Goal: Task Accomplishment & Management: Manage account settings

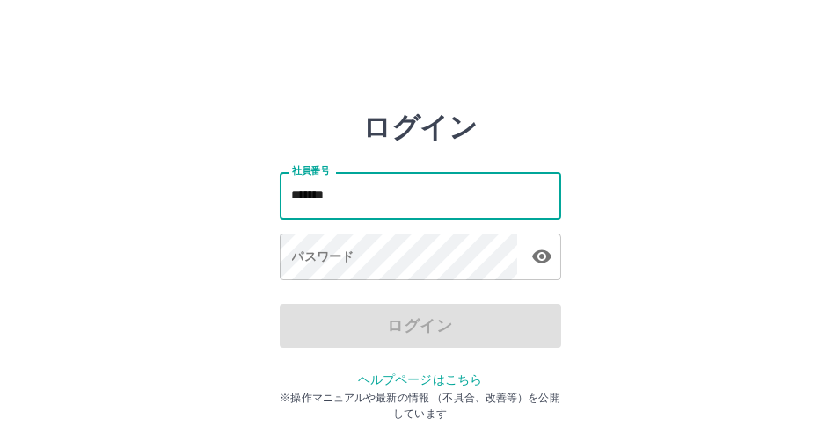
type input "*******"
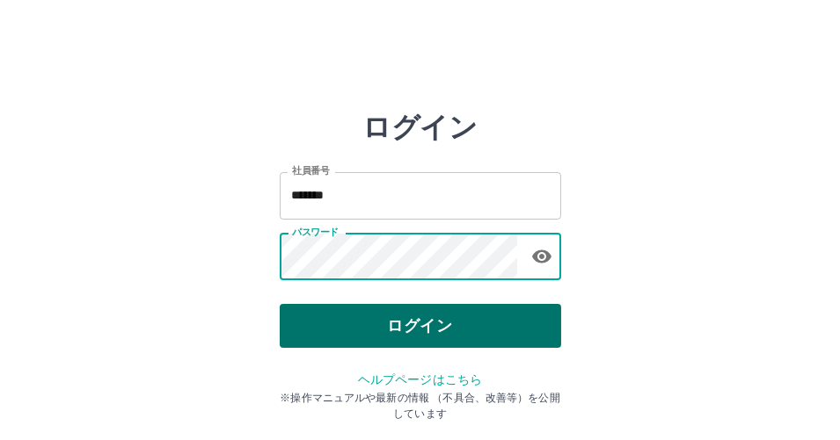
click at [453, 324] on button "ログイン" at bounding box center [420, 326] width 281 height 44
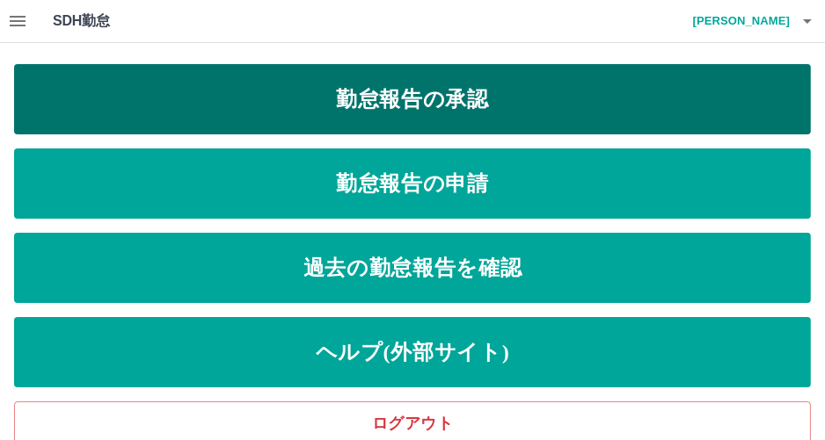
click at [453, 104] on link "勤怠報告の承認" at bounding box center [412, 99] width 797 height 70
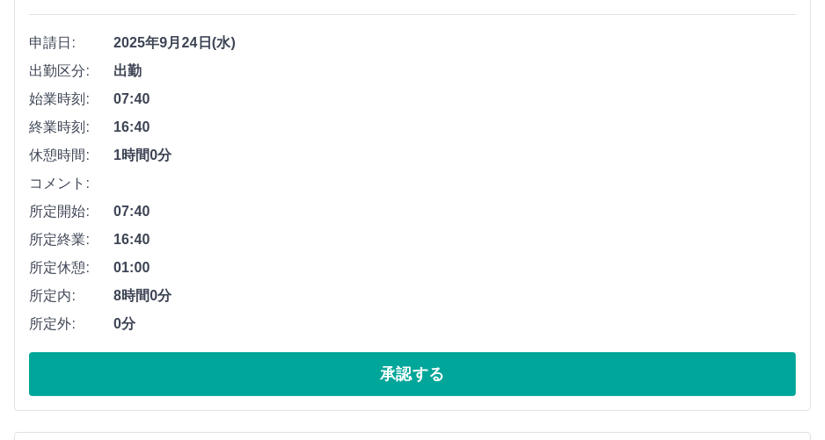
scroll to position [352, 0]
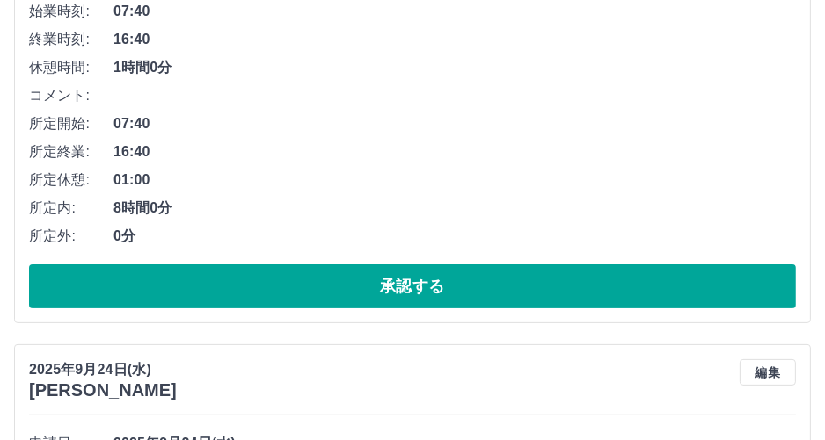
click at [609, 290] on button "承認する" at bounding box center [412, 287] width 767 height 44
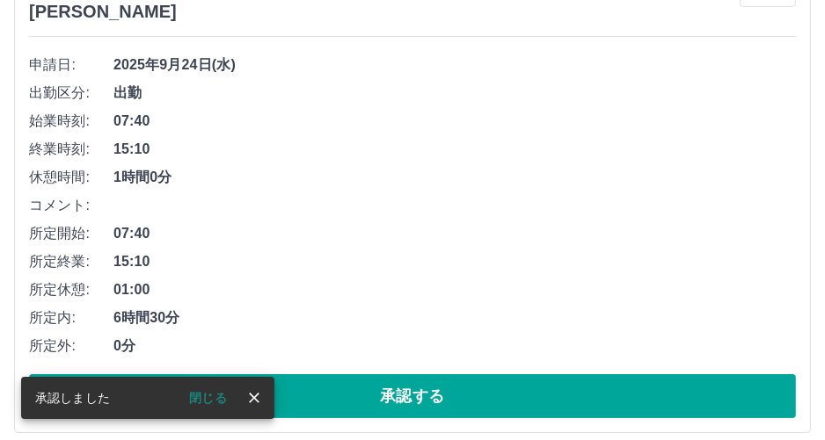
scroll to position [264, 0]
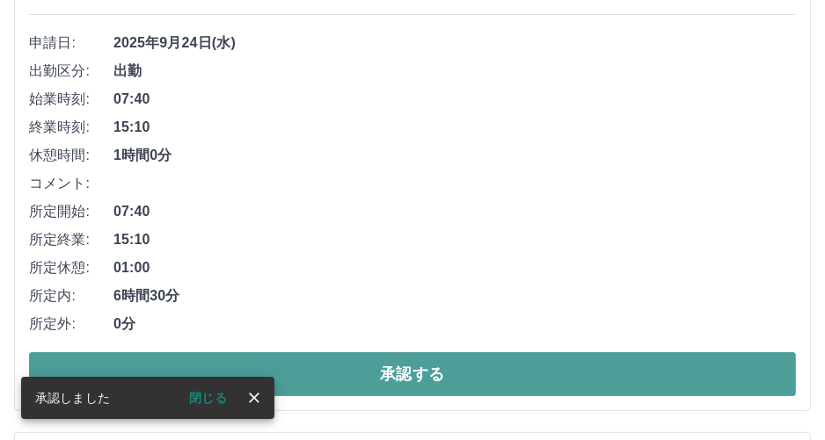
click at [563, 382] on button "承認する" at bounding box center [412, 375] width 767 height 44
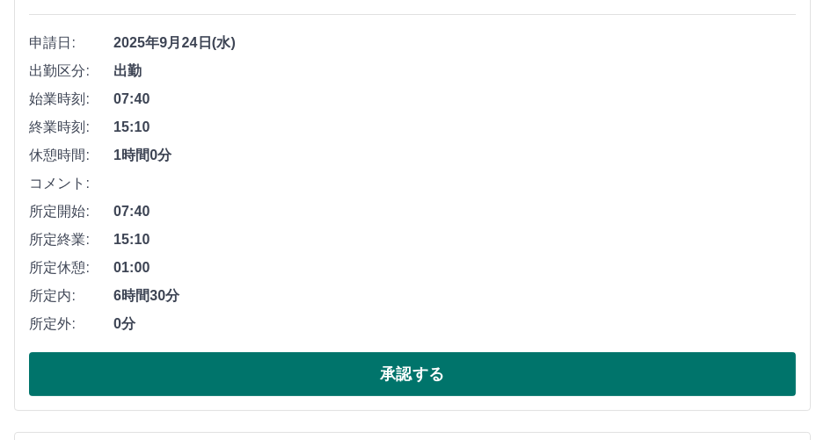
click at [556, 369] on button "承認する" at bounding box center [412, 375] width 767 height 44
click at [508, 373] on button "承認する" at bounding box center [412, 375] width 767 height 44
click at [505, 366] on button "承認する" at bounding box center [412, 375] width 767 height 44
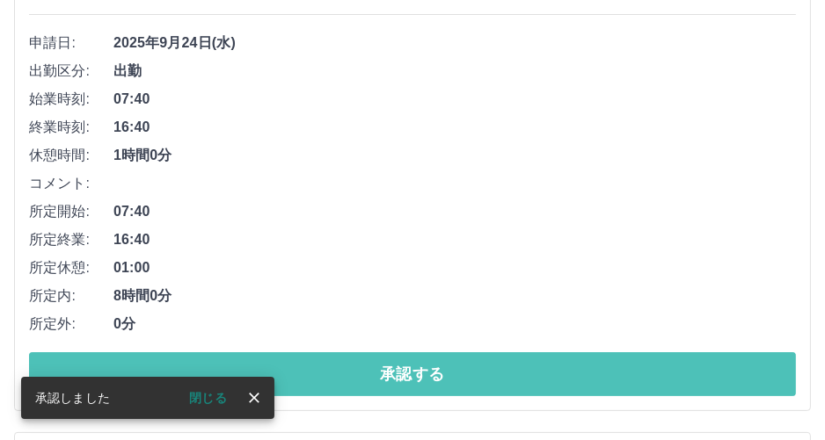
click at [505, 366] on button "承認する" at bounding box center [412, 375] width 767 height 44
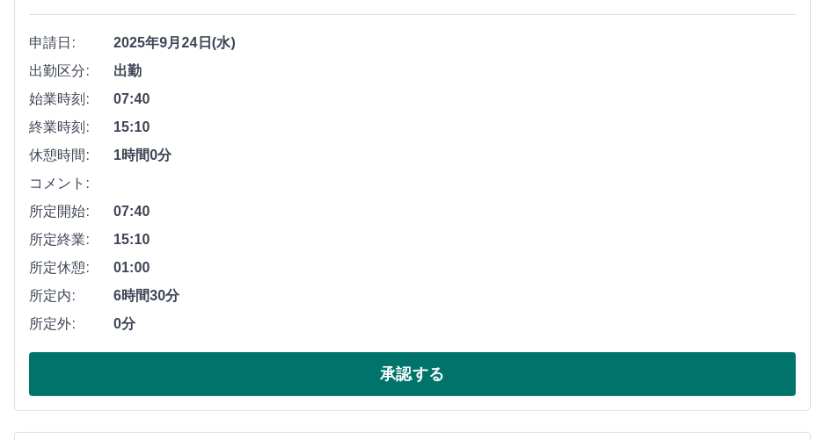
click at [543, 364] on button "承認する" at bounding box center [412, 375] width 767 height 44
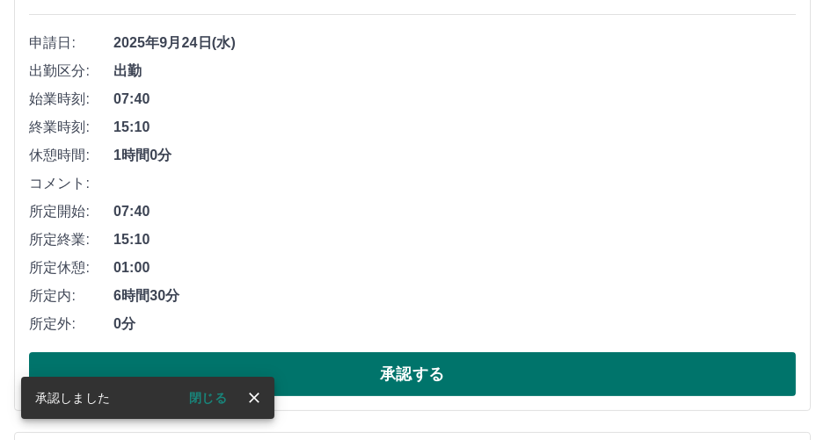
click at [542, 368] on button "承認する" at bounding box center [412, 375] width 767 height 44
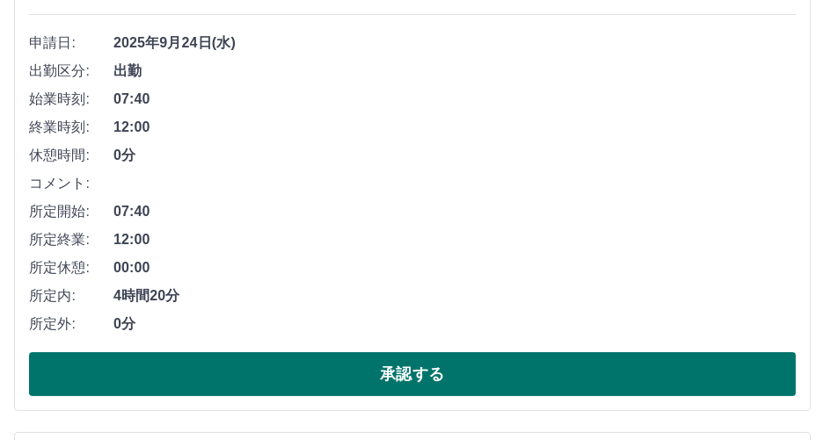
click at [436, 368] on button "承認する" at bounding box center [412, 375] width 767 height 44
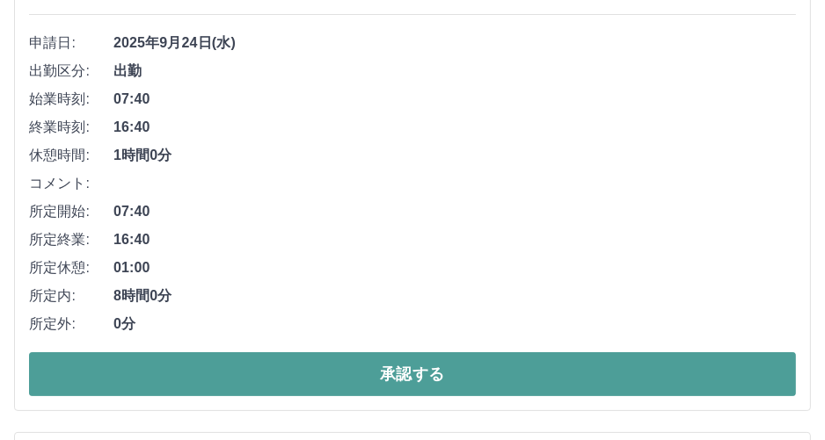
click at [426, 375] on button "承認する" at bounding box center [412, 375] width 767 height 44
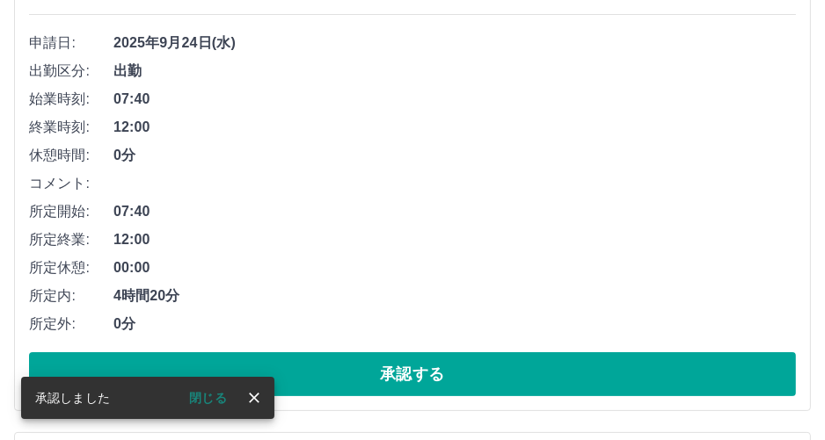
click at [425, 373] on button "承認する" at bounding box center [412, 375] width 767 height 44
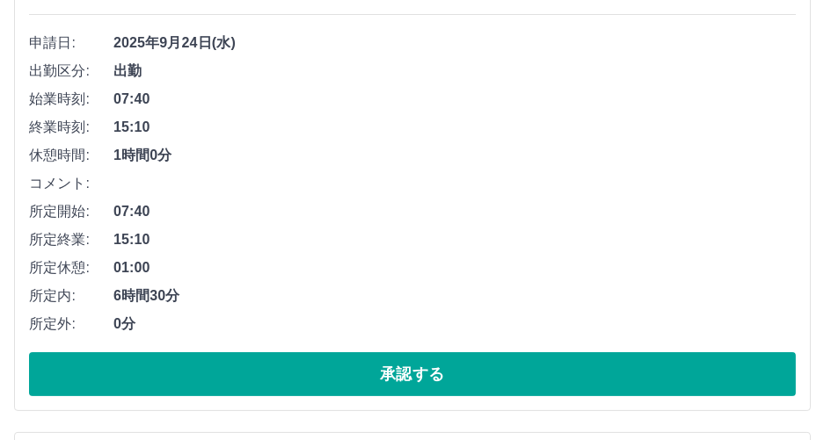
click at [429, 373] on button "承認する" at bounding box center [412, 375] width 767 height 44
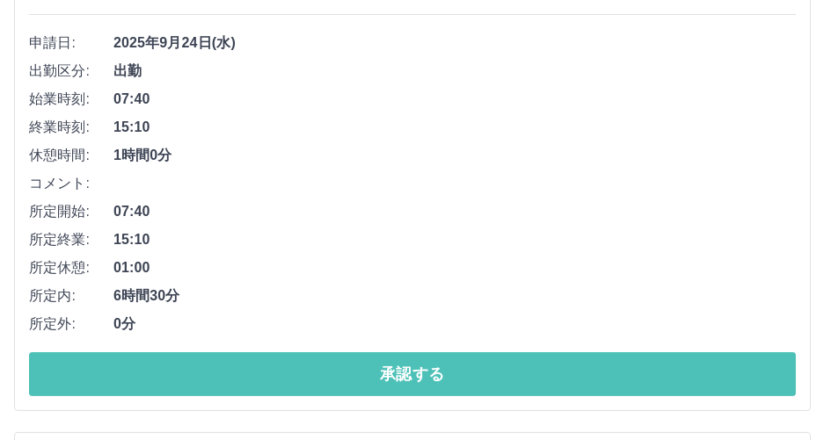
click at [429, 373] on button "承認する" at bounding box center [412, 375] width 767 height 44
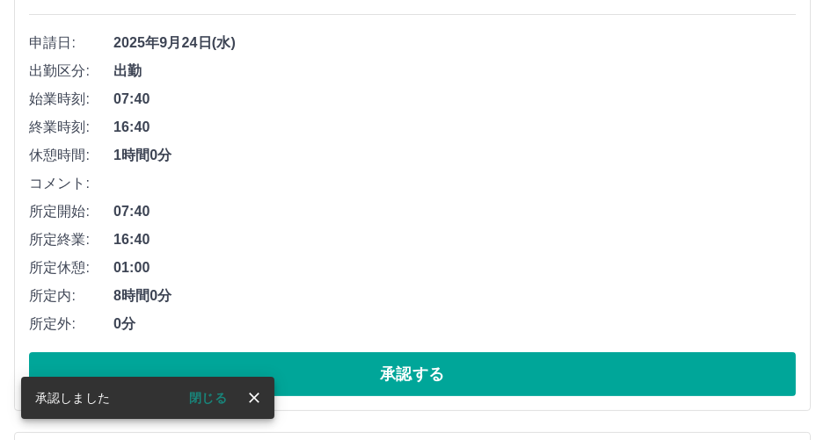
click at [429, 373] on button "承認する" at bounding box center [412, 375] width 767 height 44
click at [427, 370] on button "承認する" at bounding box center [412, 375] width 767 height 44
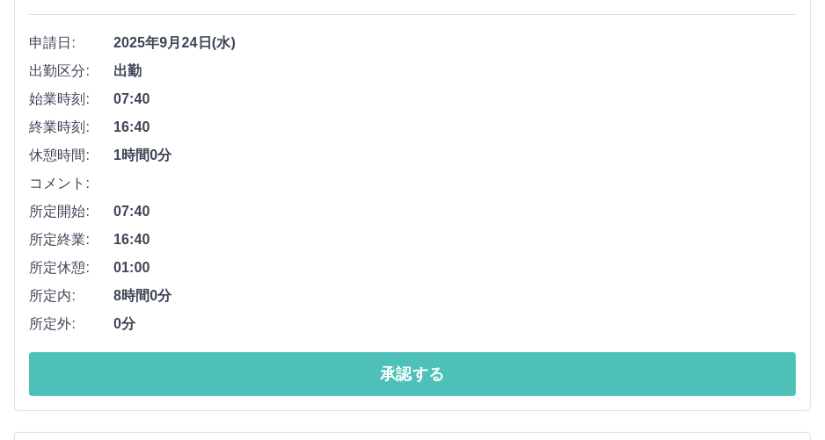
click at [427, 370] on button "承認する" at bounding box center [412, 375] width 767 height 44
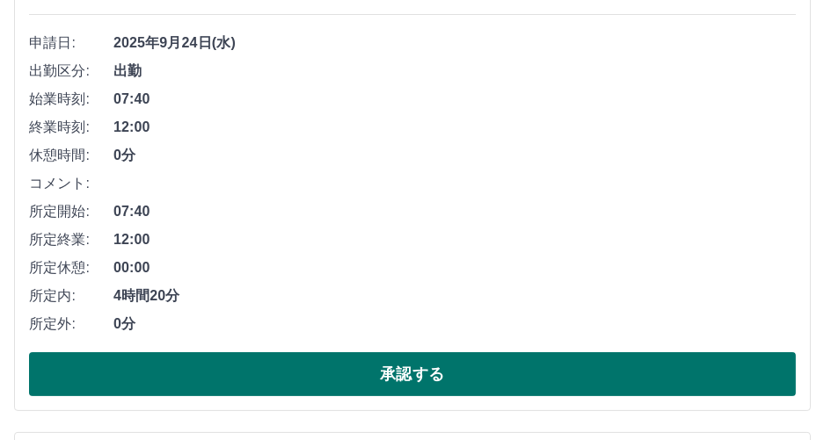
click at [451, 393] on button "承認する" at bounding box center [412, 375] width 767 height 44
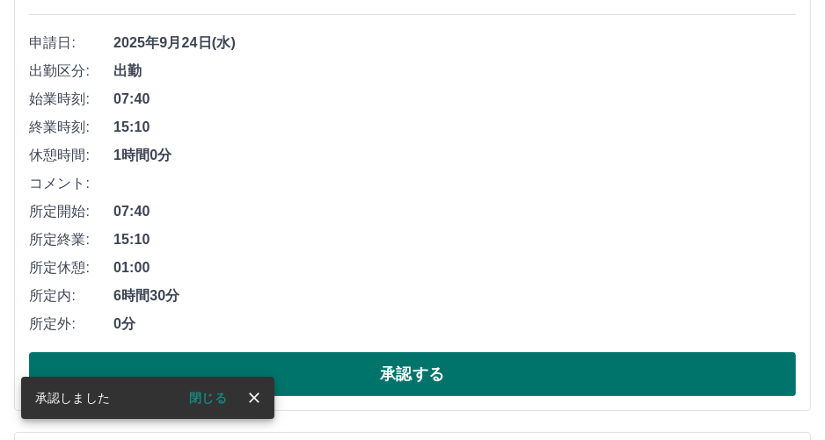
click at [457, 383] on button "承認する" at bounding box center [412, 375] width 767 height 44
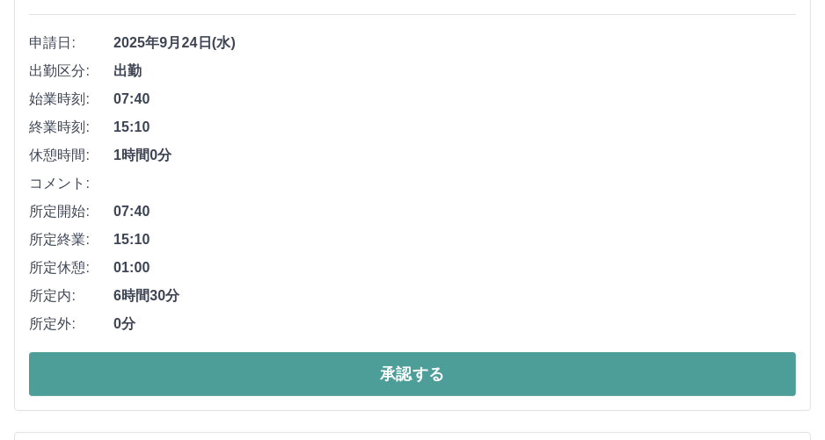
click at [457, 381] on button "承認する" at bounding box center [412, 375] width 767 height 44
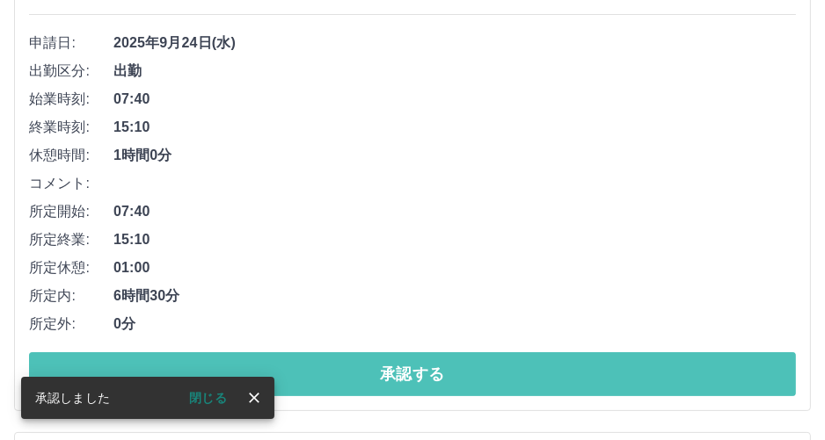
click at [457, 381] on button "承認する" at bounding box center [412, 375] width 767 height 44
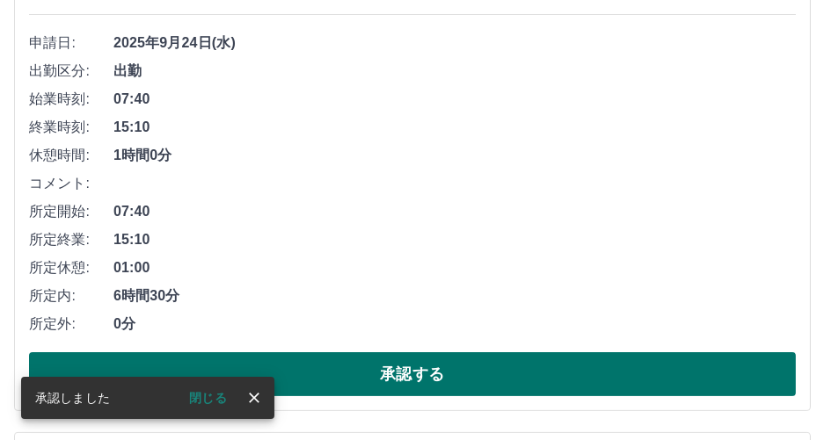
click at [457, 373] on button "承認する" at bounding box center [412, 375] width 767 height 44
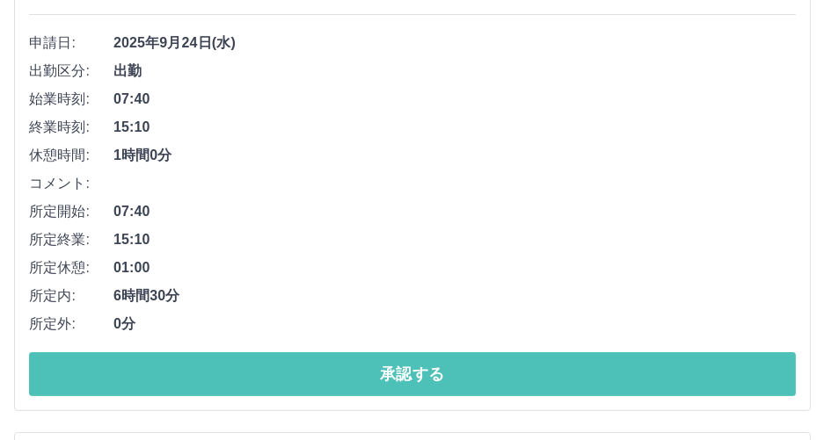
click at [452, 375] on button "承認する" at bounding box center [412, 375] width 767 height 44
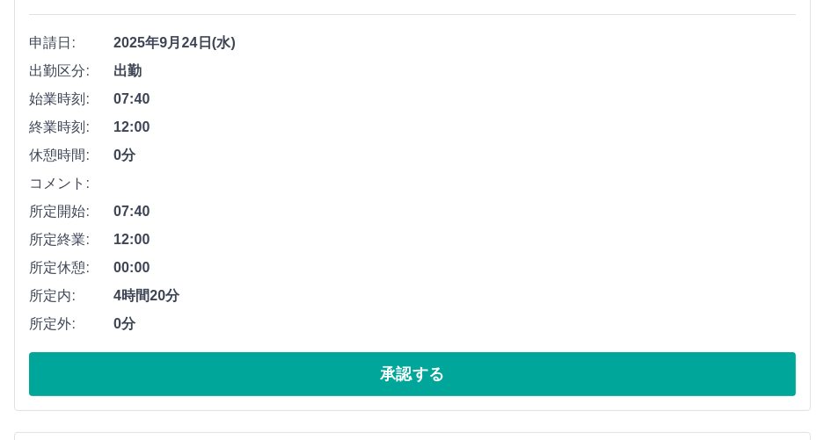
click at [451, 375] on button "承認する" at bounding box center [412, 375] width 767 height 44
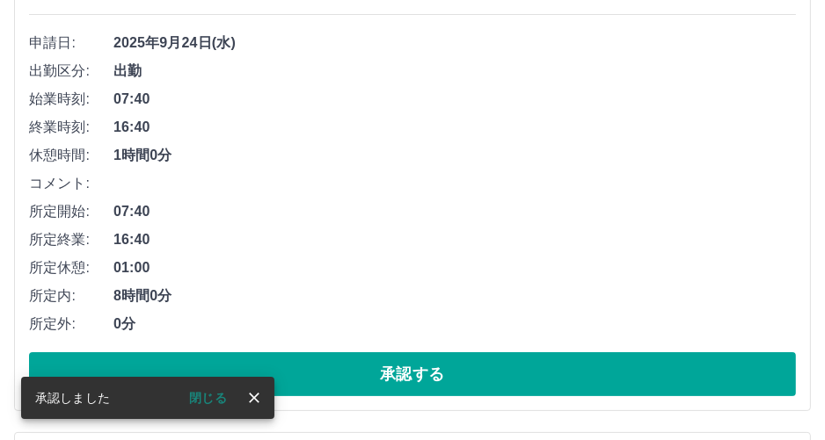
click at [451, 375] on button "承認する" at bounding box center [412, 375] width 767 height 44
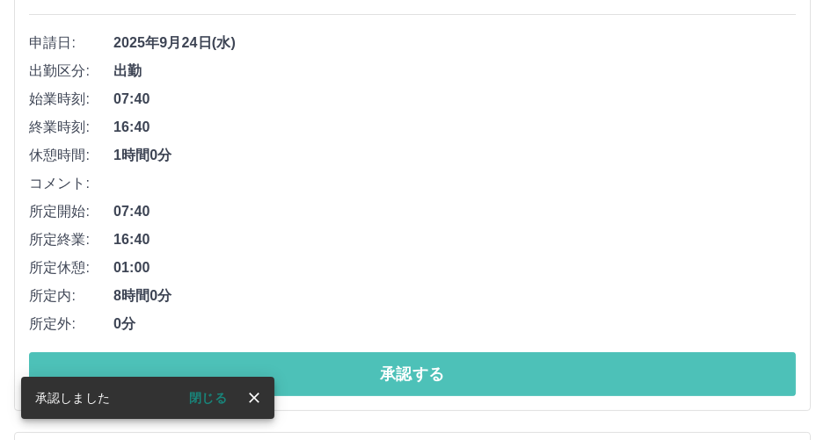
click at [451, 375] on button "承認する" at bounding box center [412, 375] width 767 height 44
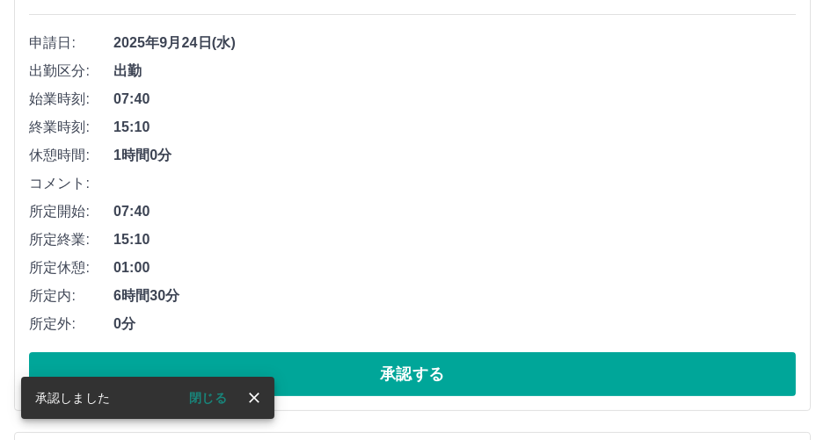
click at [451, 375] on button "承認する" at bounding box center [412, 375] width 767 height 44
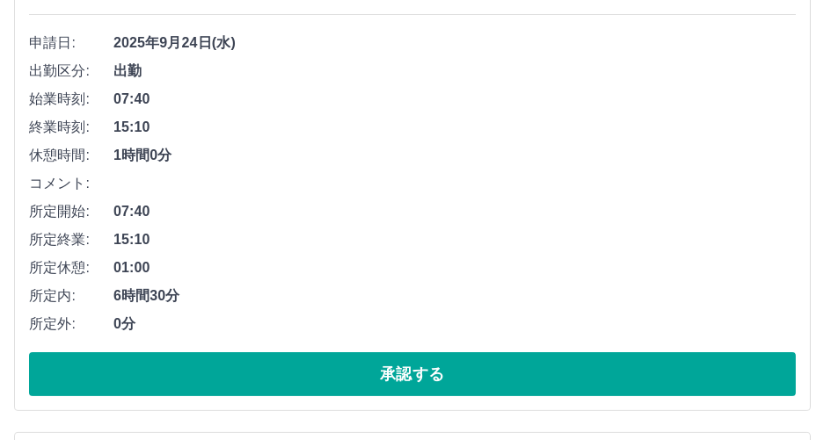
click at [451, 375] on button "承認する" at bounding box center [412, 375] width 767 height 44
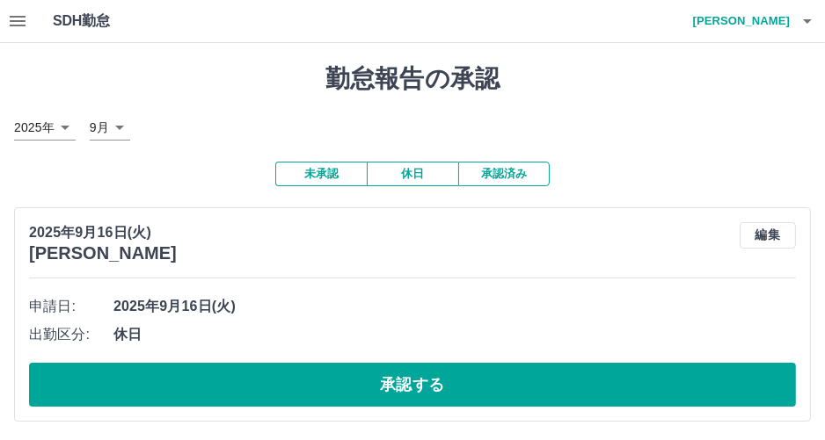
scroll to position [87, 0]
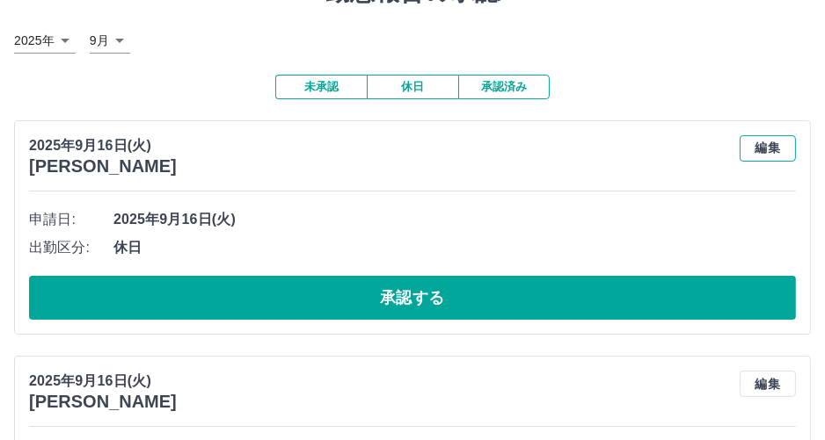
click at [753, 144] on button "編集" at bounding box center [767, 148] width 56 height 26
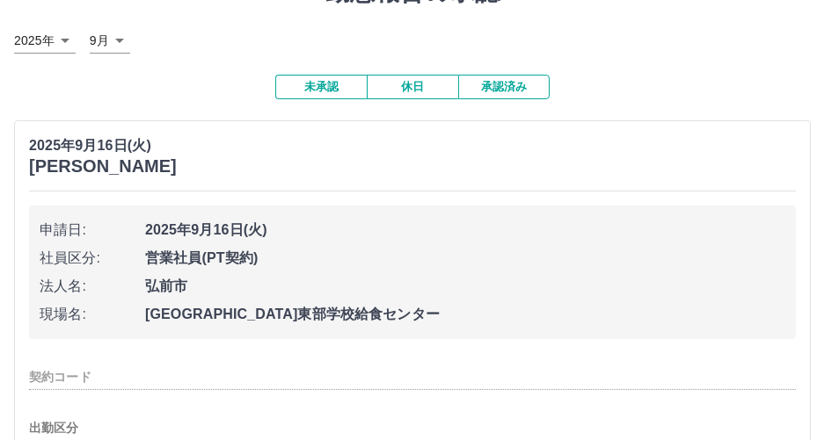
type input "********"
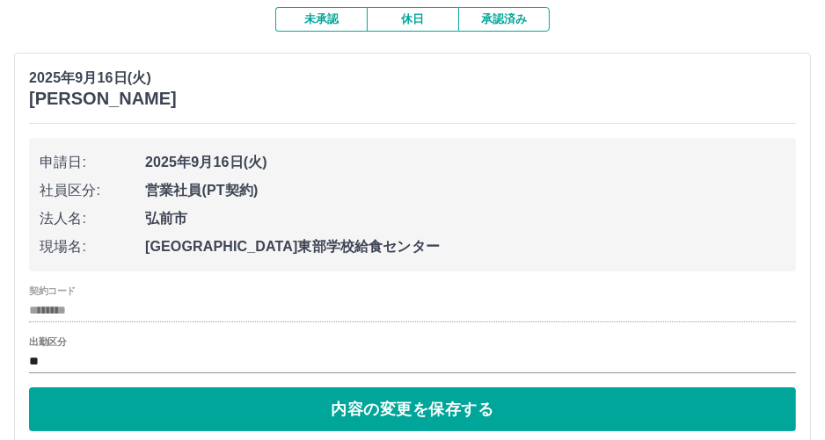
scroll to position [176, 0]
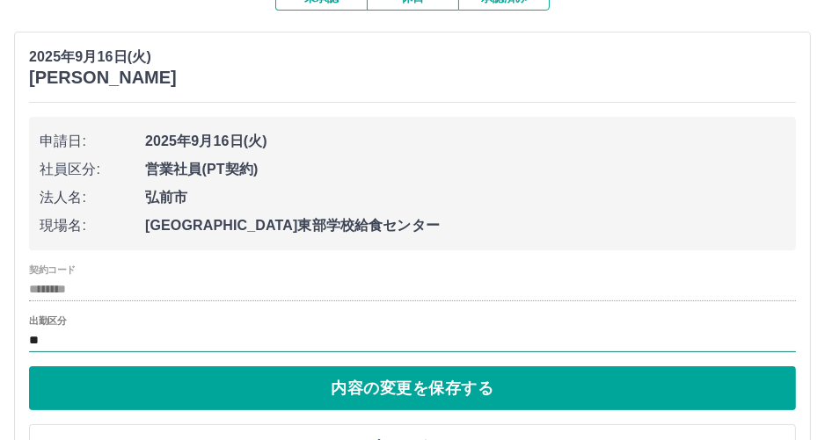
click at [51, 340] on input "**" at bounding box center [412, 341] width 767 height 22
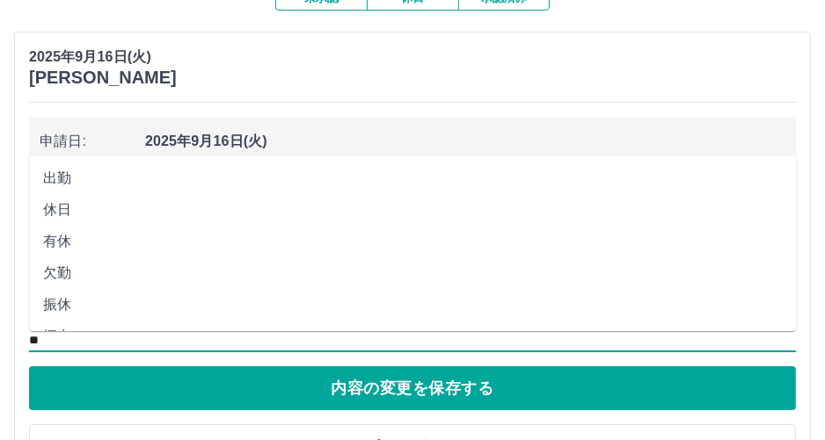
click at [65, 179] on li "出勤" at bounding box center [412, 179] width 767 height 32
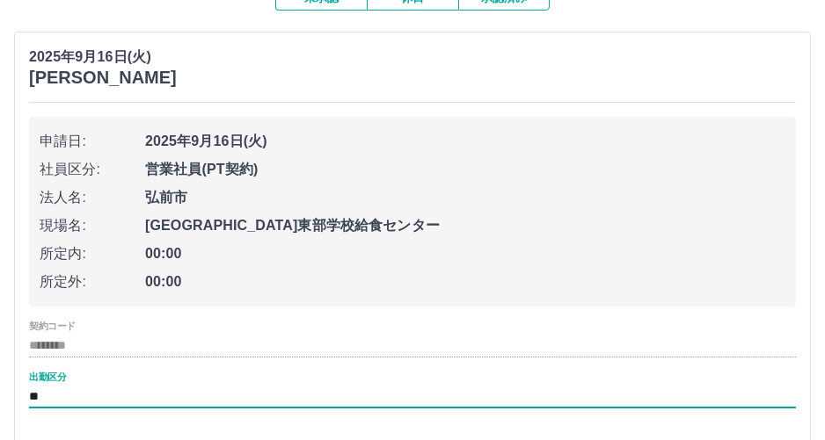
type input "**"
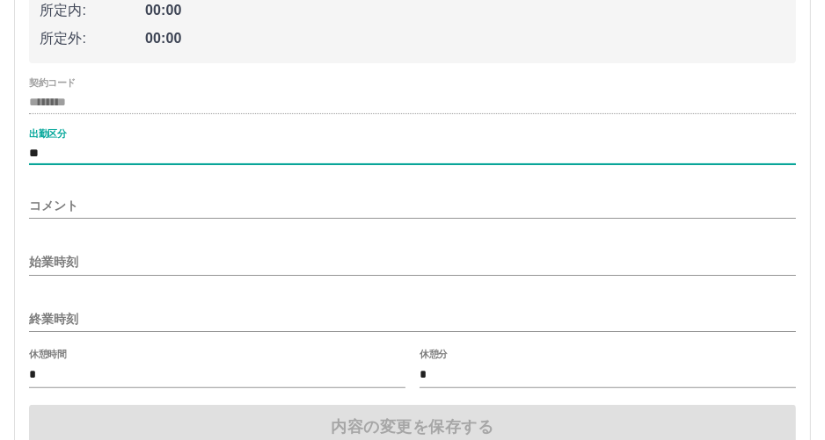
scroll to position [439, 0]
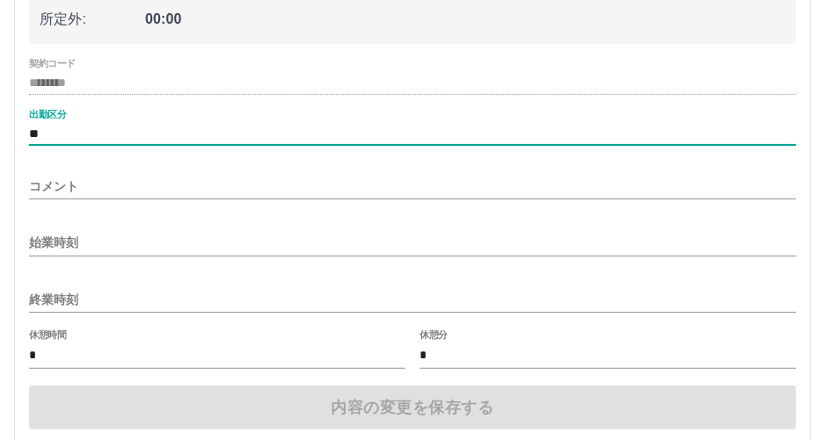
click at [140, 125] on input "**" at bounding box center [412, 134] width 767 height 22
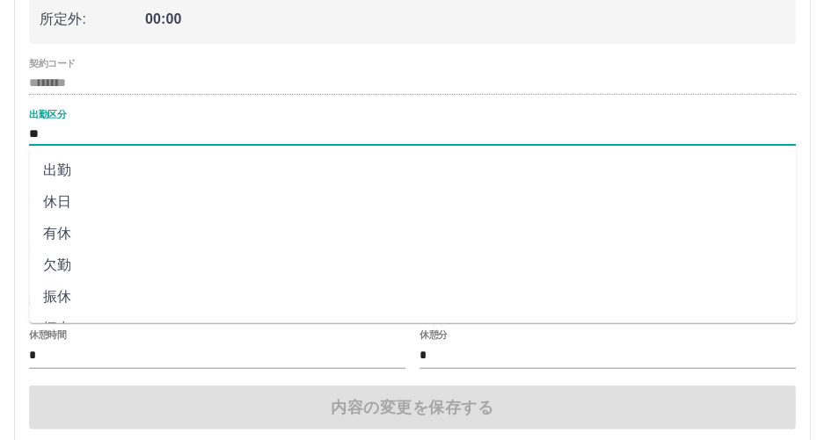
click at [136, 165] on li "出勤" at bounding box center [412, 171] width 767 height 32
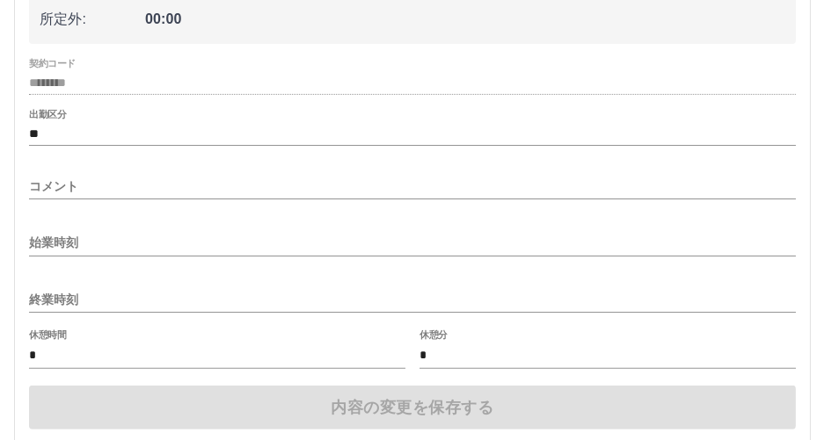
click at [118, 224] on div "始業時刻" at bounding box center [412, 237] width 767 height 42
click at [103, 245] on input "始業時刻" at bounding box center [412, 242] width 767 height 25
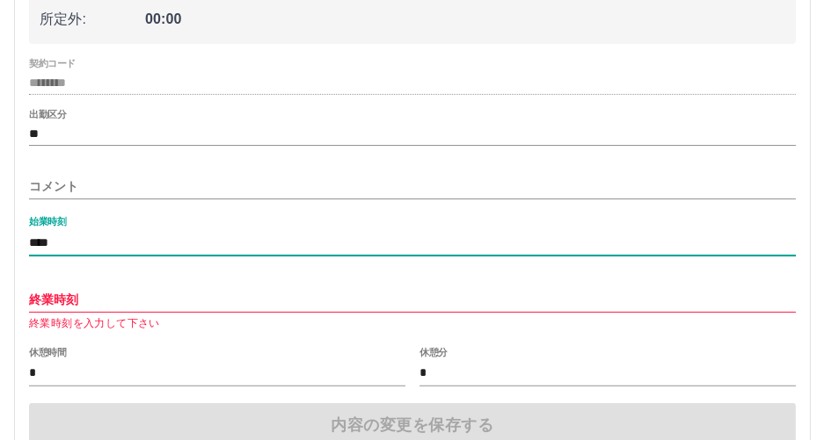
type input "****"
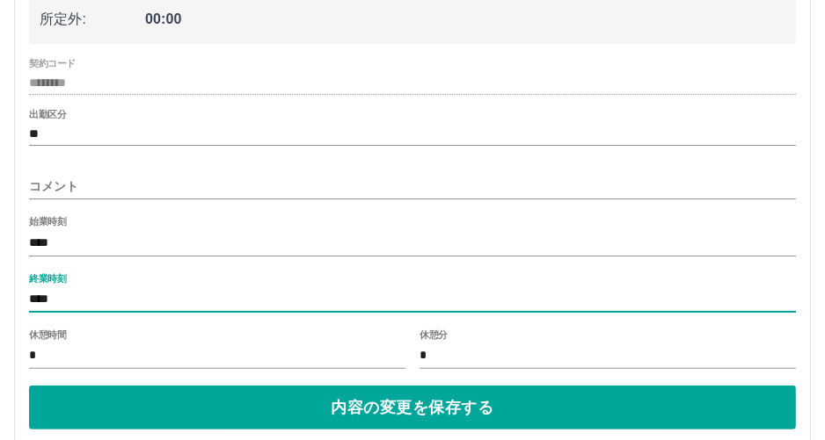
type input "****"
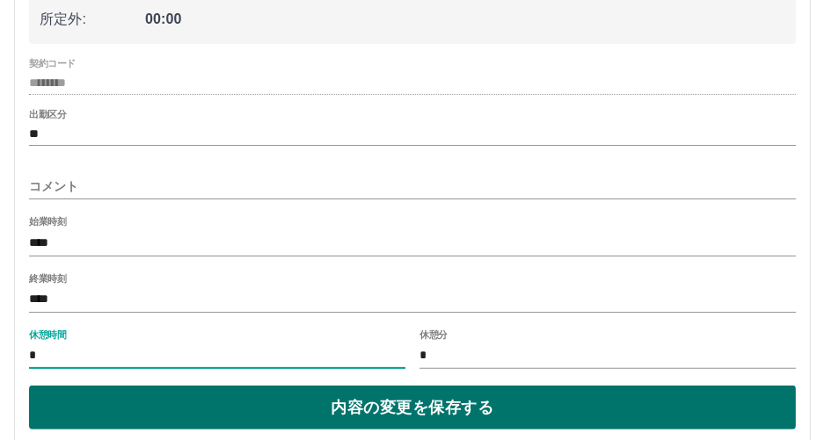
type input "*"
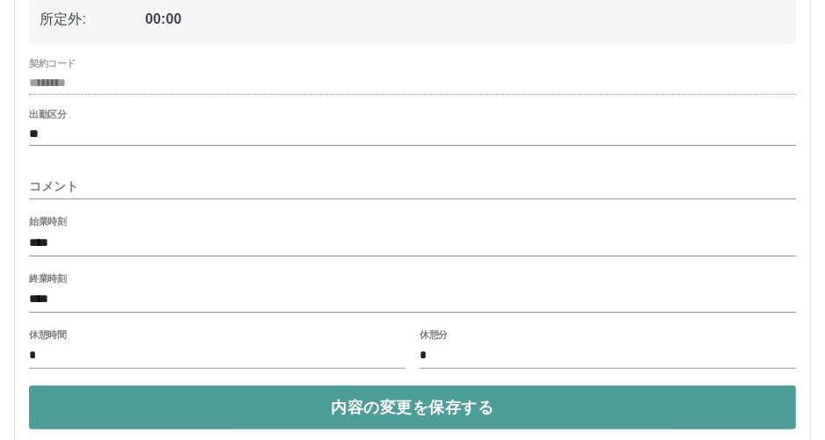
click at [233, 422] on button "内容の変更を保存する" at bounding box center [412, 408] width 767 height 44
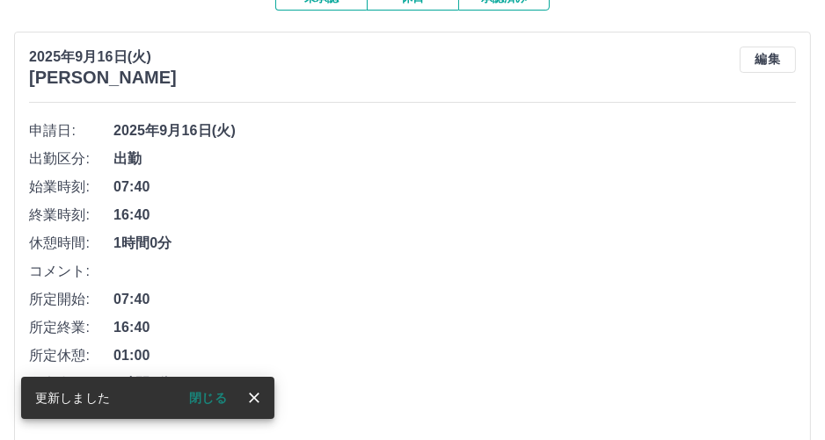
scroll to position [175, 0]
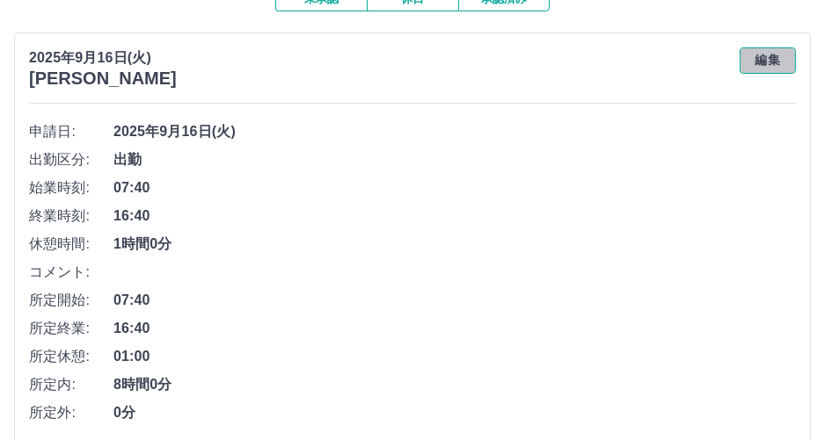
click at [758, 62] on button "編集" at bounding box center [767, 60] width 56 height 26
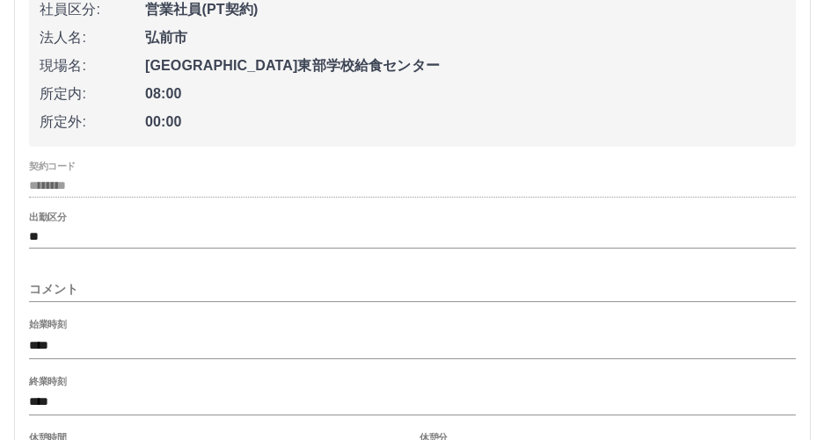
scroll to position [352, 0]
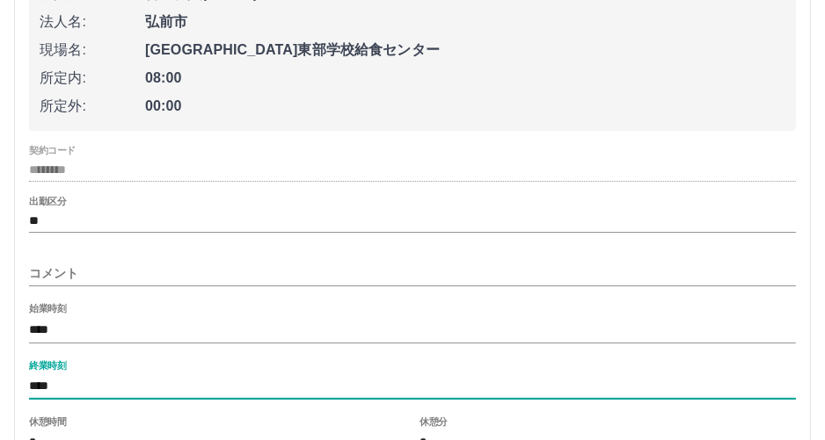
click at [162, 379] on input "****" at bounding box center [412, 387] width 767 height 25
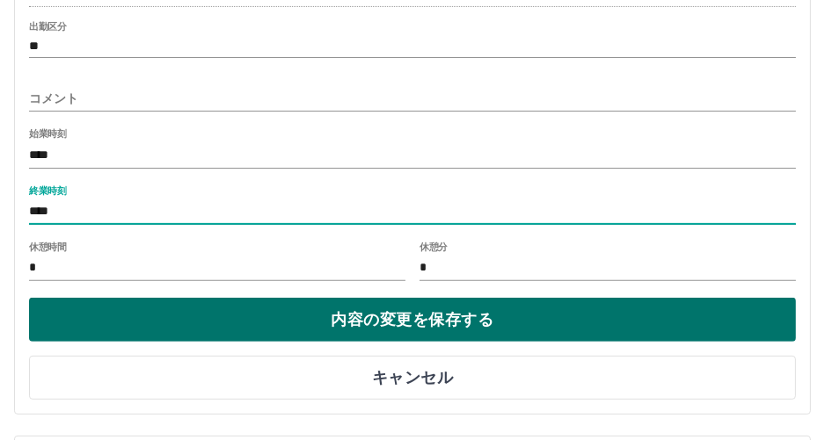
type input "****"
click at [241, 321] on button "内容の変更を保存する" at bounding box center [412, 320] width 767 height 44
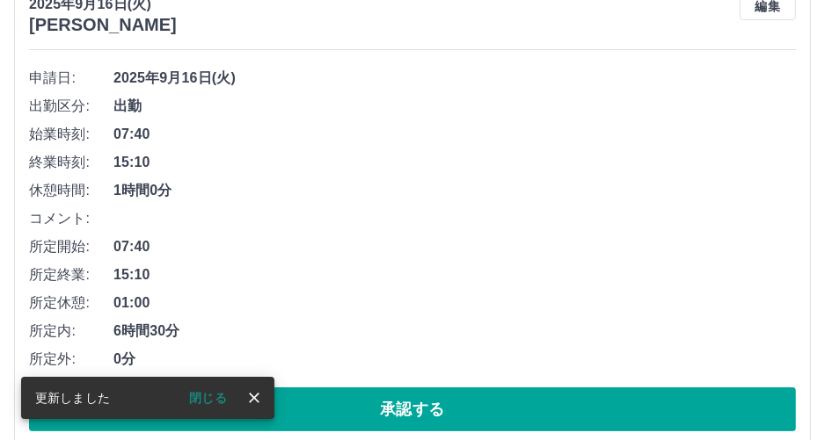
scroll to position [317, 0]
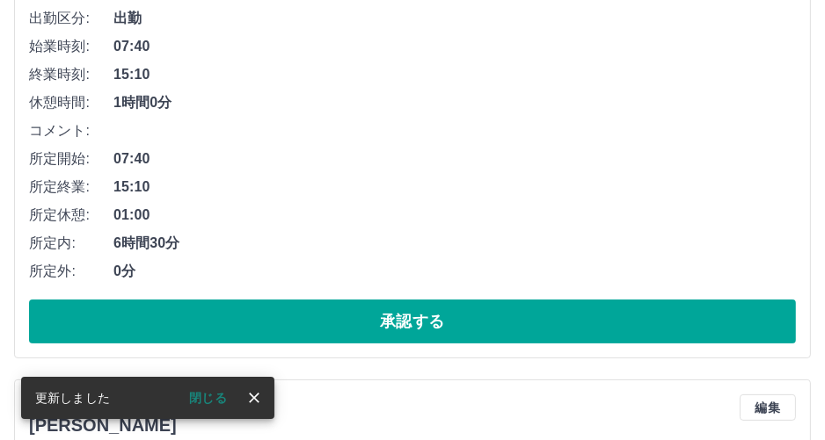
click at [317, 323] on button "承認する" at bounding box center [412, 322] width 767 height 44
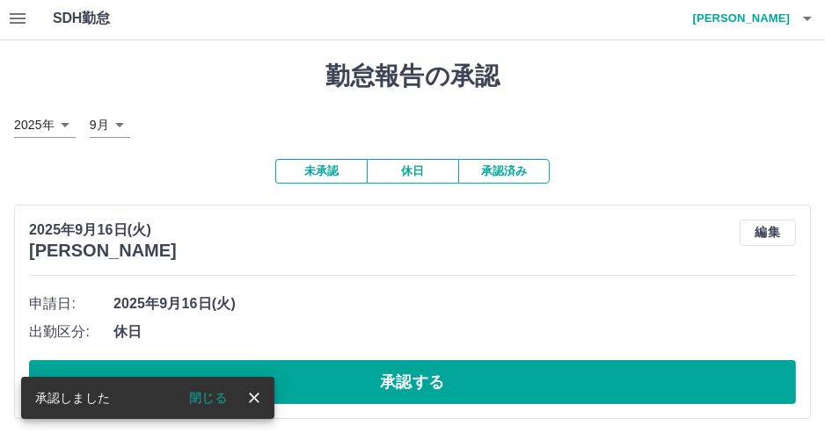
scroll to position [4, 0]
click at [755, 226] on button "編集" at bounding box center [767, 233] width 56 height 26
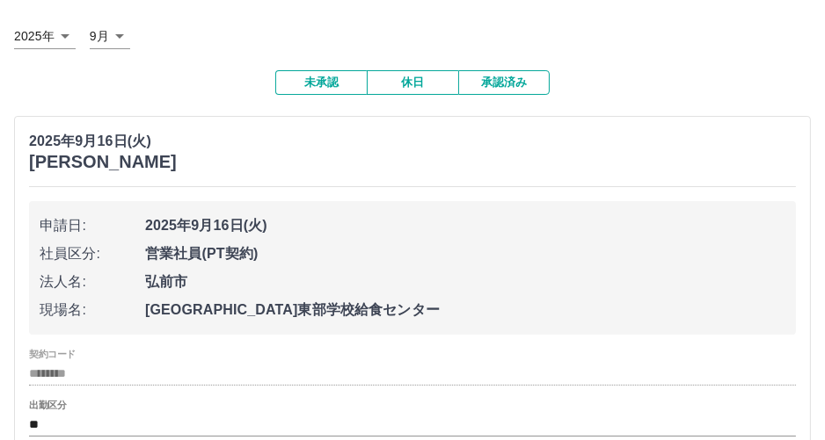
scroll to position [241, 0]
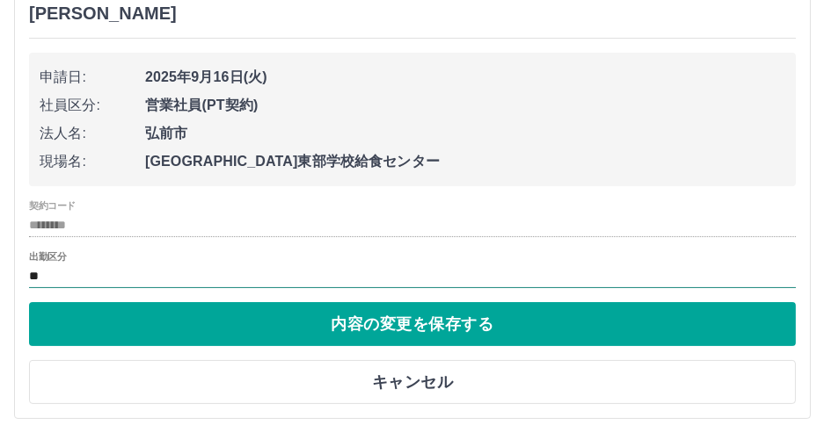
click at [65, 275] on input "**" at bounding box center [412, 277] width 767 height 22
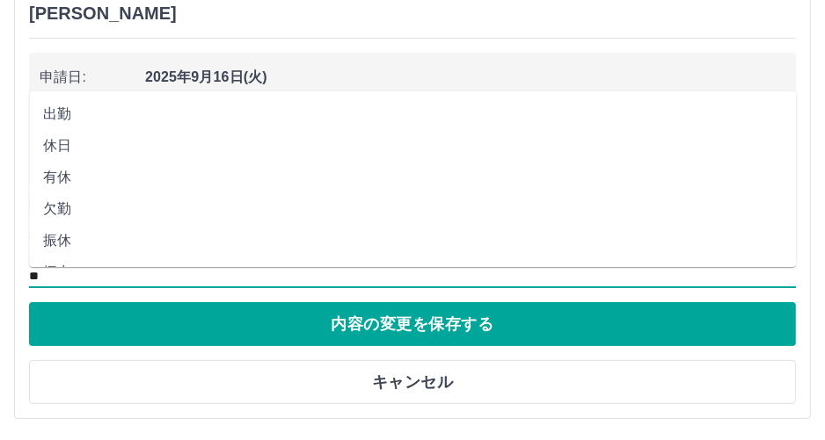
click at [67, 112] on li "出勤" at bounding box center [412, 114] width 767 height 32
type input "**"
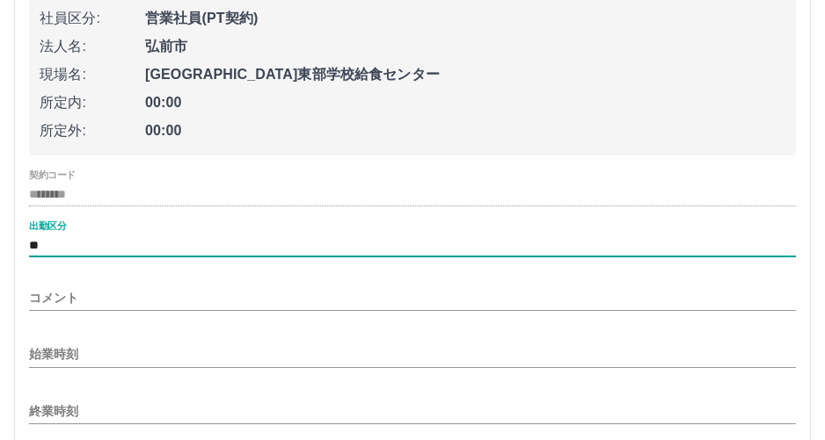
scroll to position [418, 0]
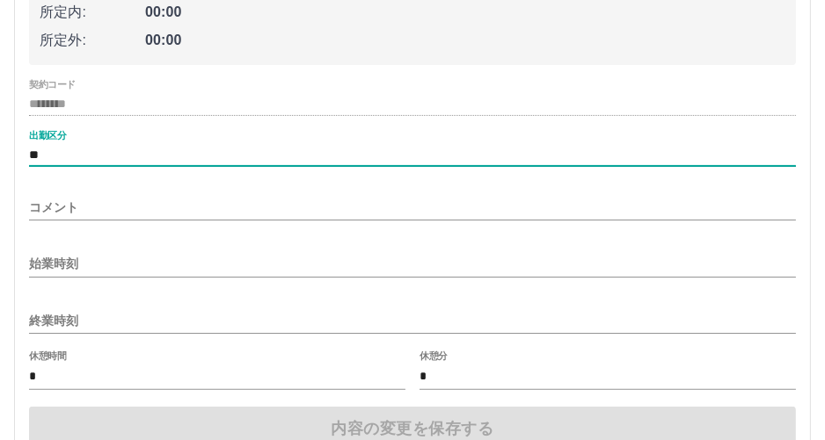
click at [94, 265] on input "始業時刻" at bounding box center [412, 263] width 767 height 25
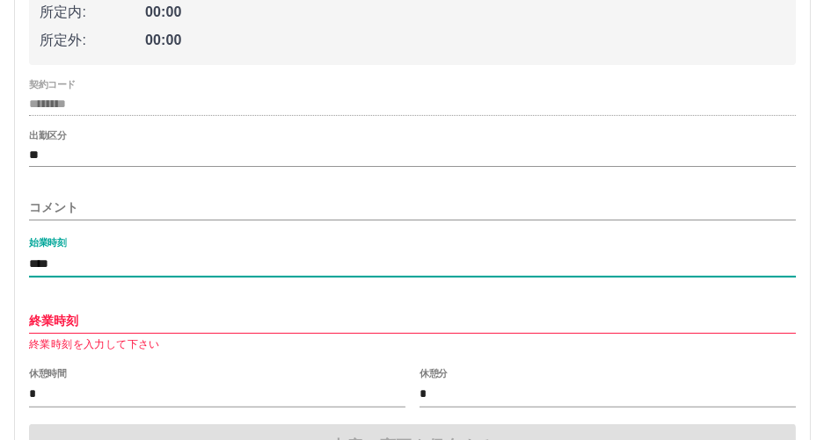
type input "****"
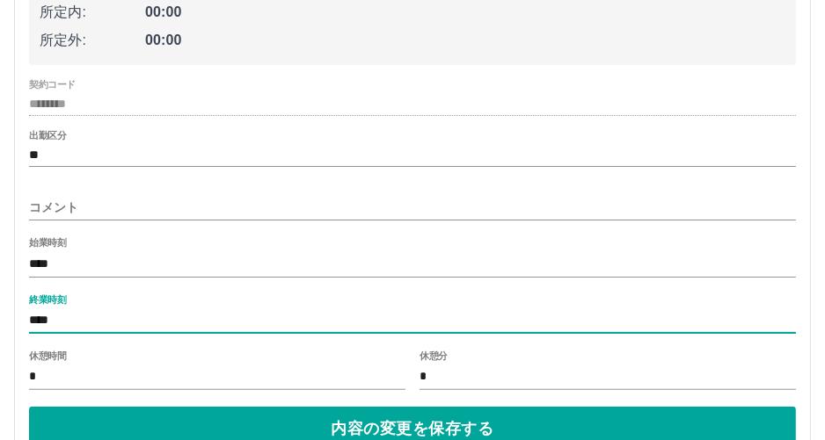
type input "****"
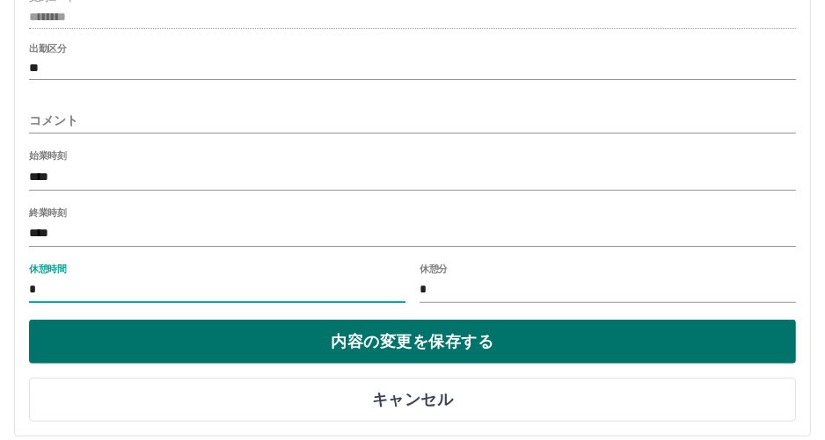
type input "*"
click at [261, 332] on button "内容の変更を保存する" at bounding box center [412, 342] width 767 height 44
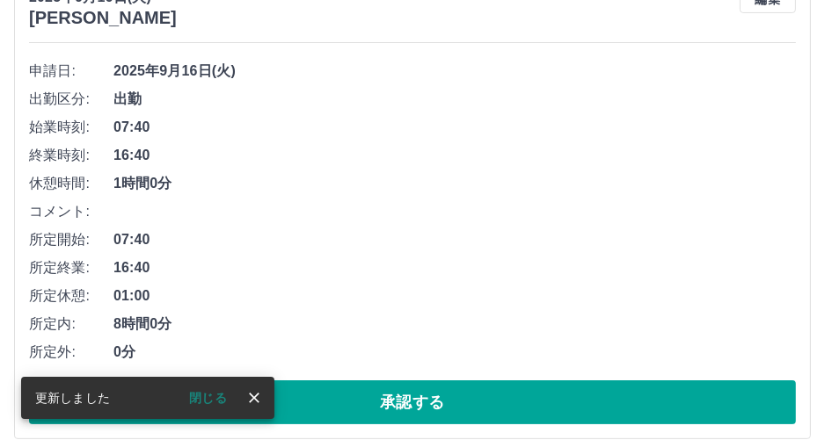
scroll to position [257, 0]
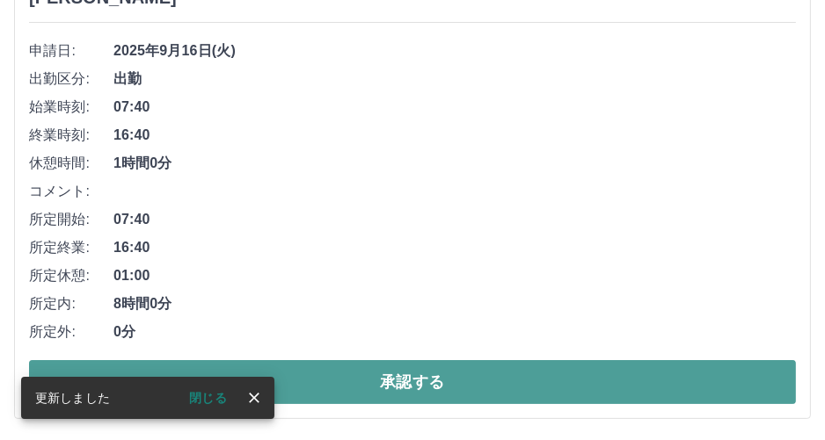
click at [368, 372] on button "承認する" at bounding box center [412, 382] width 767 height 44
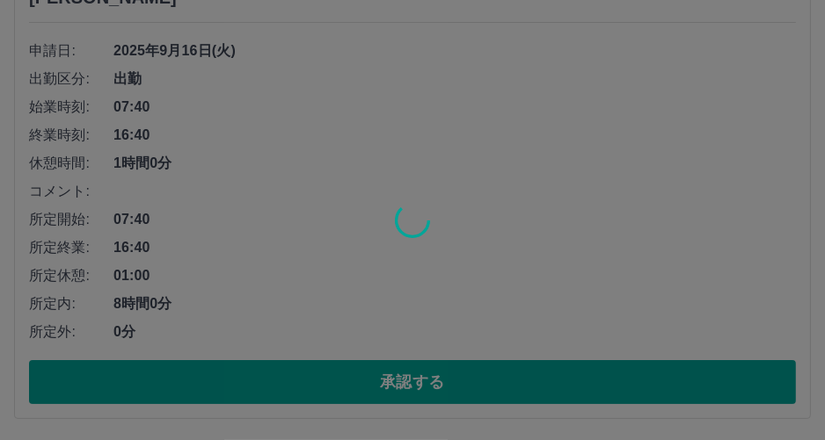
scroll to position [0, 0]
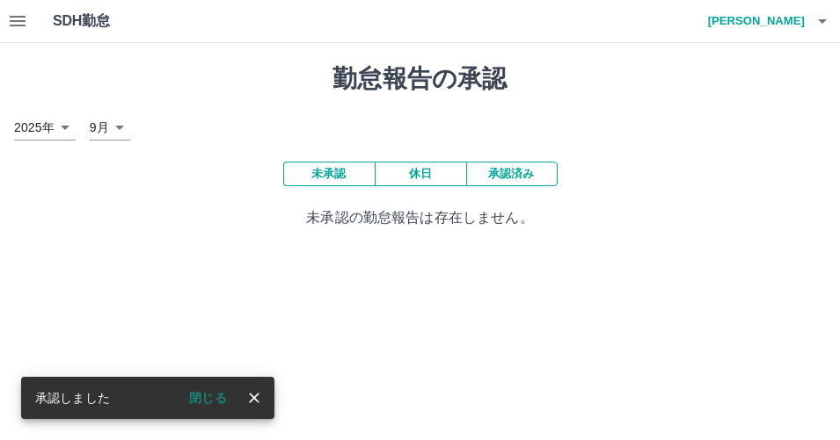
click at [265, 397] on button "close" at bounding box center [254, 398] width 26 height 26
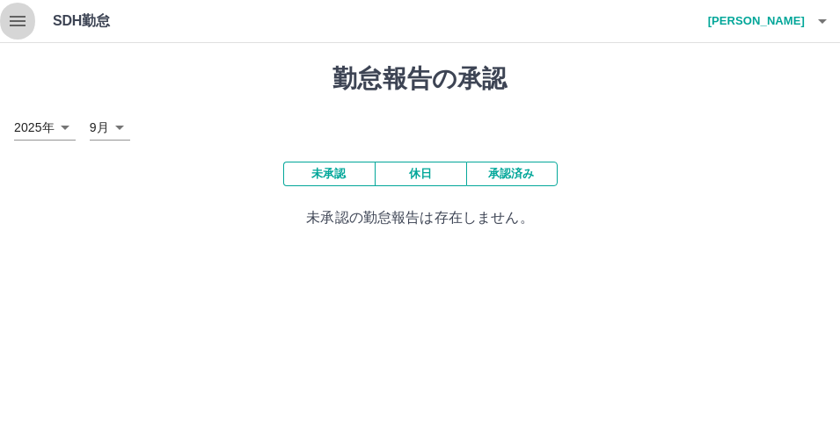
click at [24, 24] on icon "button" at bounding box center [17, 21] width 21 height 21
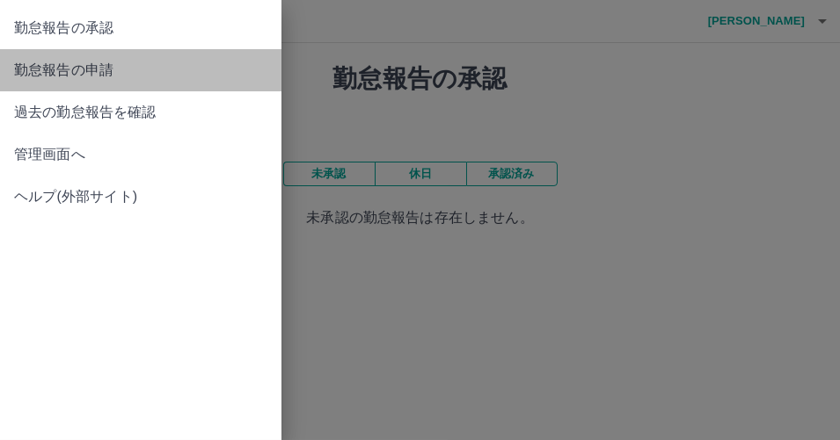
click at [40, 69] on span "勤怠報告の申請" at bounding box center [140, 70] width 253 height 21
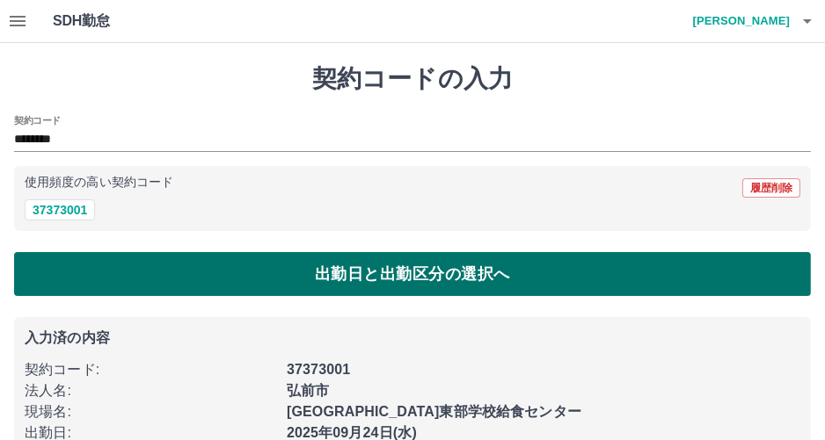
click at [197, 273] on button "出勤日と出勤区分の選択へ" at bounding box center [412, 274] width 797 height 44
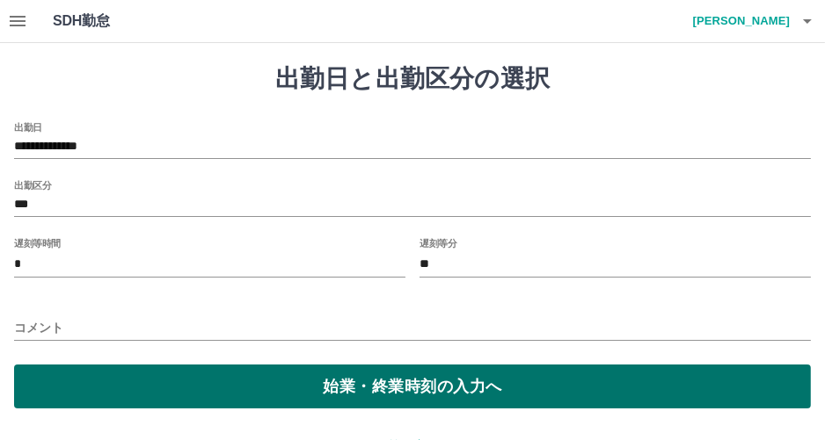
click at [189, 395] on button "始業・終業時刻の入力へ" at bounding box center [412, 387] width 797 height 44
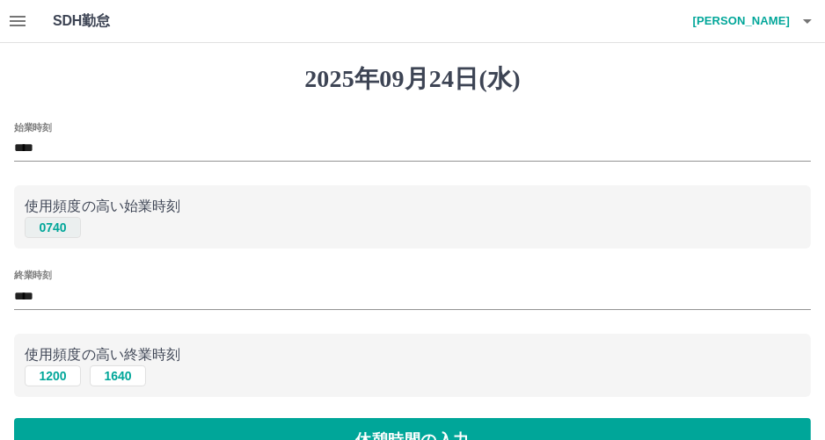
click at [60, 231] on button "0740" at bounding box center [53, 227] width 56 height 21
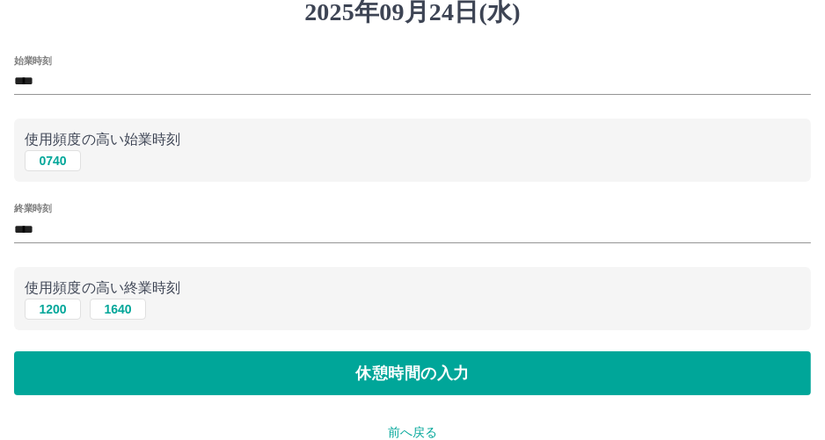
scroll to position [87, 0]
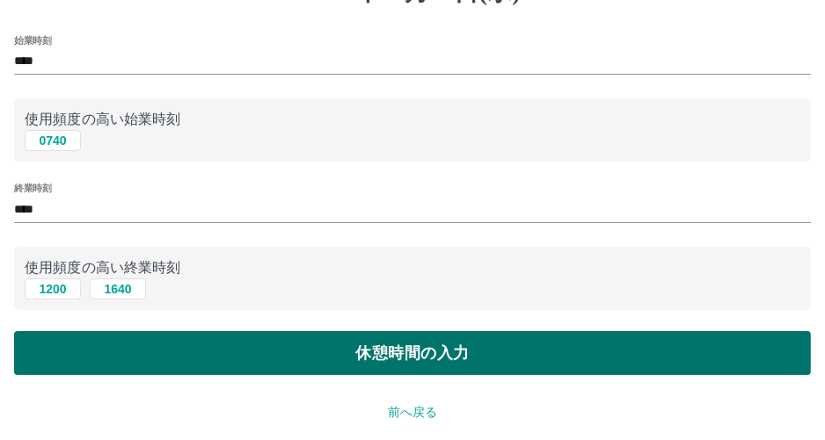
click at [378, 368] on button "休憩時間の入力" at bounding box center [412, 353] width 797 height 44
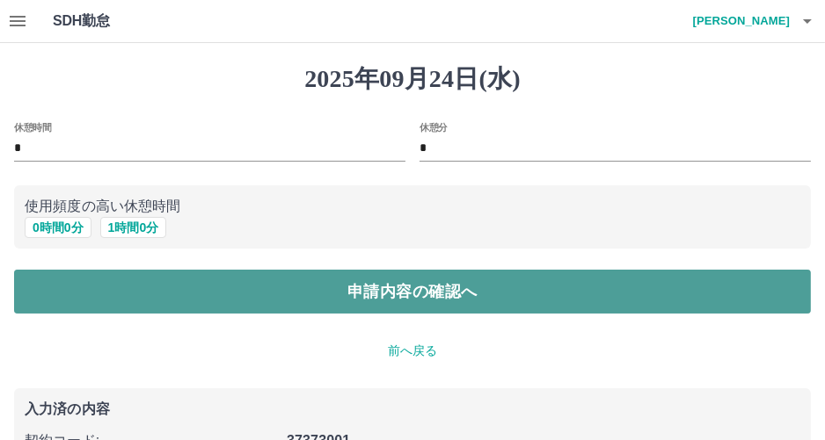
click at [252, 288] on button "申請内容の確認へ" at bounding box center [412, 292] width 797 height 44
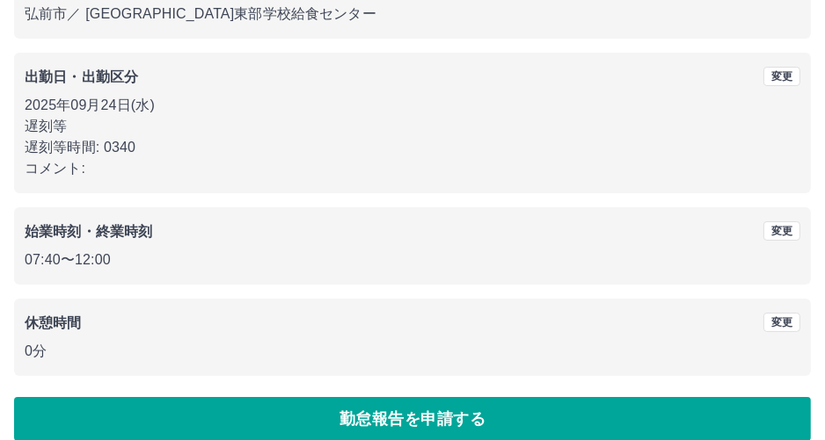
scroll to position [238, 0]
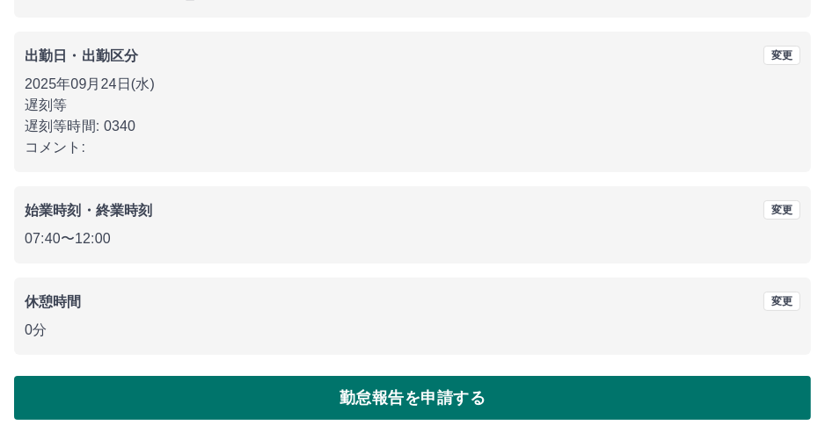
click at [300, 386] on button "勤怠報告を申請する" at bounding box center [412, 398] width 797 height 44
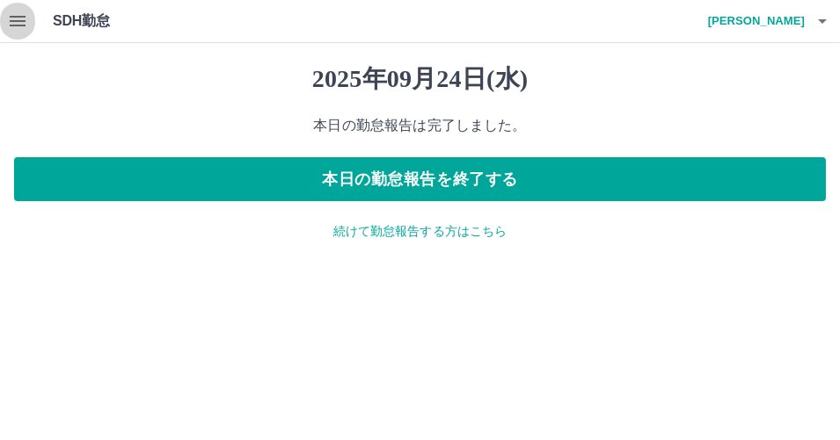
click at [17, 15] on icon "button" at bounding box center [17, 21] width 21 height 21
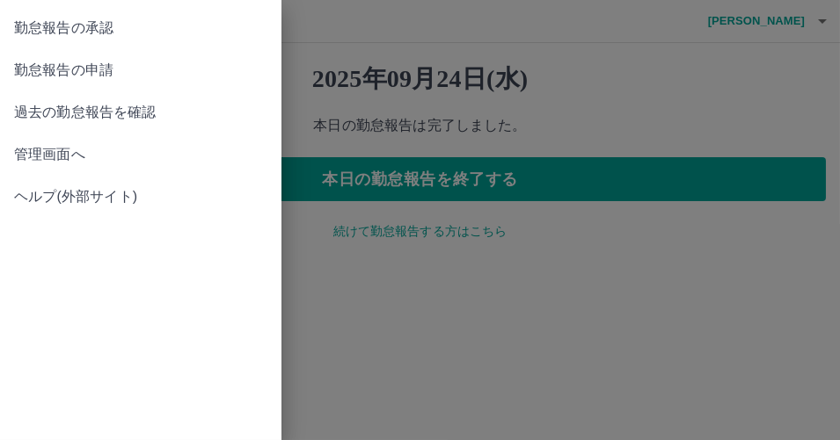
click at [28, 34] on span "勤怠報告の承認" at bounding box center [140, 28] width 253 height 21
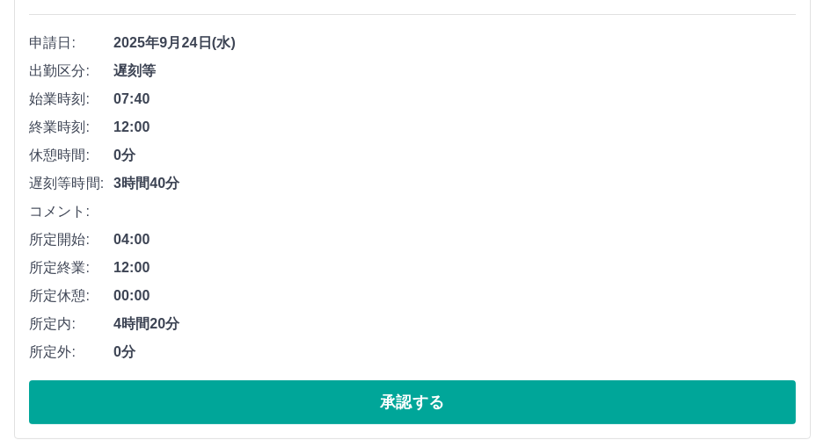
scroll to position [176, 0]
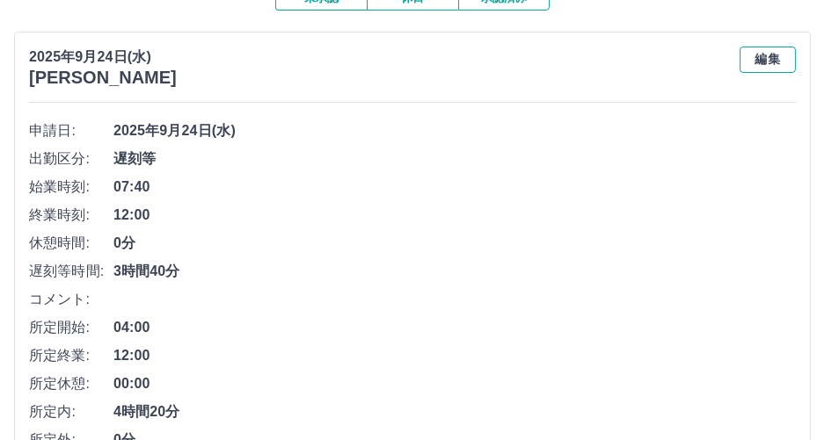
click at [751, 52] on button "編集" at bounding box center [767, 60] width 56 height 26
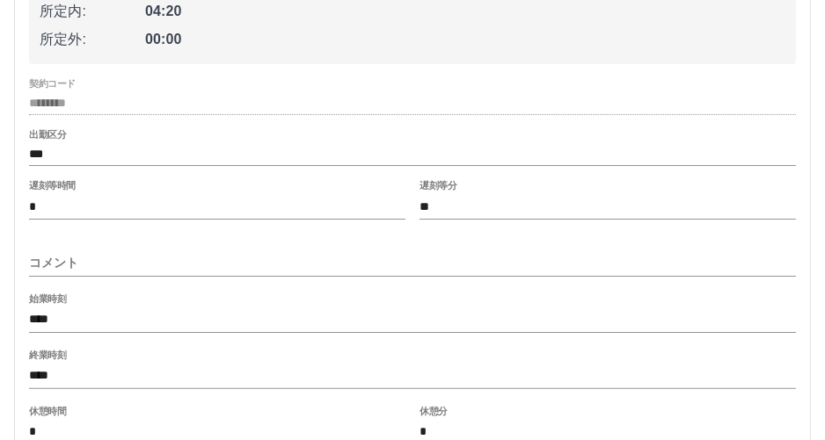
scroll to position [439, 0]
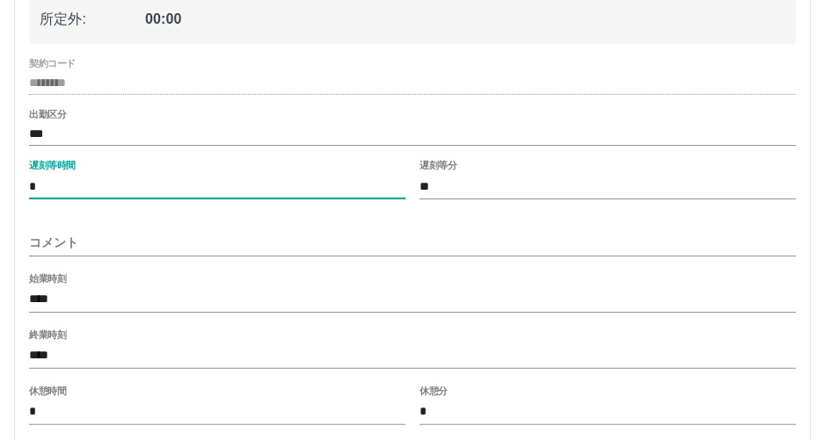
drag, startPoint x: 164, startPoint y: 187, endPoint x: 61, endPoint y: 187, distance: 103.7
click at [61, 187] on input "*" at bounding box center [217, 186] width 376 height 25
drag, startPoint x: 55, startPoint y: 177, endPoint x: 0, endPoint y: 180, distance: 54.6
click at [0, 180] on div "勤怠報告の承認 2025年 **** 9月 * 未承認 休日 承認済み 2025年9月24日(水) 金山　綾子 申請日: 2025年9月24日(水) 社員区分…" at bounding box center [412, 92] width 825 height 976
type input "*"
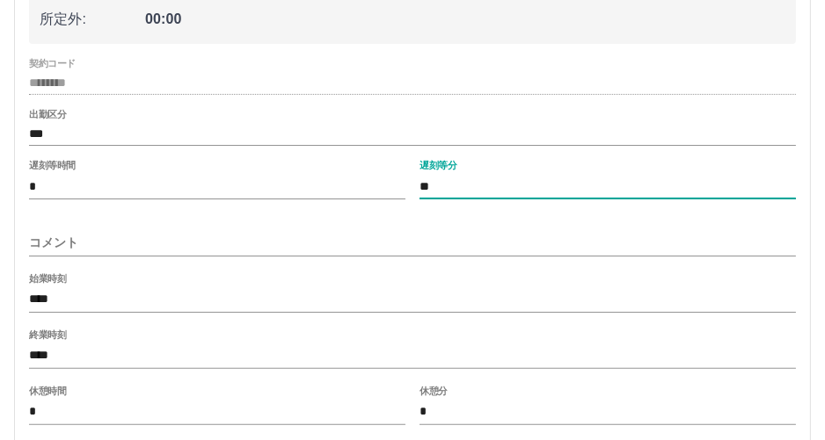
drag, startPoint x: 525, startPoint y: 175, endPoint x: 237, endPoint y: 170, distance: 288.4
click at [279, 172] on div "遅刻等時間 * 遅刻等分 **" at bounding box center [412, 181] width 767 height 42
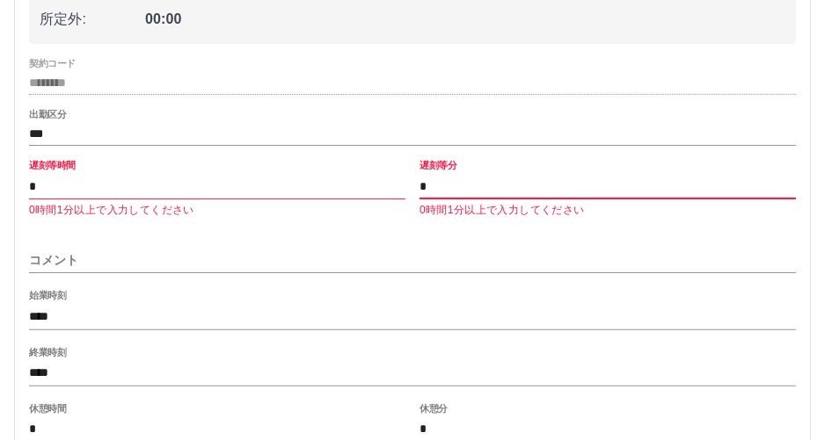
type input "*"
click at [222, 187] on input "*" at bounding box center [217, 186] width 376 height 25
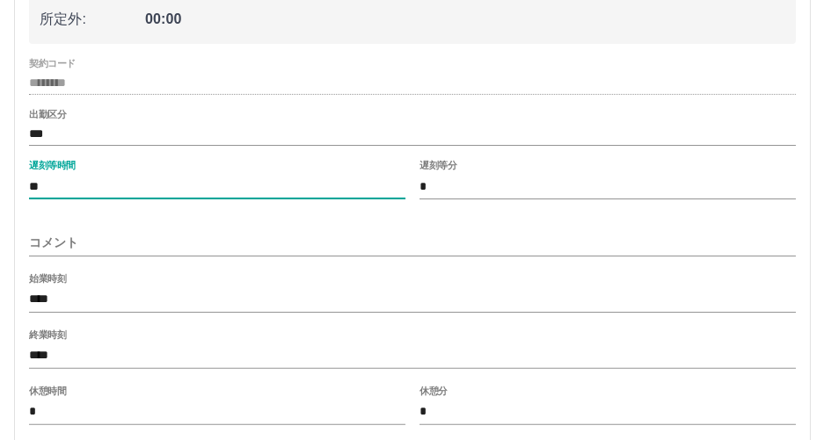
type input "*"
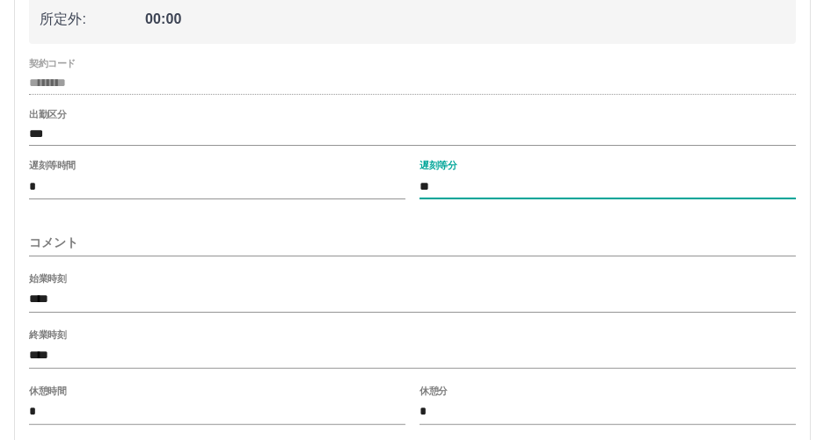
type input "**"
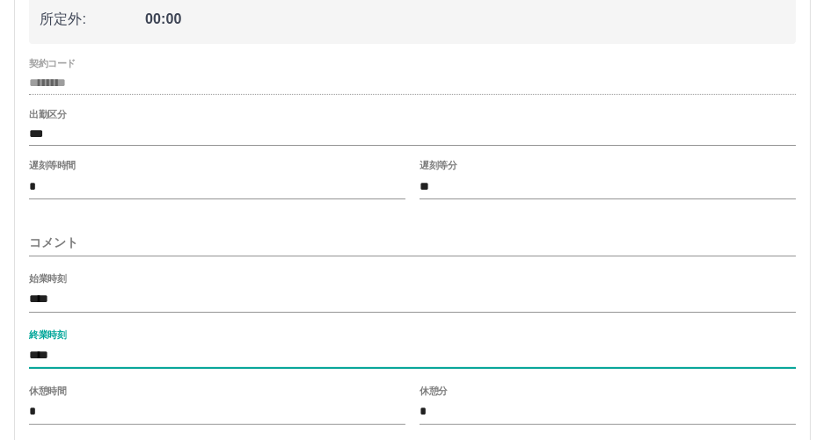
type input "****"
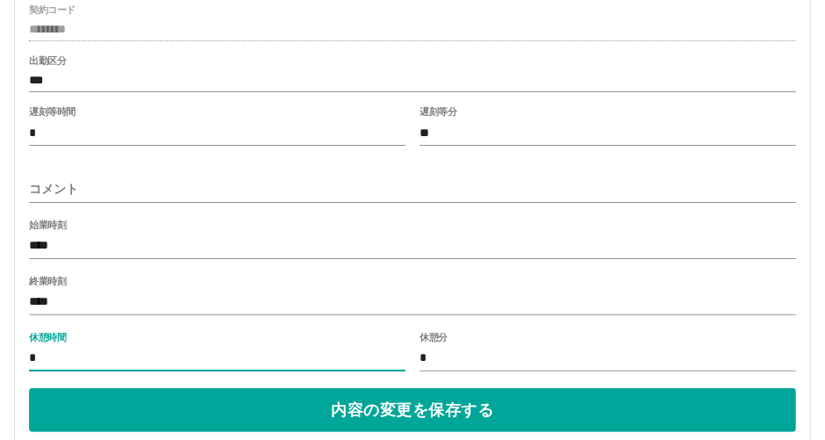
scroll to position [528, 0]
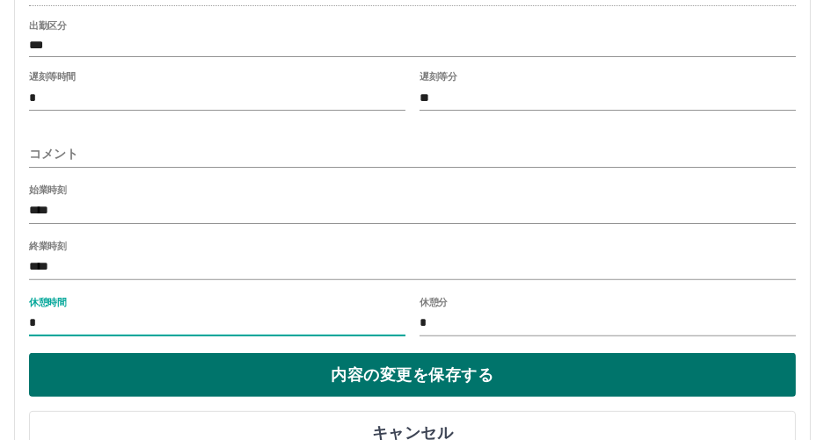
type input "*"
click at [410, 379] on button "内容の変更を保存する" at bounding box center [412, 375] width 767 height 44
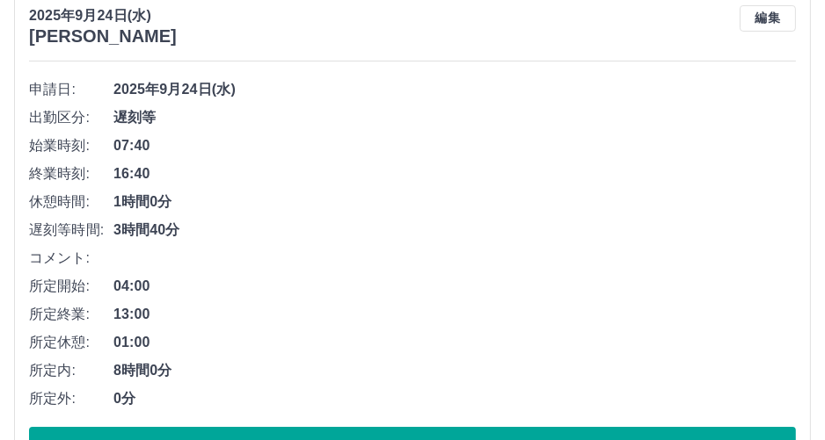
scroll to position [197, 0]
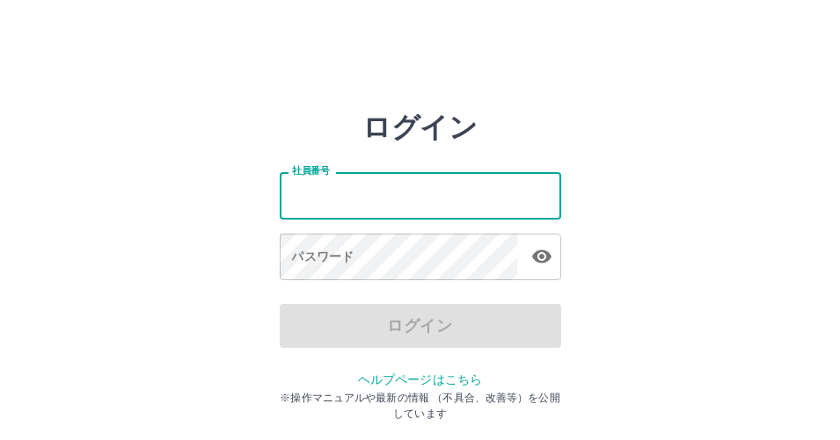
click at [315, 205] on input "社員番号" at bounding box center [420, 195] width 281 height 47
type input "*******"
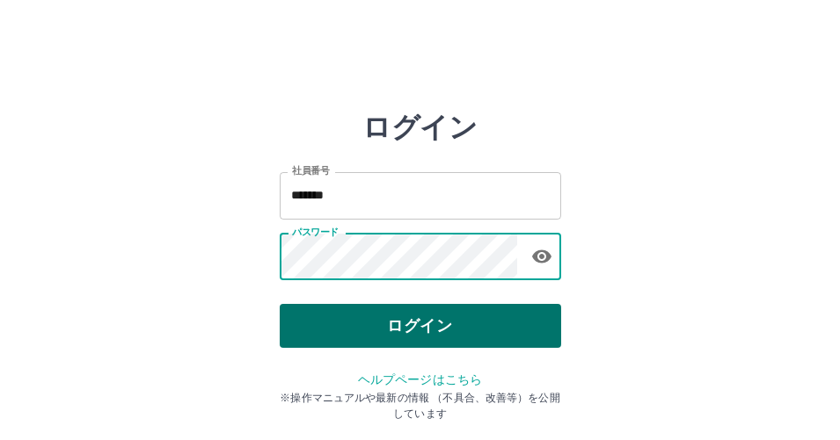
click at [358, 330] on button "ログイン" at bounding box center [420, 326] width 281 height 44
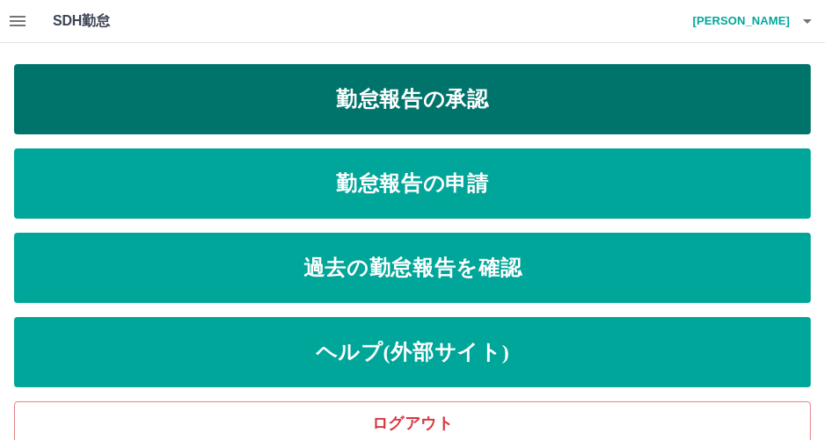
click at [186, 89] on link "勤怠報告の承認" at bounding box center [412, 99] width 797 height 70
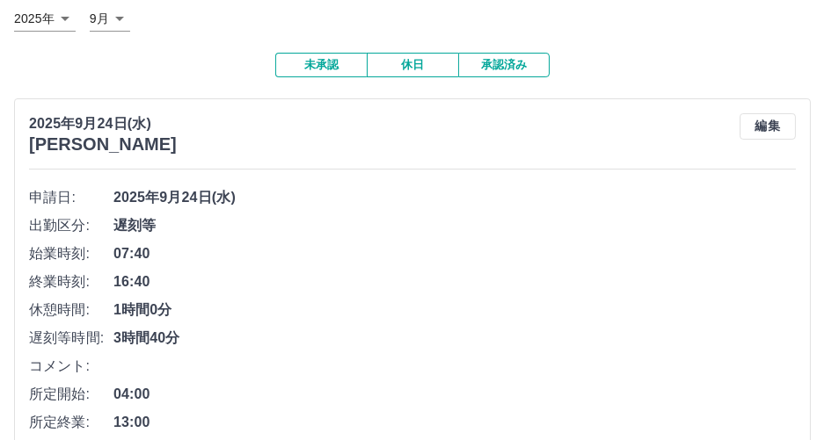
scroll to position [87, 0]
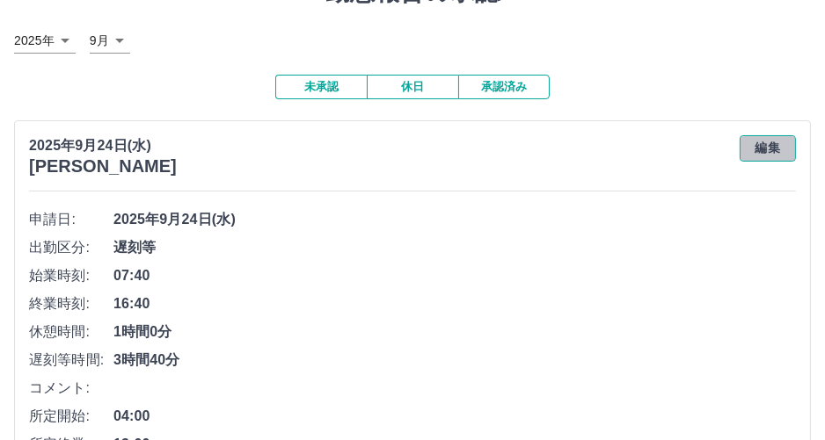
click at [760, 148] on button "編集" at bounding box center [767, 148] width 56 height 26
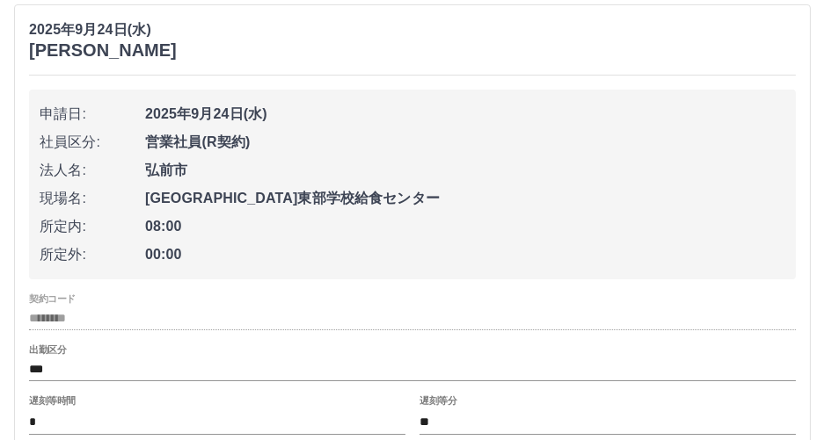
scroll to position [264, 0]
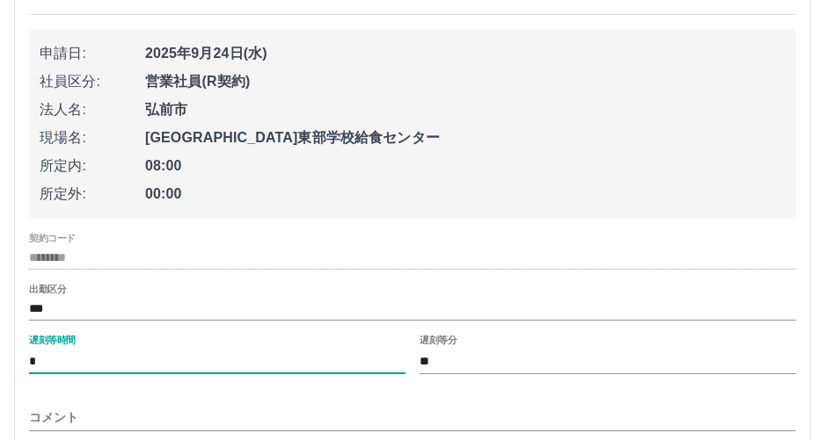
click at [172, 365] on input "*" at bounding box center [217, 361] width 376 height 25
type input "*"
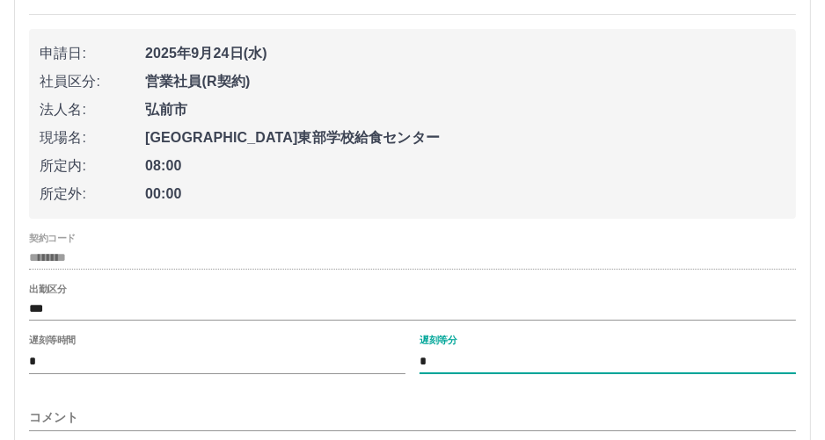
type input "*"
click at [165, 368] on input "*" at bounding box center [217, 361] width 376 height 25
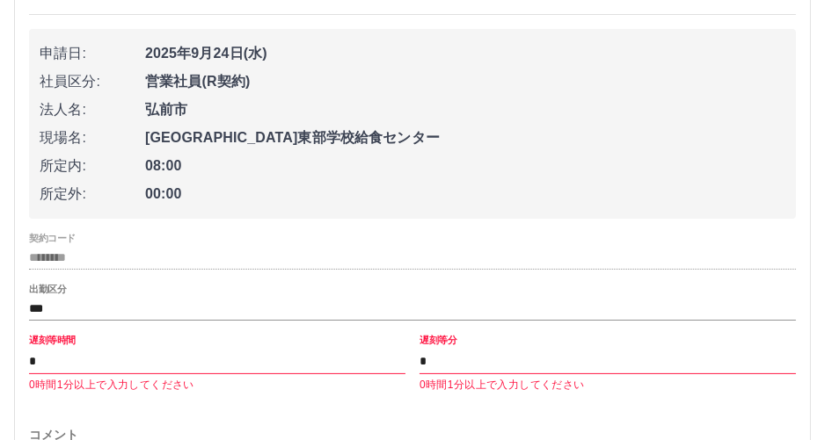
click at [251, 420] on div "コメント" at bounding box center [412, 430] width 767 height 42
click at [108, 353] on input "*" at bounding box center [217, 361] width 376 height 25
drag, startPoint x: 89, startPoint y: 357, endPoint x: 0, endPoint y: 357, distance: 88.8
click at [0, 357] on div "勤怠報告の承認 2025年 **** 9月 * 未承認 休日 承認済み 2025年9月24日(水) 金山　綾子 申請日: 2025年9月24日(水) 社員区分…" at bounding box center [412, 276] width 825 height 994
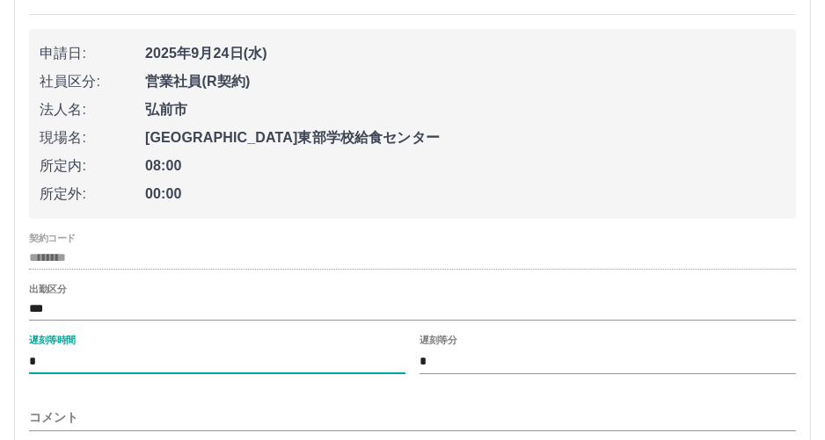
type input "*"
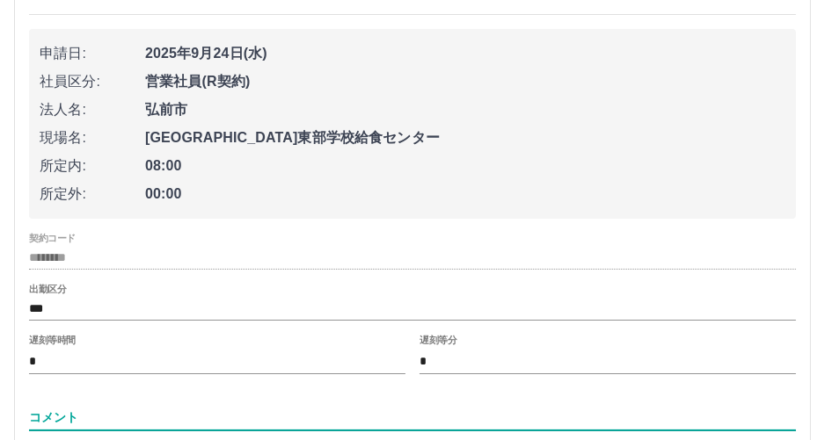
click at [142, 417] on input "コメント" at bounding box center [412, 417] width 767 height 25
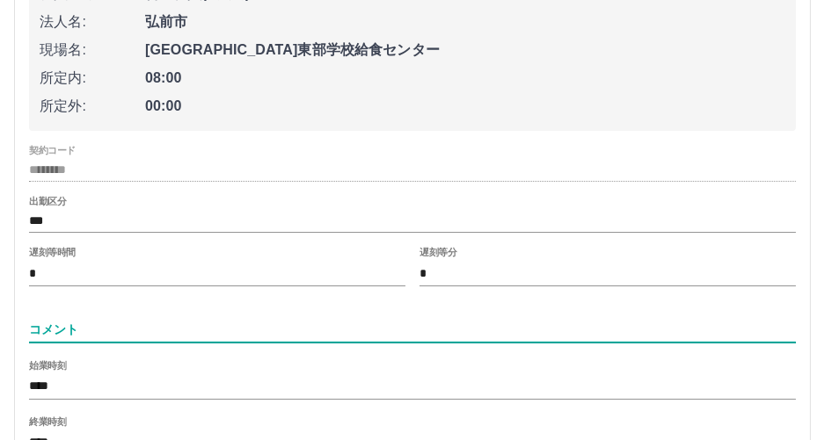
scroll to position [439, 0]
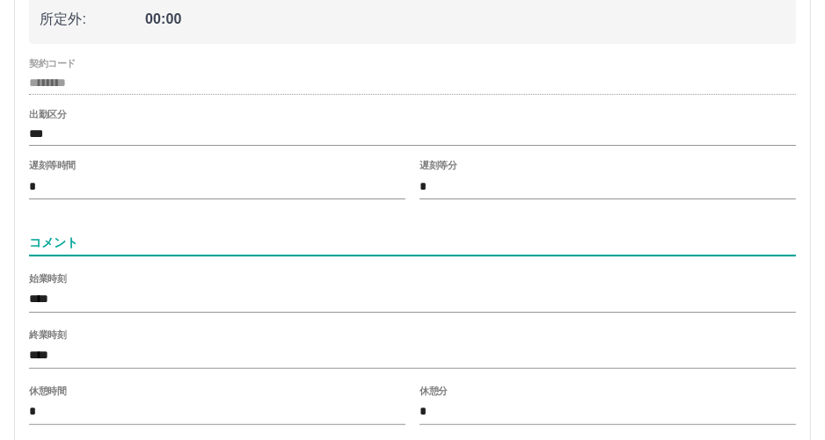
click at [87, 354] on input "****" at bounding box center [412, 356] width 767 height 25
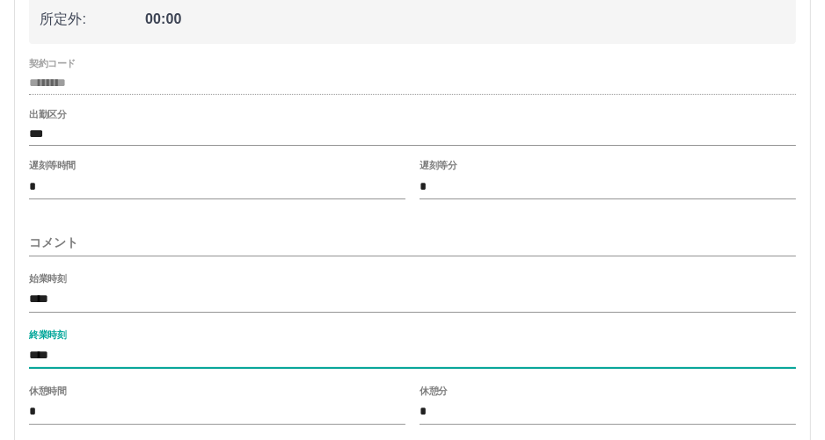
type input "****"
click at [149, 425] on input "*" at bounding box center [217, 412] width 376 height 25
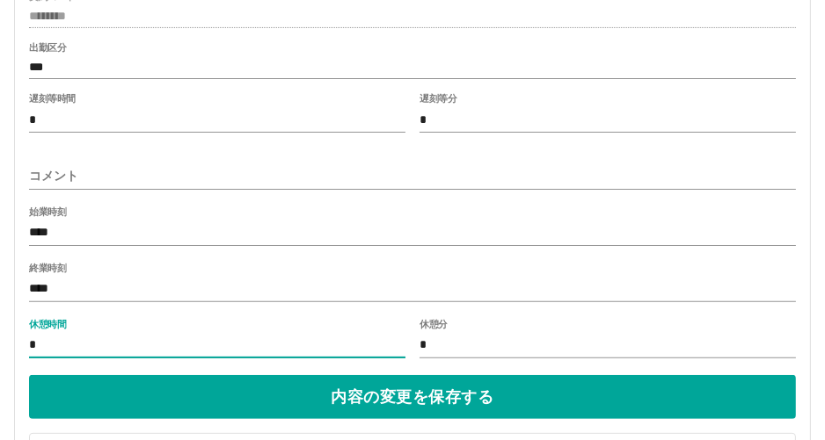
scroll to position [528, 0]
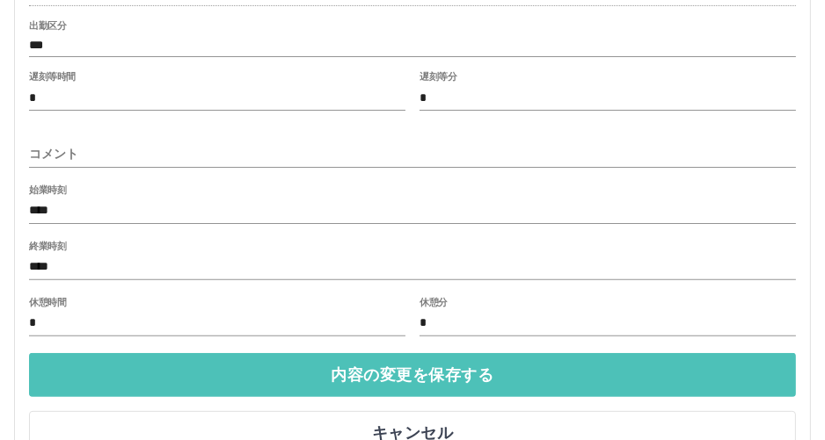
click at [261, 367] on button "内容の変更を保存する" at bounding box center [412, 375] width 767 height 44
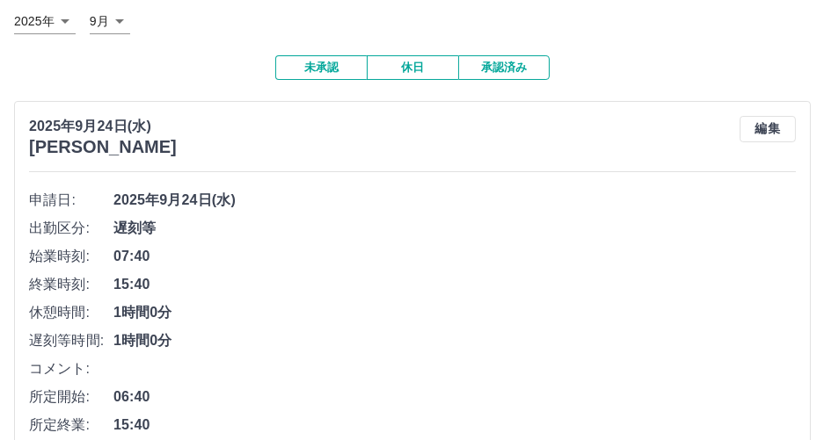
scroll to position [21, 0]
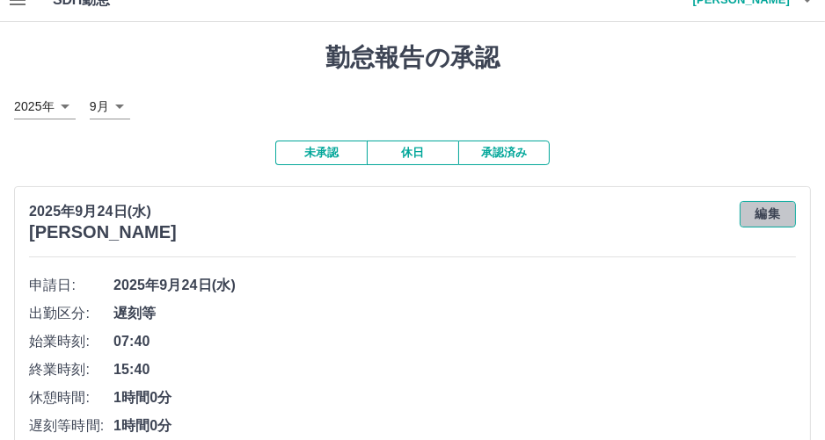
click at [767, 215] on button "編集" at bounding box center [767, 214] width 56 height 26
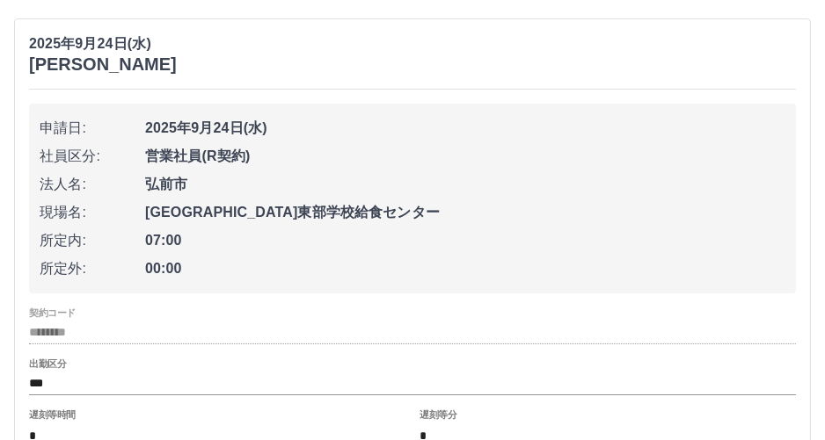
scroll to position [285, 0]
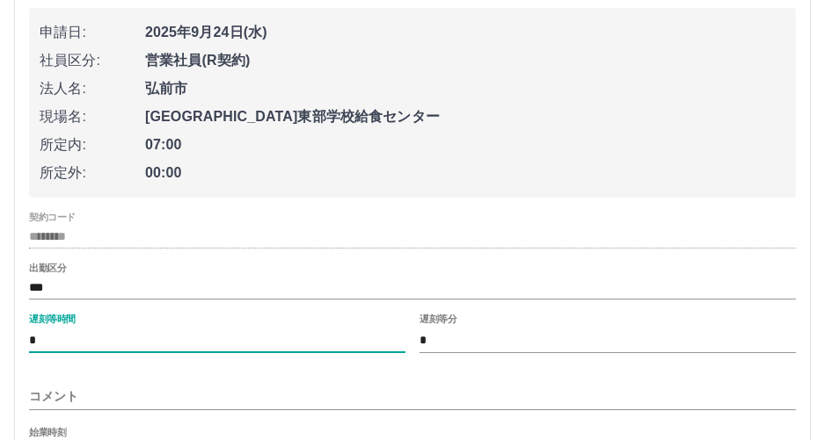
click at [145, 339] on input "*" at bounding box center [217, 340] width 376 height 25
type input "*"
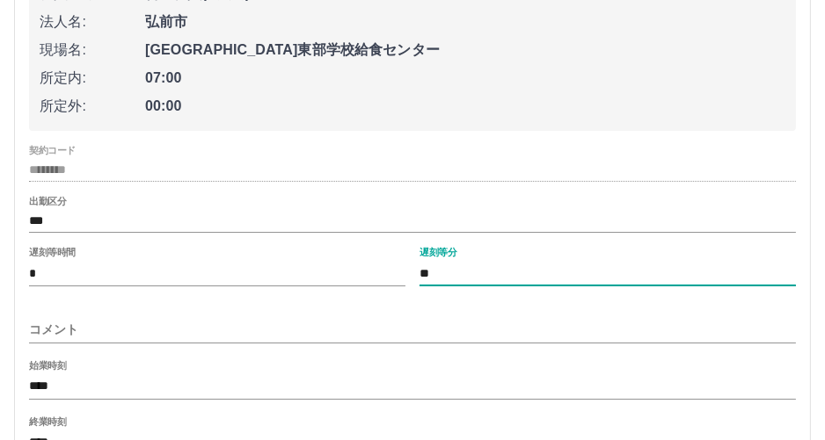
scroll to position [373, 0]
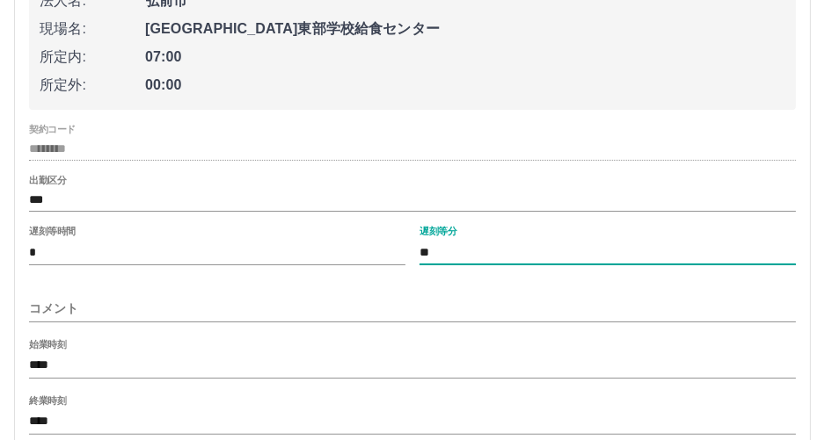
type input "**"
click at [154, 317] on input "コメント" at bounding box center [412, 308] width 767 height 25
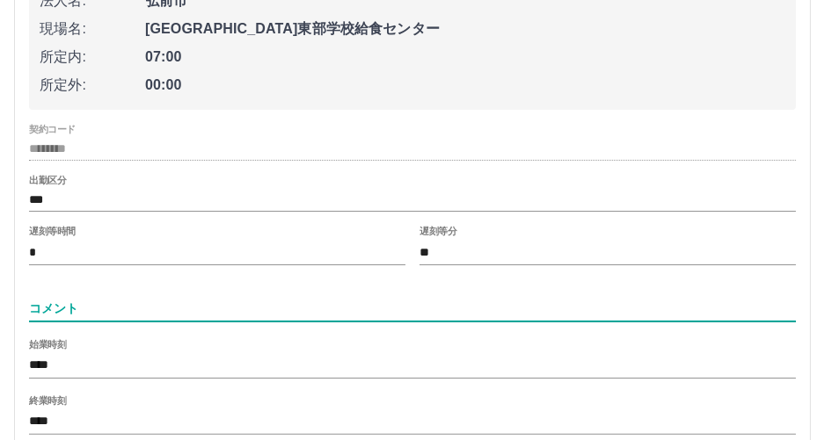
click at [156, 425] on input "****" at bounding box center [412, 422] width 767 height 25
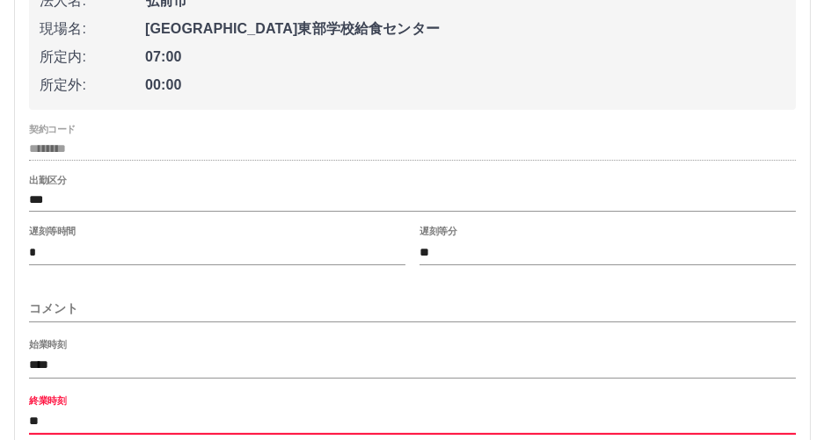
type input "*"
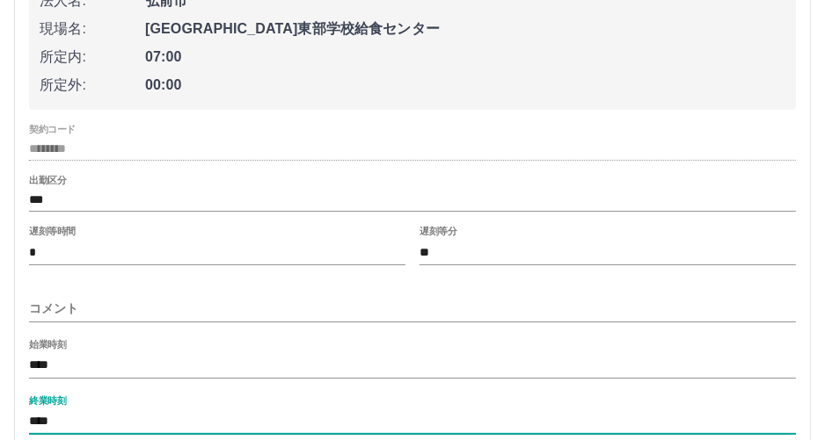
type input "****"
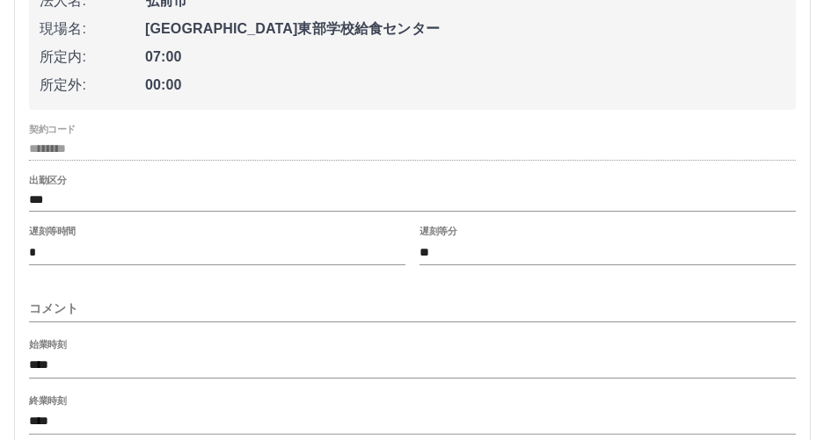
click at [287, 351] on div "始業時刻 ****" at bounding box center [412, 360] width 767 height 42
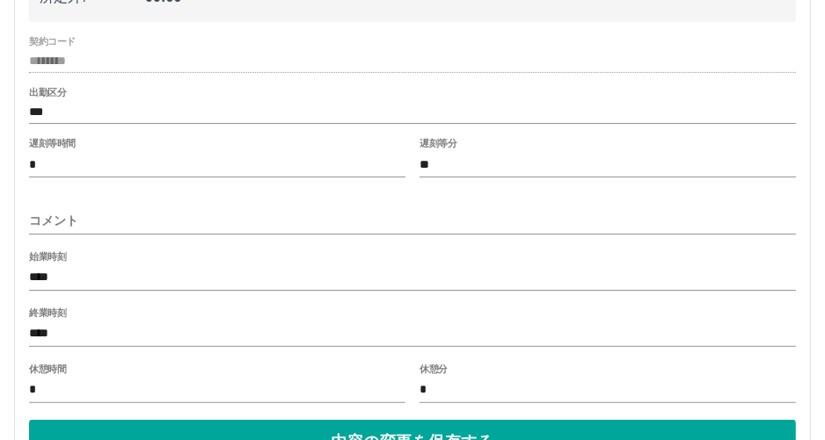
scroll to position [549, 0]
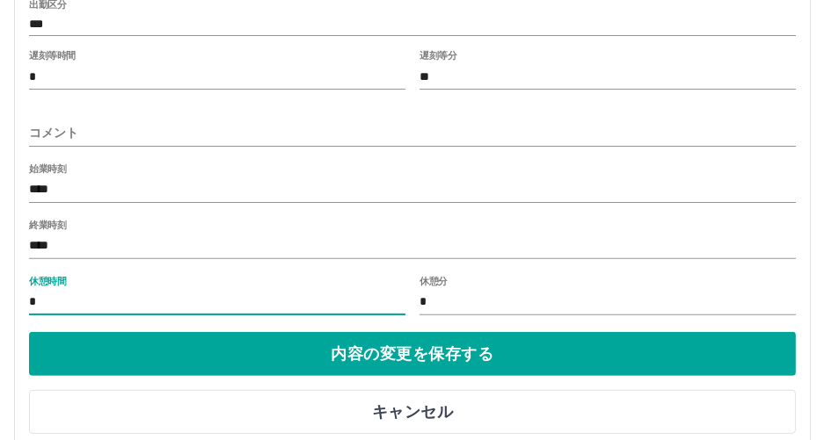
drag, startPoint x: 202, startPoint y: 302, endPoint x: 0, endPoint y: 301, distance: 202.2
type input "*"
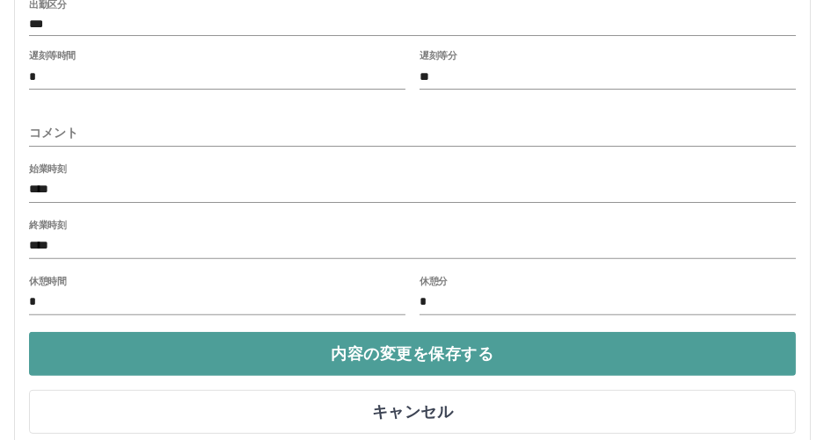
click at [48, 346] on button "内容の変更を保存する" at bounding box center [412, 354] width 767 height 44
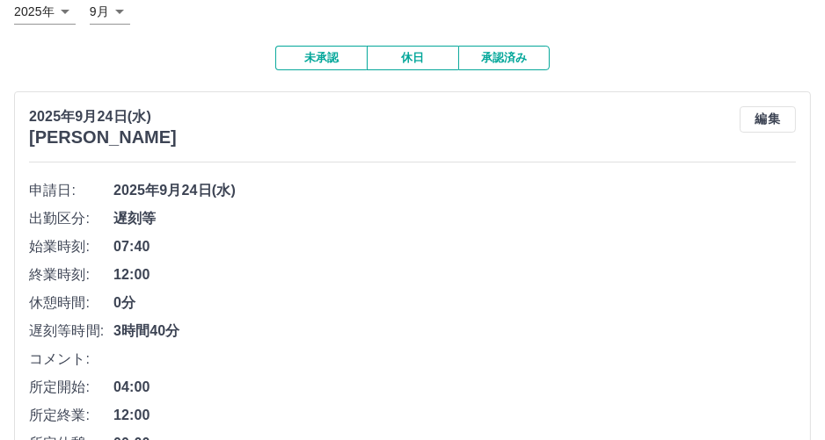
scroll to position [21, 0]
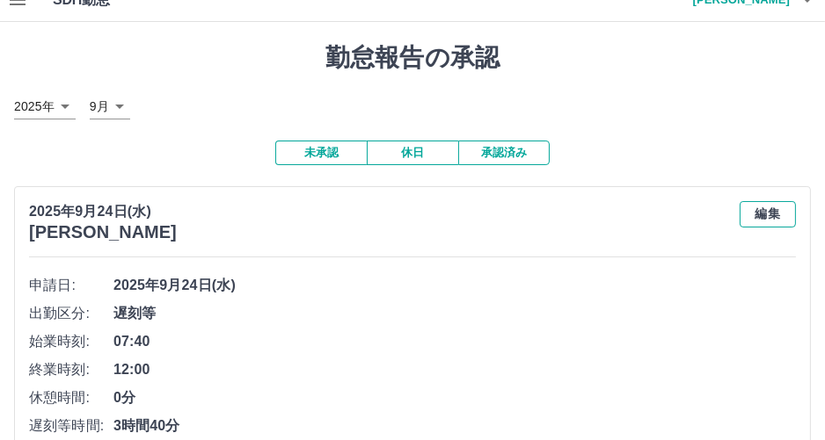
click at [756, 208] on button "編集" at bounding box center [767, 214] width 56 height 26
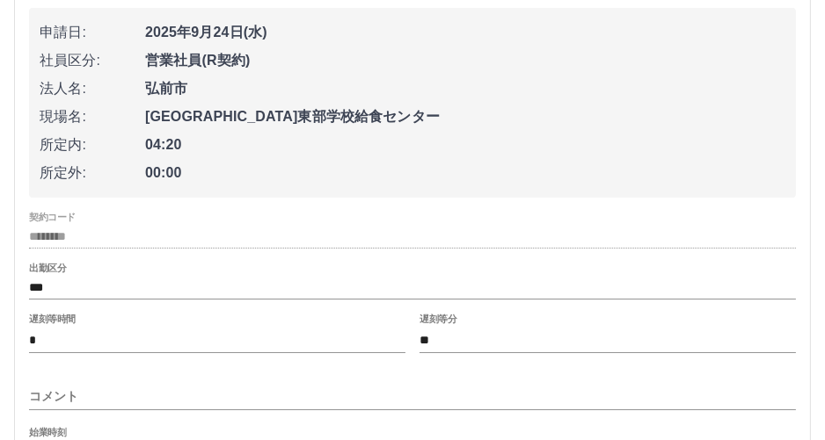
scroll to position [579, 0]
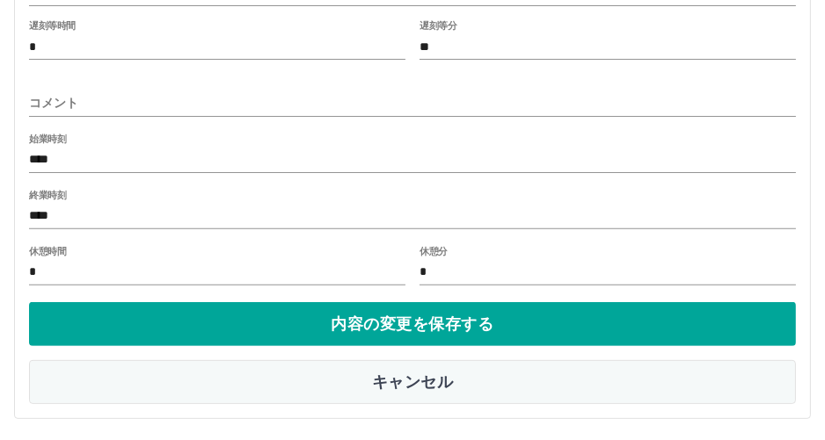
click at [491, 393] on button "キャンセル" at bounding box center [412, 382] width 767 height 44
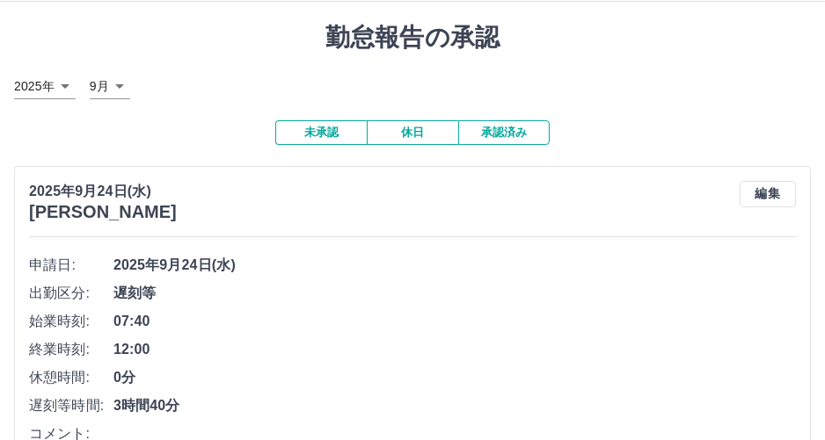
scroll to position [0, 0]
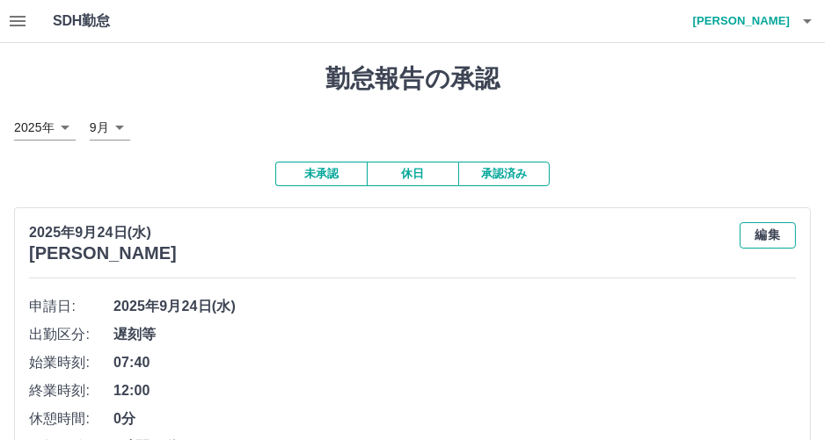
click at [759, 239] on button "編集" at bounding box center [767, 235] width 56 height 26
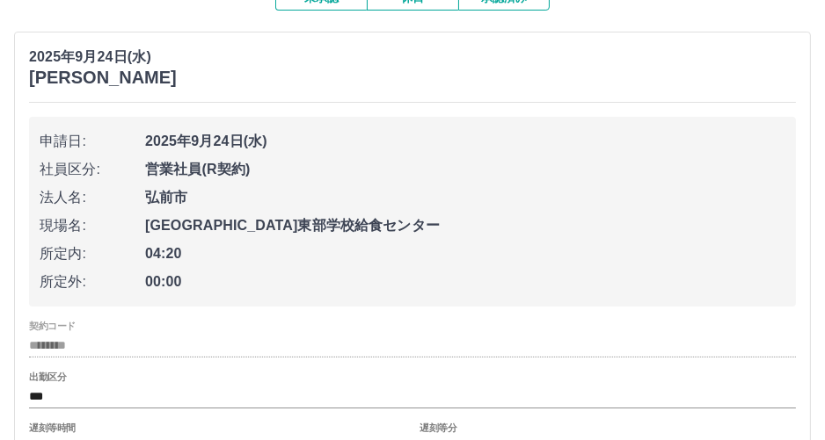
scroll to position [264, 0]
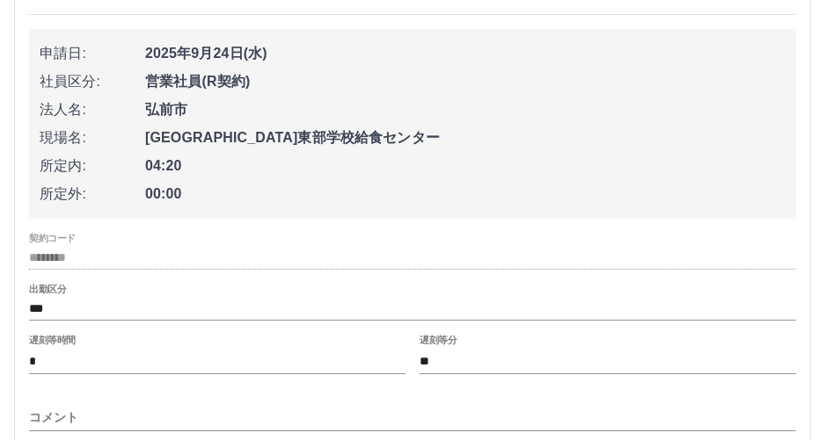
drag, startPoint x: 130, startPoint y: 322, endPoint x: 0, endPoint y: 304, distance: 131.3
click at [0, 304] on div "勤怠報告の承認 2025年 **** 9月 * 未承認 休日 承認済み 2025年9月24日(水) 金山　綾子 申請日: 2025年9月24日(水) 社員区分…" at bounding box center [412, 267] width 825 height 976
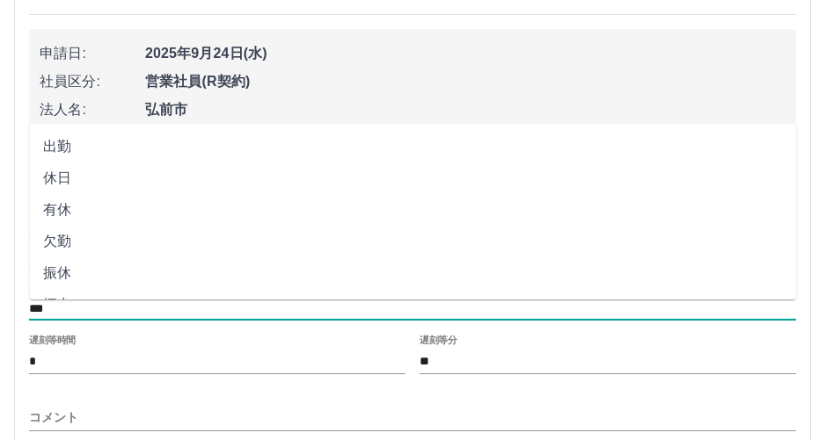
drag, startPoint x: 91, startPoint y: 302, endPoint x: 0, endPoint y: 301, distance: 90.6
click at [0, 301] on div "勤怠報告の承認 2025年 **** 9月 * 未承認 休日 承認済み 2025年9月24日(水) 金山　綾子 申請日: 2025年9月24日(水) 社員区分…" at bounding box center [412, 267] width 825 height 976
click at [47, 148] on li "出勤" at bounding box center [412, 147] width 767 height 32
type input "**"
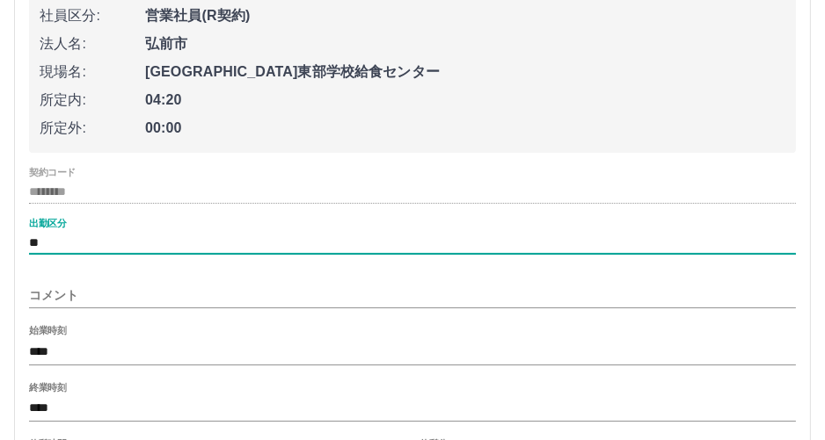
scroll to position [352, 0]
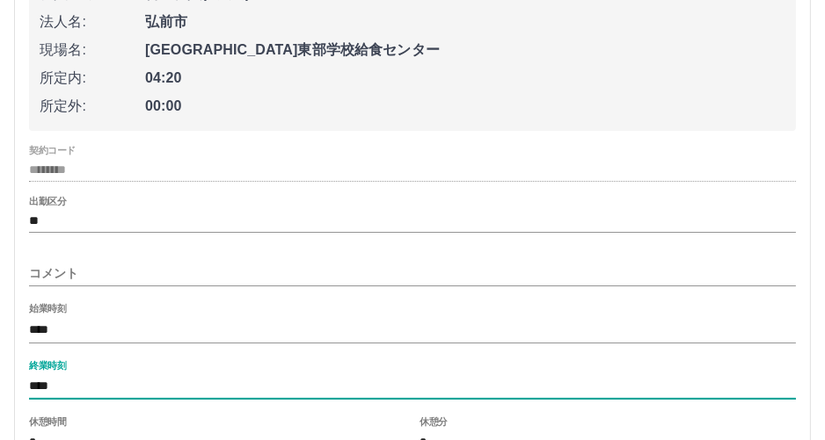
drag, startPoint x: 67, startPoint y: 390, endPoint x: 0, endPoint y: 377, distance: 68.1
click at [0, 377] on div "勤怠報告の承認 2025年 **** 9月 * 未承認 休日 承認済み 2025年9月24日(水) 金山　綾子 申請日: 2025年9月24日(水) 社員区分…" at bounding box center [412, 151] width 825 height 920
type input "****"
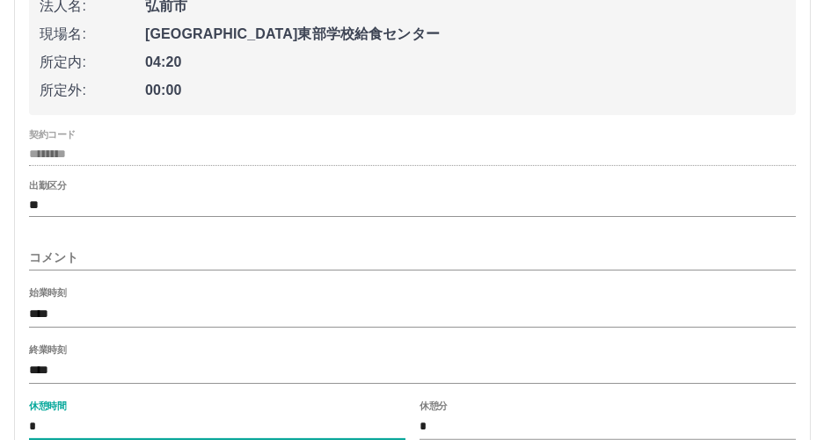
type input "*"
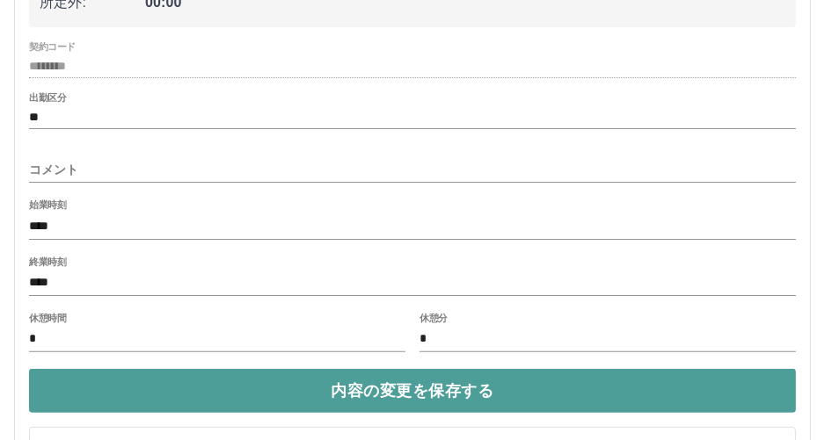
click at [448, 407] on button "内容の変更を保存する" at bounding box center [412, 391] width 767 height 44
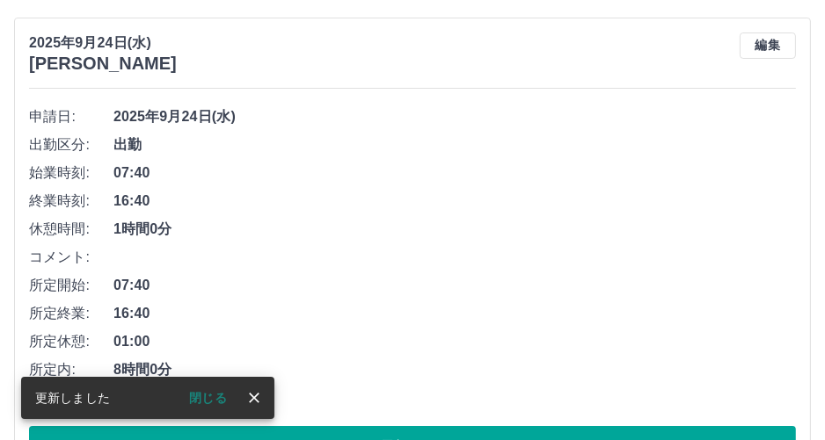
scroll to position [169, 0]
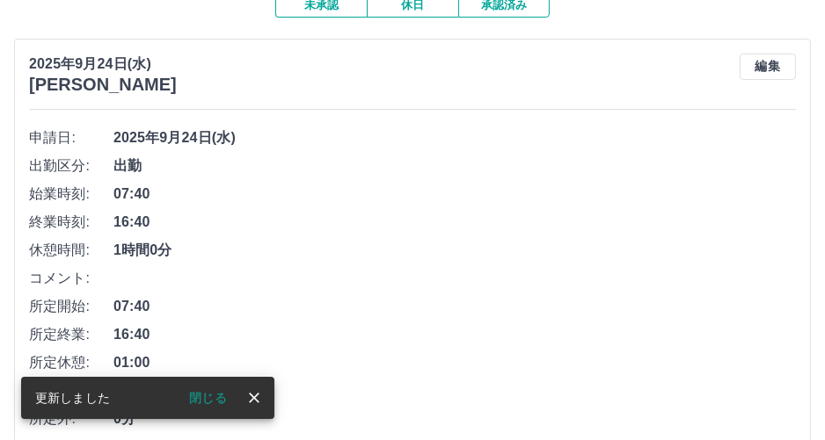
click at [475, 316] on span "07:40" at bounding box center [454, 306] width 682 height 21
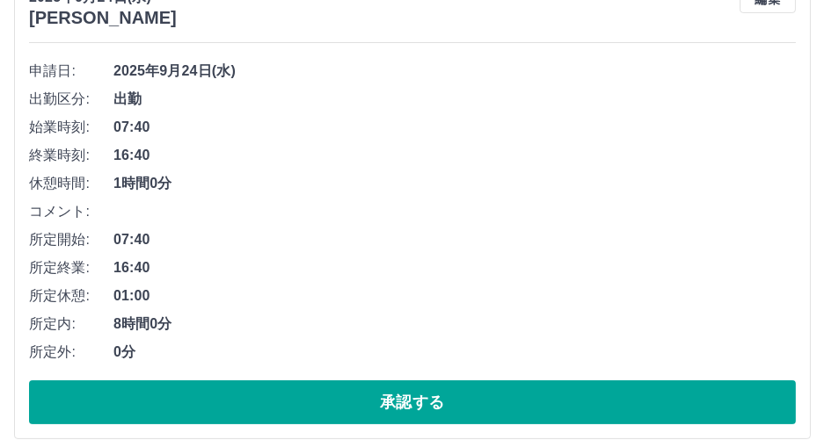
scroll to position [257, 0]
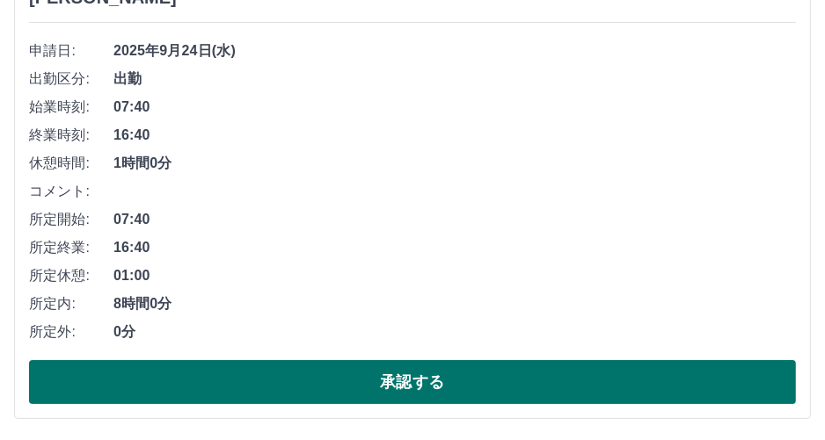
click at [409, 391] on button "承認する" at bounding box center [412, 382] width 767 height 44
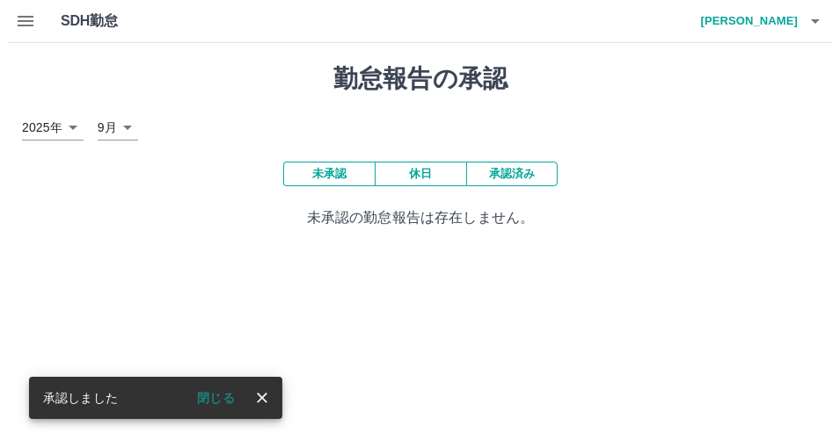
scroll to position [0, 0]
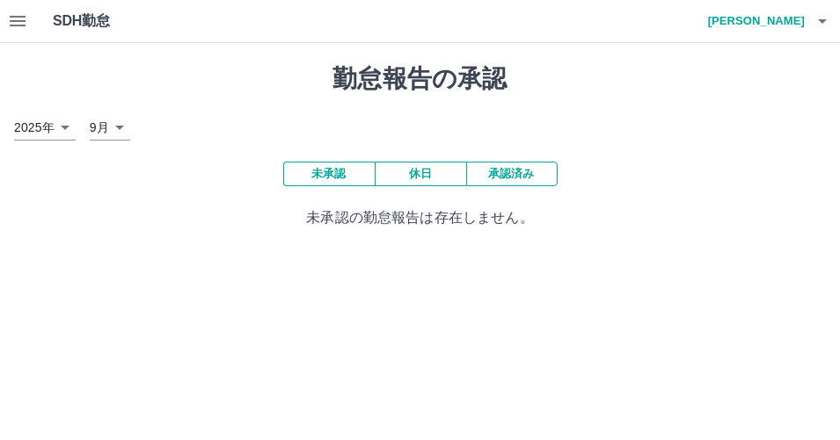
click at [820, 18] on icon "button" at bounding box center [822, 21] width 21 height 21
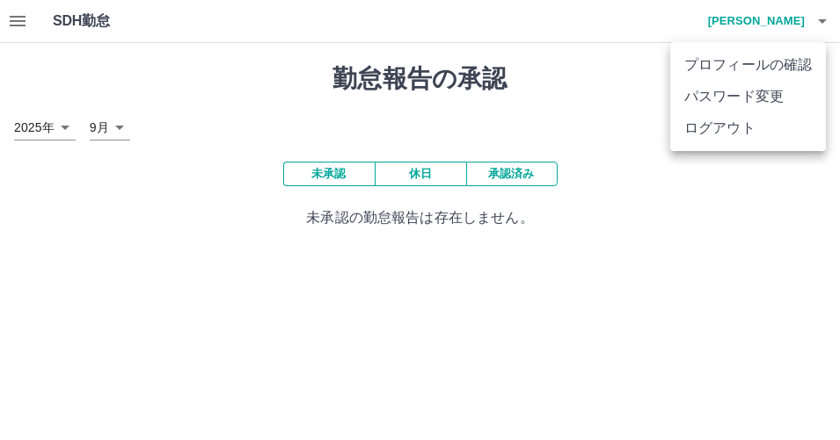
click at [763, 135] on li "ログアウト" at bounding box center [748, 129] width 156 height 32
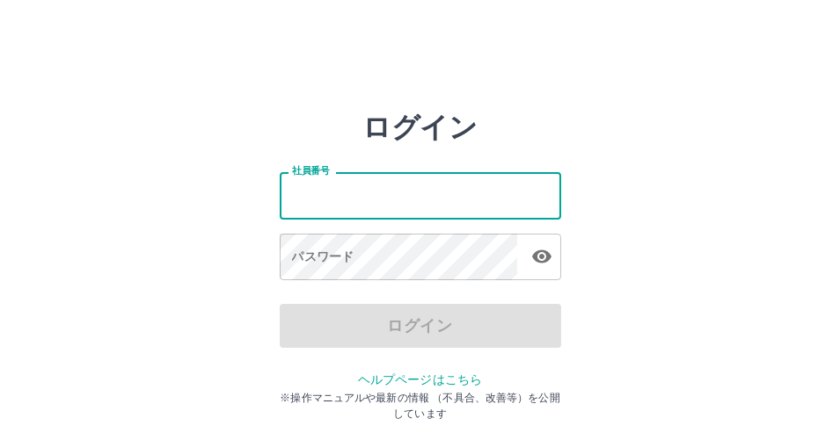
click at [441, 199] on input "社員番号" at bounding box center [420, 195] width 281 height 47
type input "*******"
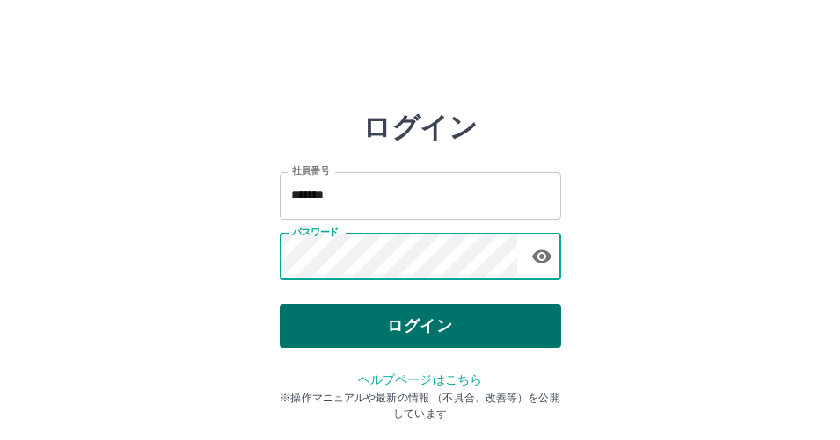
click at [537, 328] on button "ログイン" at bounding box center [420, 326] width 281 height 44
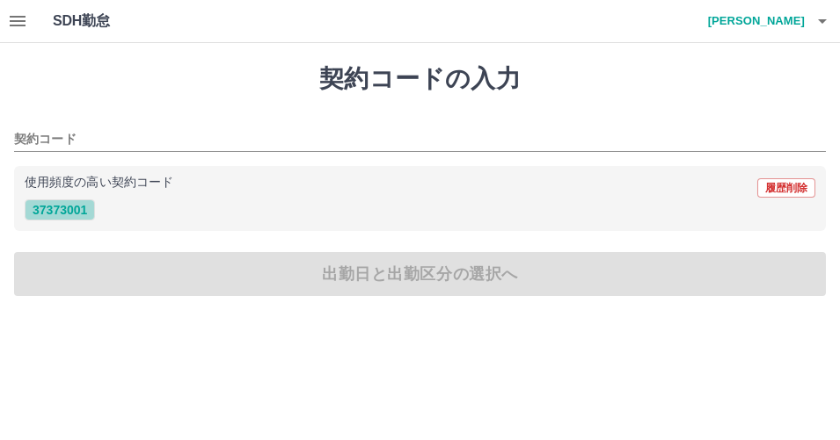
click at [76, 205] on button "37373001" at bounding box center [60, 210] width 70 height 21
type input "********"
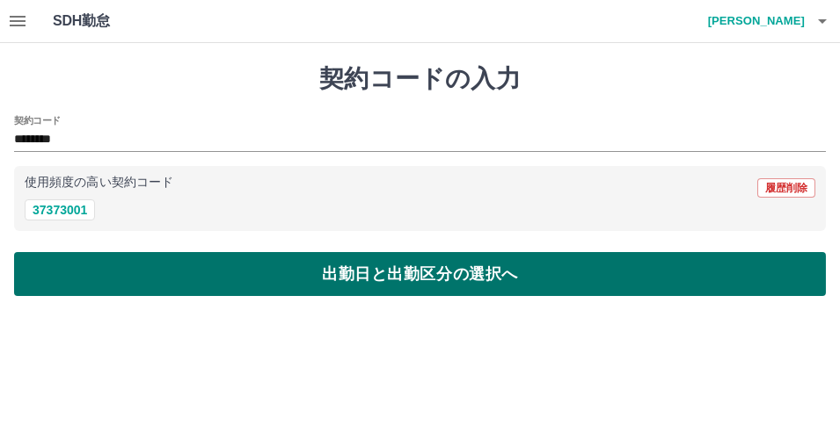
click at [92, 260] on button "出勤日と出勤区分の選択へ" at bounding box center [420, 274] width 812 height 44
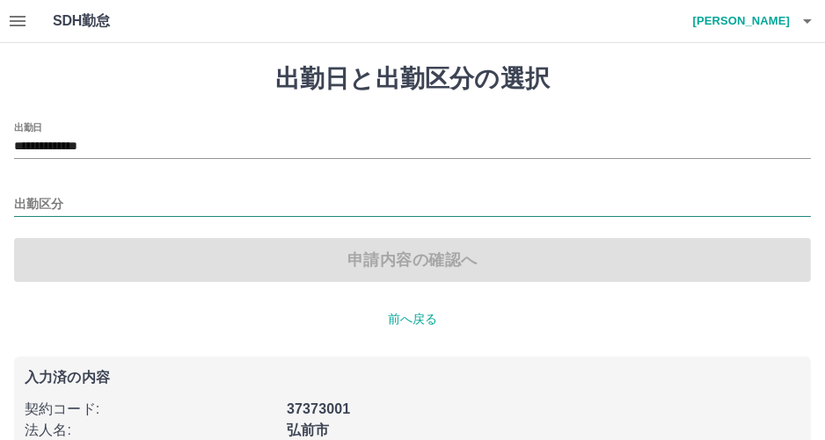
click at [98, 205] on input "出勤区分" at bounding box center [412, 205] width 797 height 22
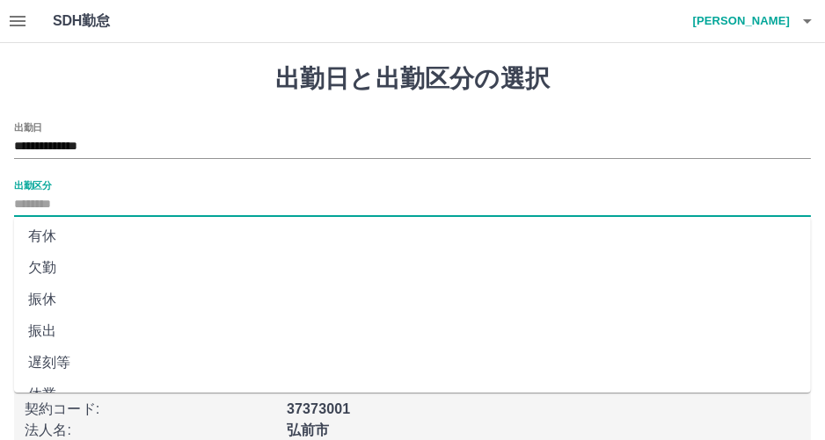
scroll to position [87, 0]
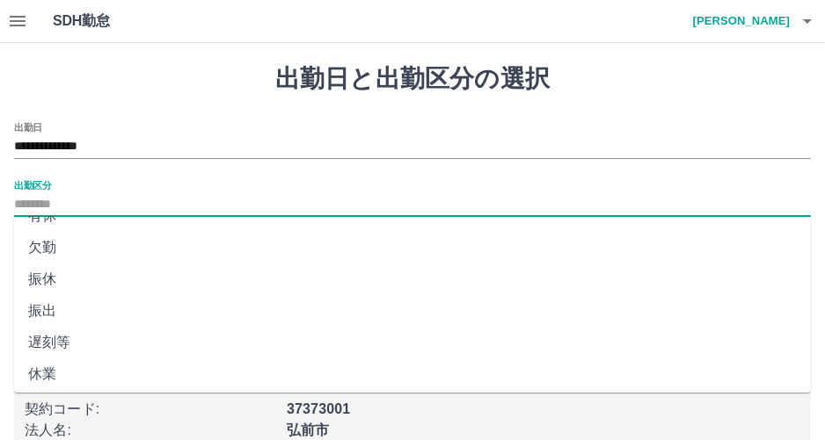
click at [41, 337] on li "遅刻等" at bounding box center [412, 343] width 797 height 32
type input "***"
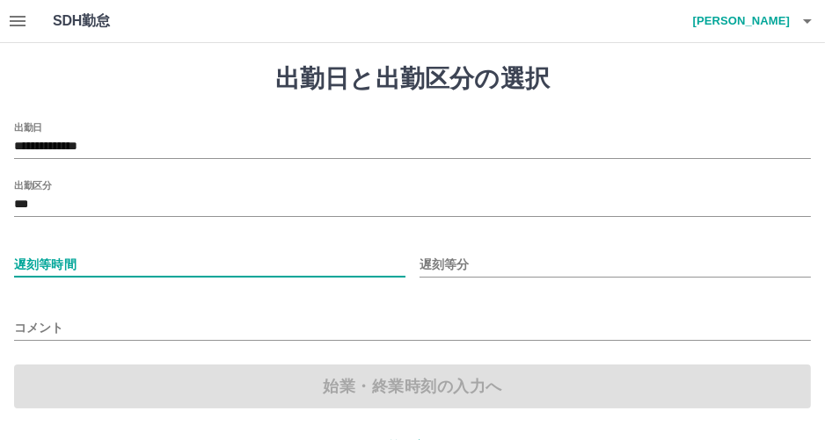
click at [73, 261] on input "遅刻等時間" at bounding box center [209, 264] width 391 height 25
type input "*"
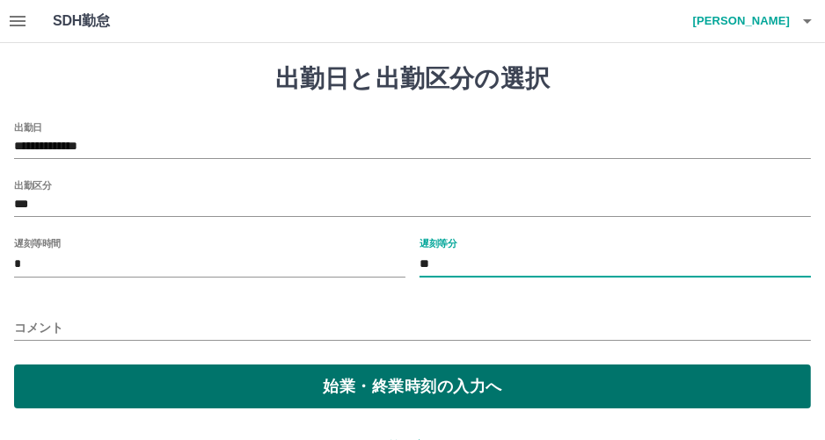
type input "**"
click at [137, 388] on button "始業・終業時刻の入力へ" at bounding box center [412, 387] width 797 height 44
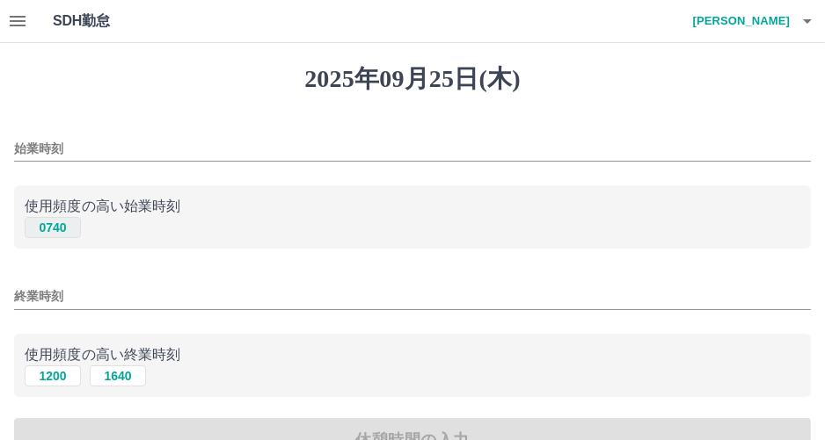
click at [56, 232] on button "0740" at bounding box center [53, 227] width 56 height 21
type input "****"
click at [71, 292] on input "終業時刻" at bounding box center [412, 296] width 797 height 25
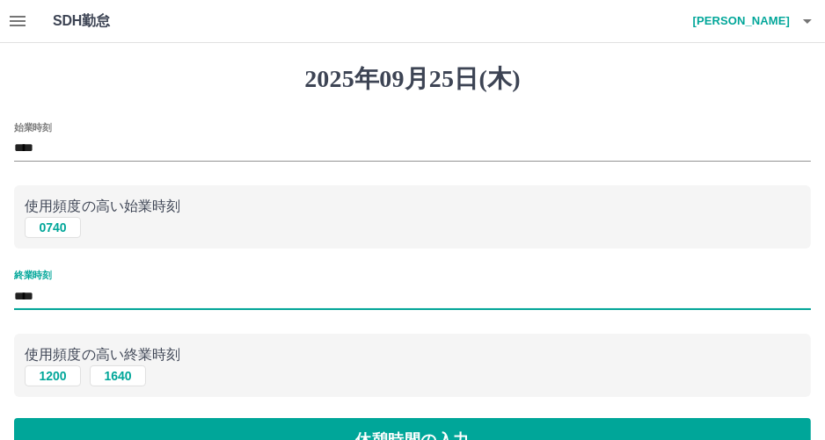
type input "****"
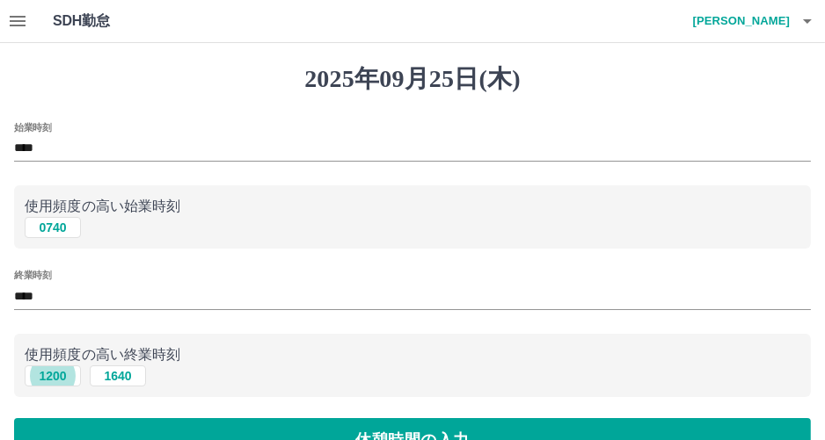
click at [396, 380] on div "1200 1640" at bounding box center [412, 377] width 775 height 22
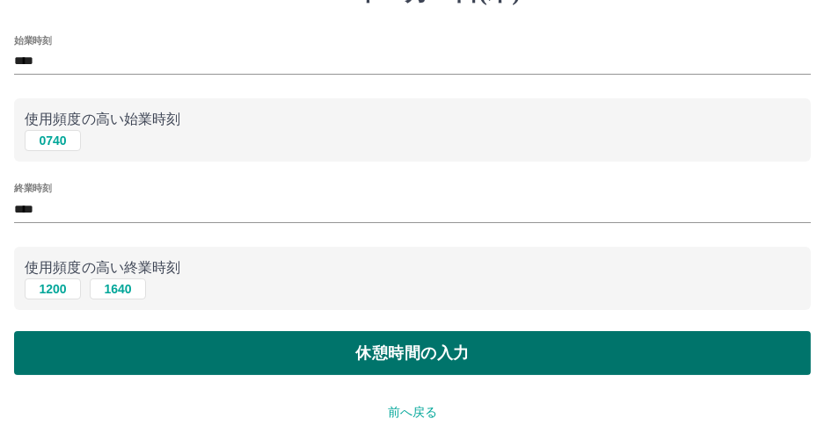
click at [396, 374] on button "休憩時間の入力" at bounding box center [412, 353] width 797 height 44
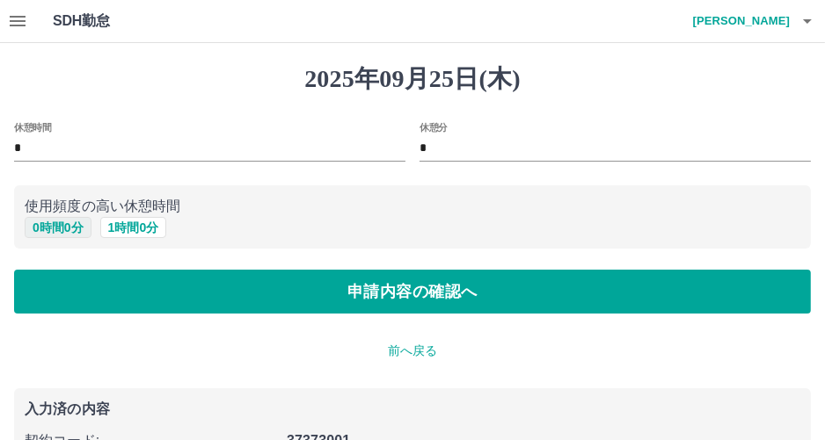
click at [69, 231] on button "0 時間 0 分" at bounding box center [58, 227] width 67 height 21
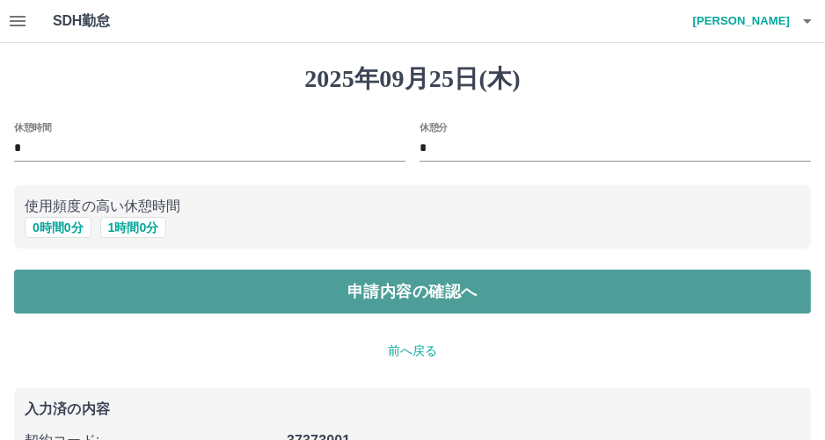
click at [85, 278] on button "申請内容の確認へ" at bounding box center [412, 292] width 797 height 44
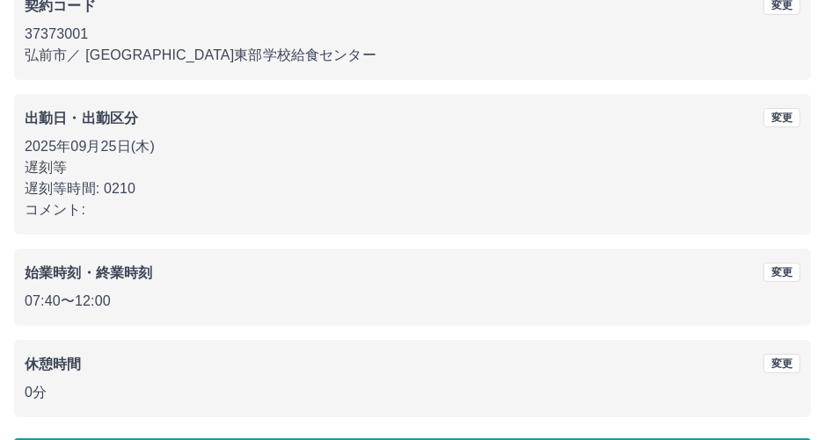
scroll to position [238, 0]
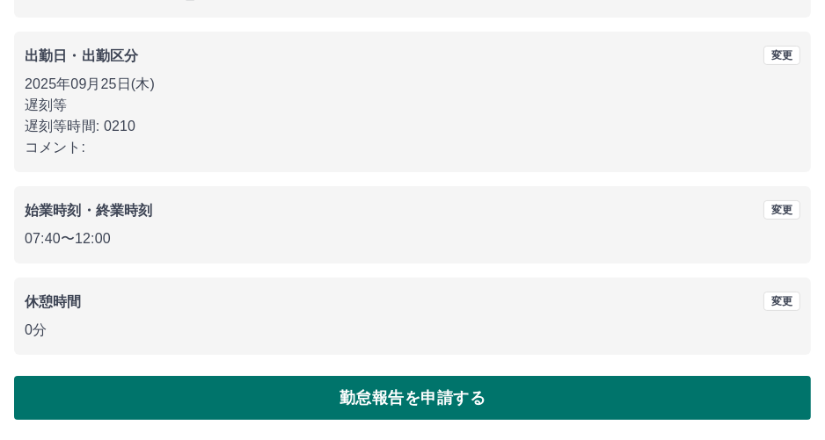
click at [280, 395] on button "勤怠報告を申請する" at bounding box center [412, 398] width 797 height 44
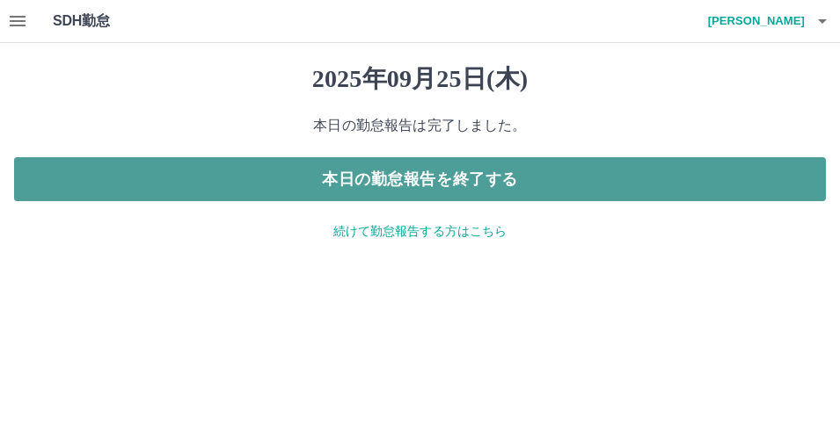
click at [331, 189] on button "本日の勤怠報告を終了する" at bounding box center [420, 179] width 812 height 44
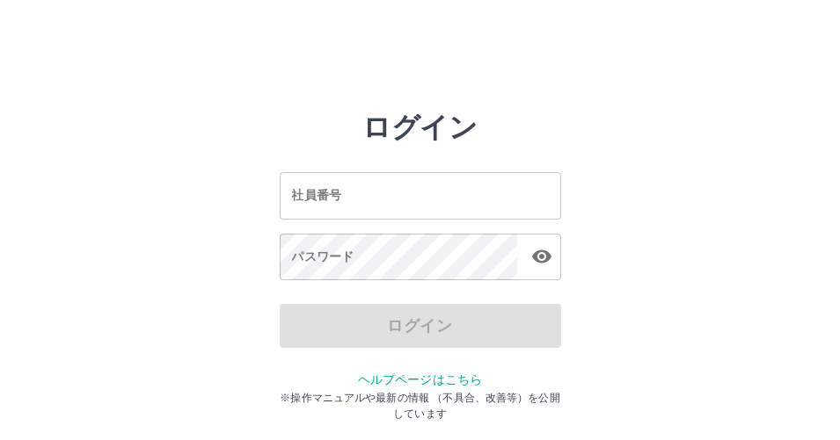
click at [431, 177] on input "社員番号" at bounding box center [420, 195] width 281 height 47
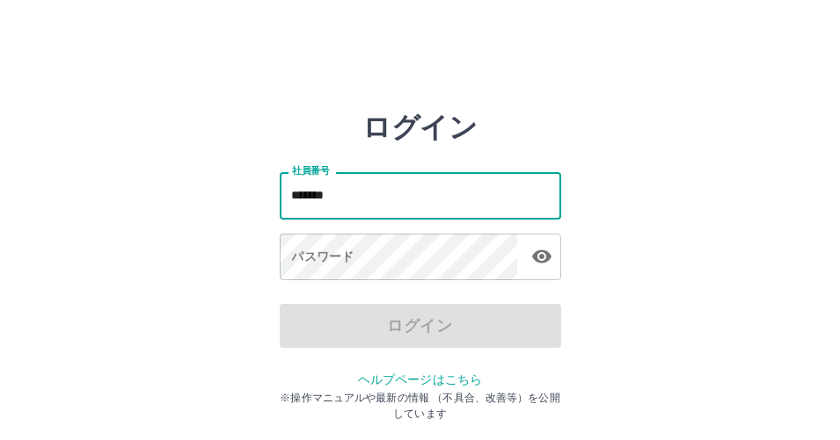
type input "*******"
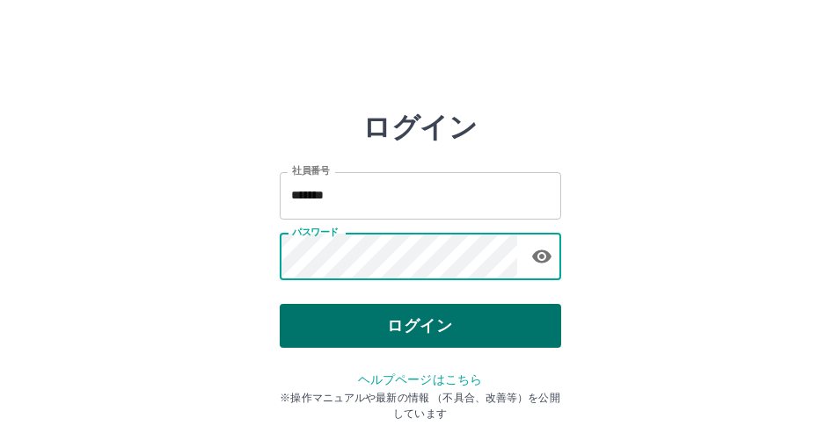
click at [439, 341] on button "ログイン" at bounding box center [420, 326] width 281 height 44
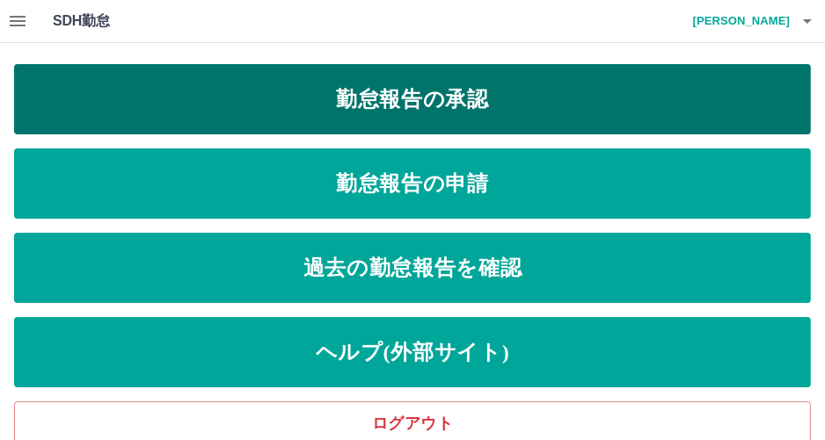
click at [476, 120] on link "勤怠報告の承認" at bounding box center [412, 99] width 797 height 70
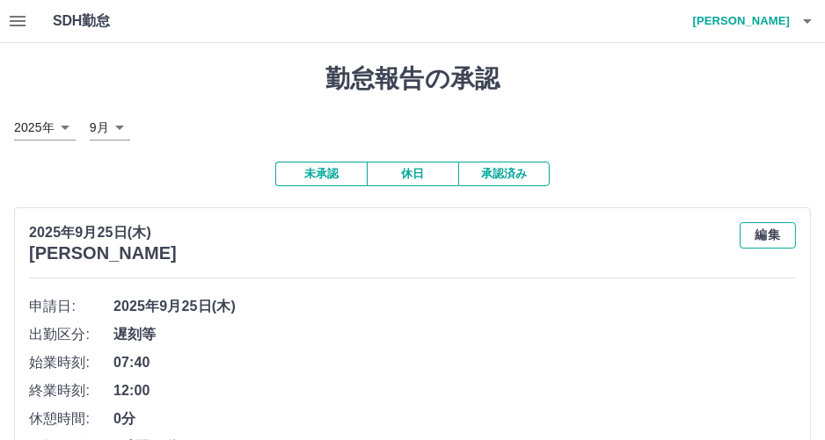
click at [783, 237] on button "編集" at bounding box center [767, 235] width 56 height 26
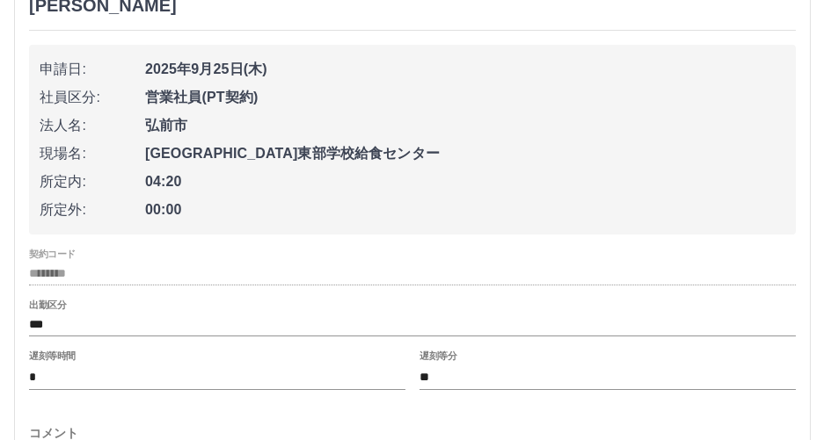
scroll to position [228, 0]
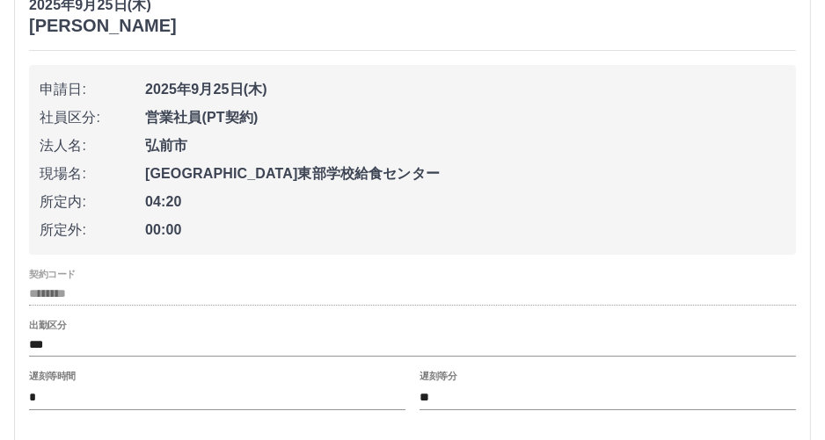
click at [744, 226] on span "00:00" at bounding box center [465, 230] width 640 height 21
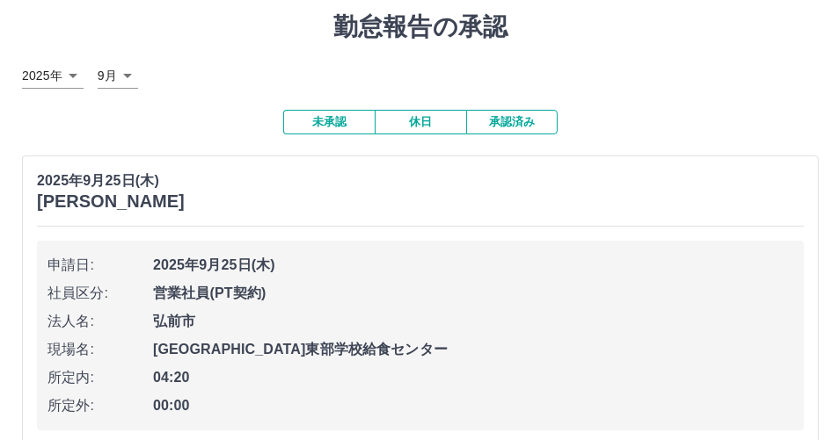
scroll to position [0, 0]
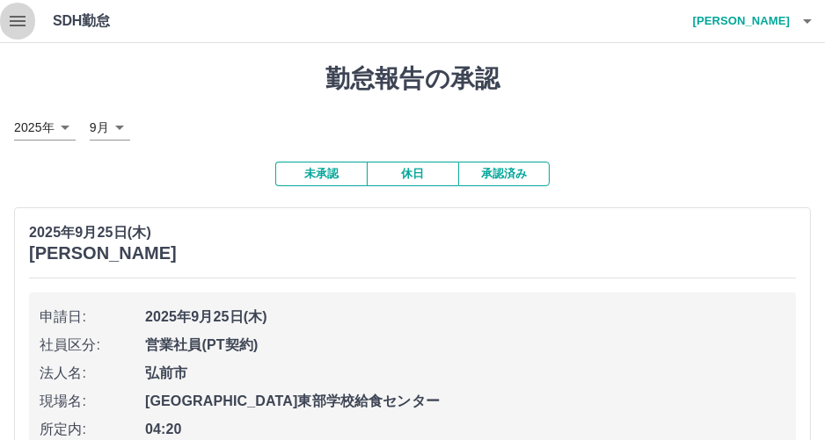
click at [14, 24] on icon "button" at bounding box center [17, 21] width 21 height 21
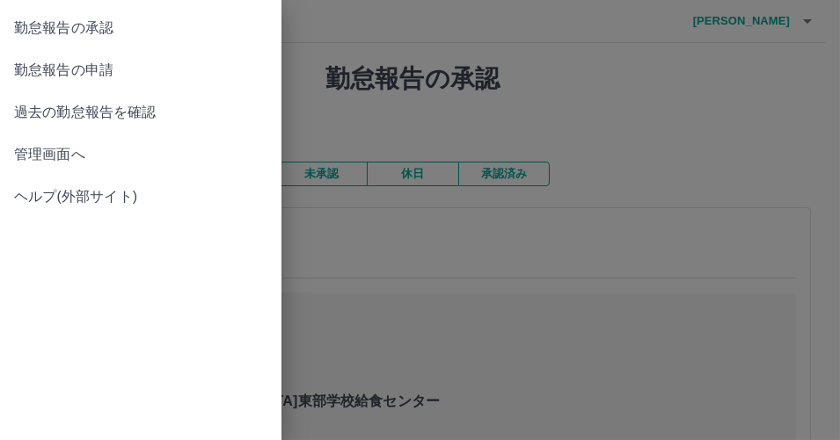
click at [452, 77] on div at bounding box center [420, 220] width 840 height 440
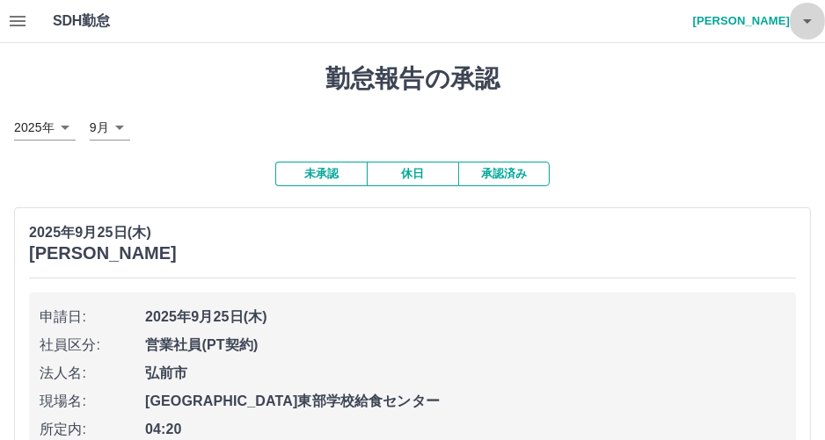
click at [810, 21] on icon "button" at bounding box center [807, 21] width 21 height 21
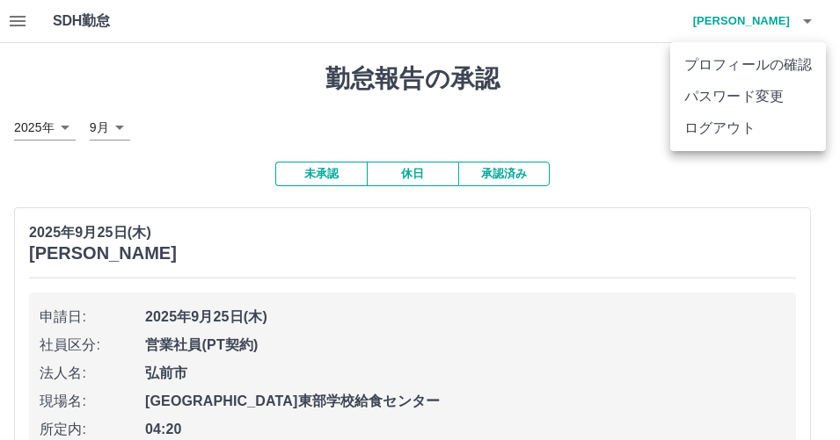
click at [762, 127] on li "ログアウト" at bounding box center [748, 129] width 156 height 32
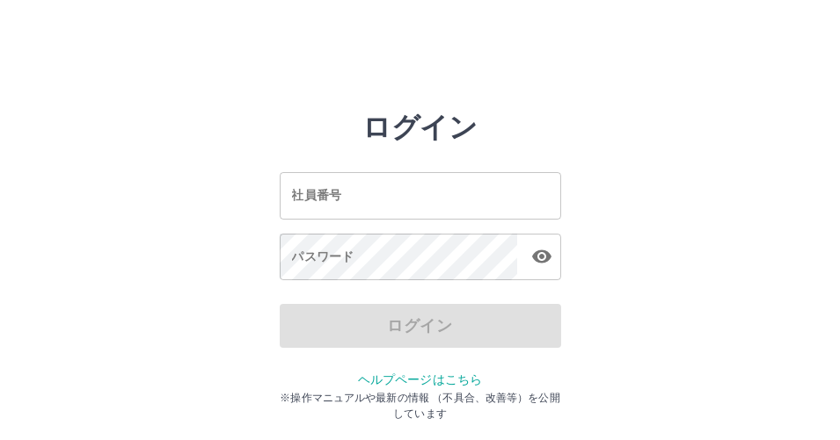
click at [469, 200] on input "社員番号" at bounding box center [420, 195] width 281 height 47
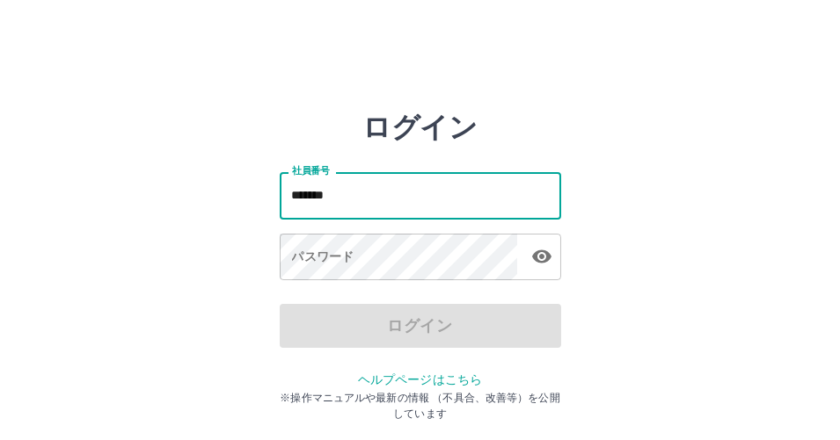
type input "*******"
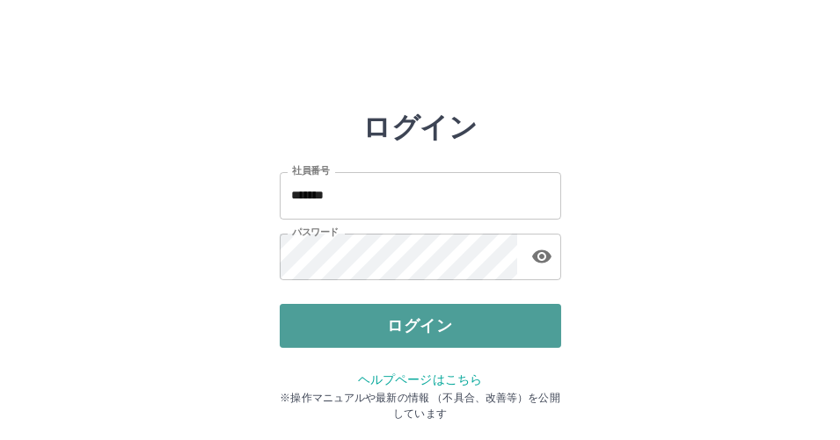
click at [428, 343] on button "ログイン" at bounding box center [420, 326] width 281 height 44
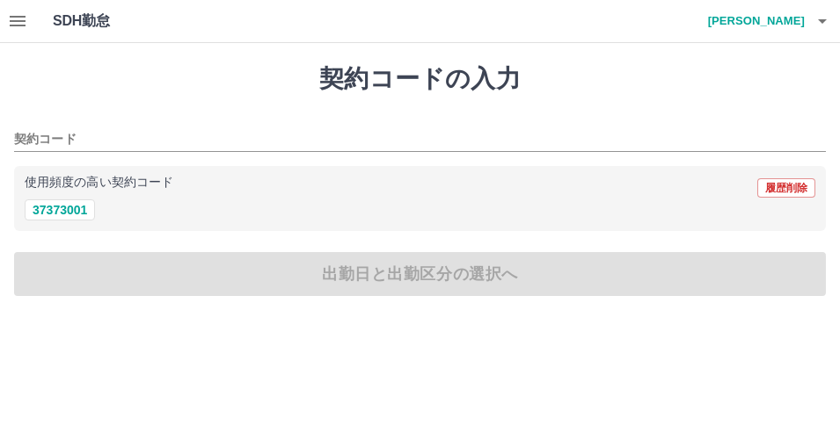
click at [25, 29] on icon "button" at bounding box center [17, 21] width 21 height 21
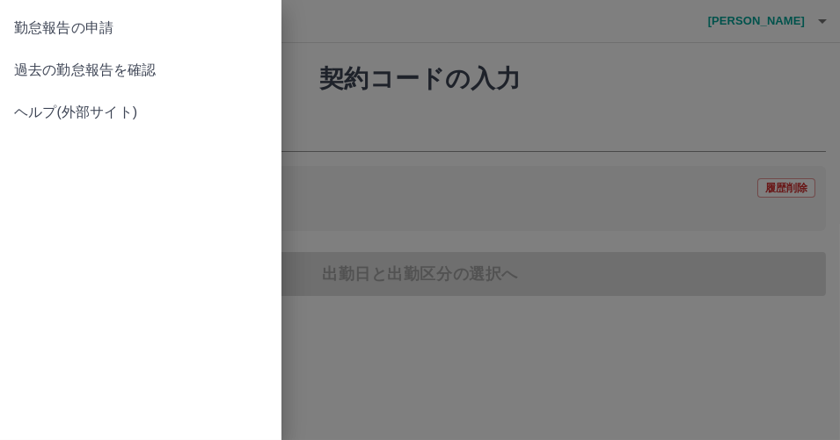
click at [49, 69] on span "過去の勤怠報告を確認" at bounding box center [140, 70] width 253 height 21
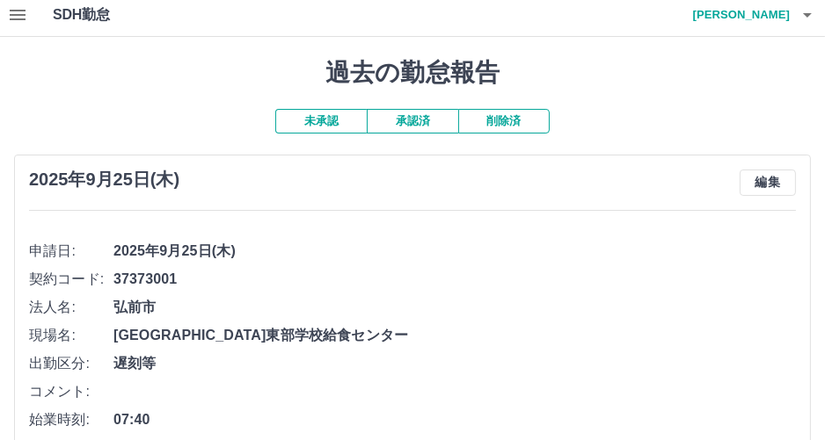
scroll to position [121, 0]
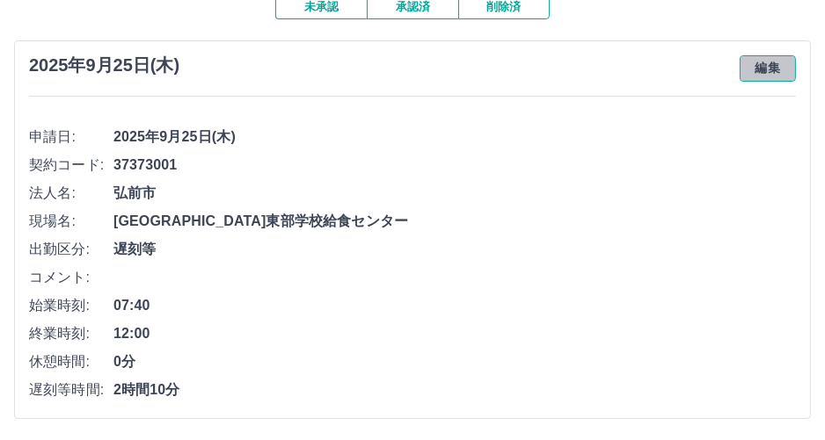
click at [783, 74] on button "編集" at bounding box center [767, 68] width 56 height 26
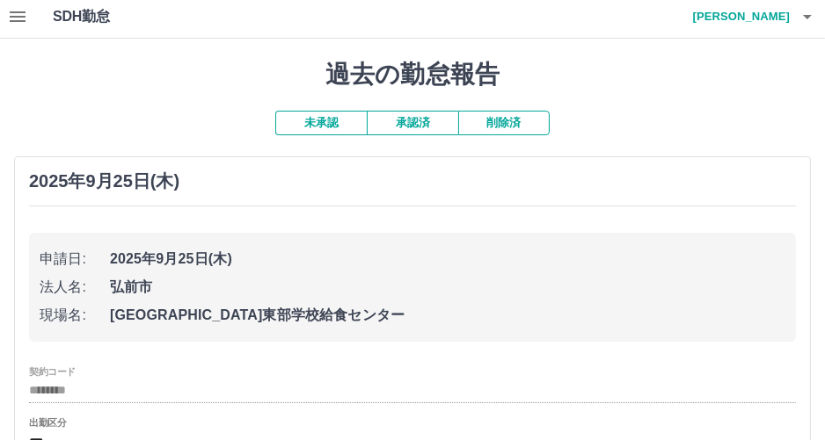
scroll to position [0, 0]
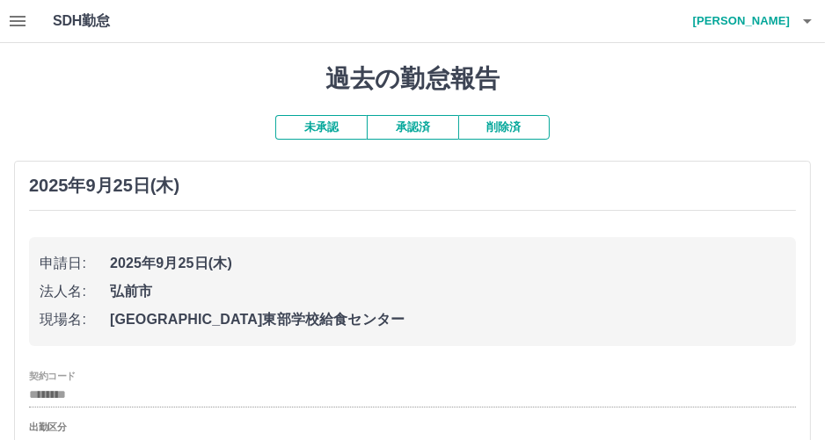
click at [493, 128] on button "削除済" at bounding box center [503, 127] width 91 height 25
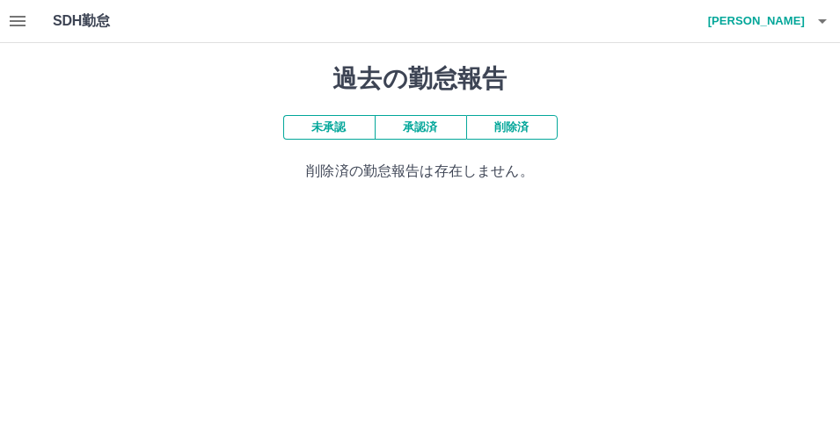
click at [13, 28] on icon "button" at bounding box center [17, 21] width 21 height 21
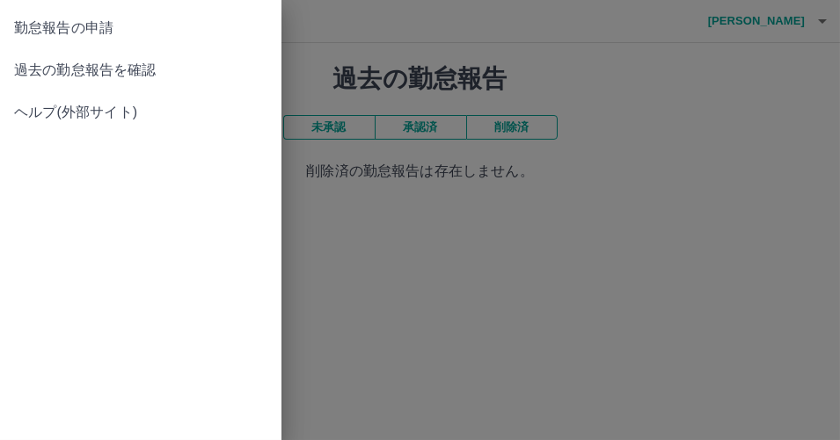
click at [12, 28] on link "勤怠報告の申請" at bounding box center [140, 28] width 281 height 42
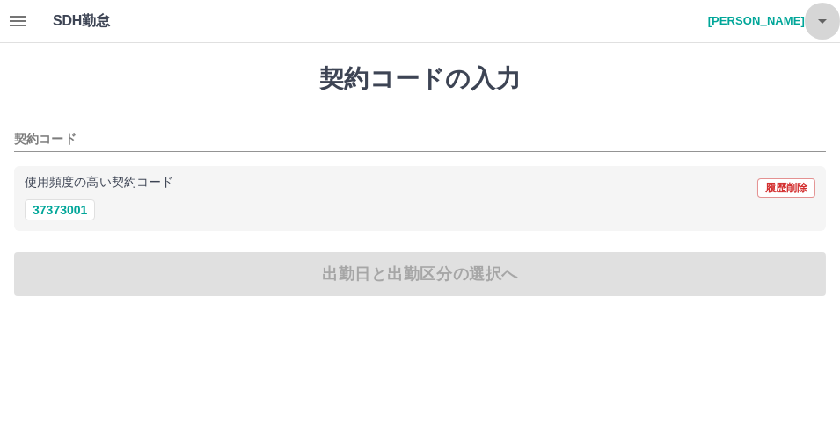
click at [834, 16] on button "button" at bounding box center [821, 21] width 35 height 42
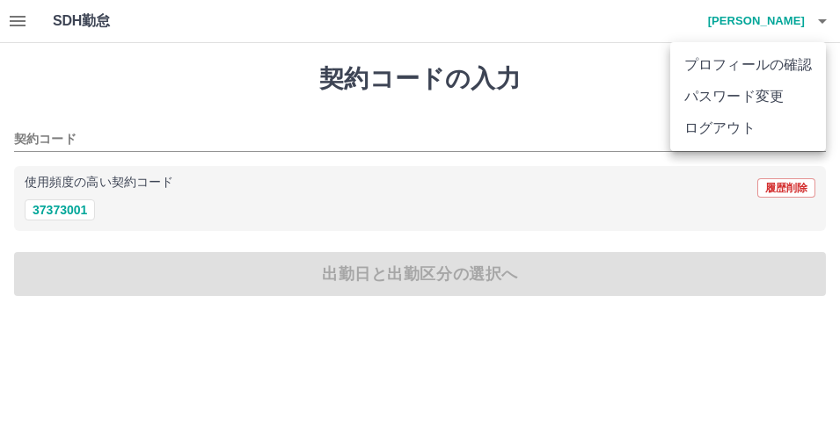
click at [834, 16] on div at bounding box center [420, 220] width 840 height 440
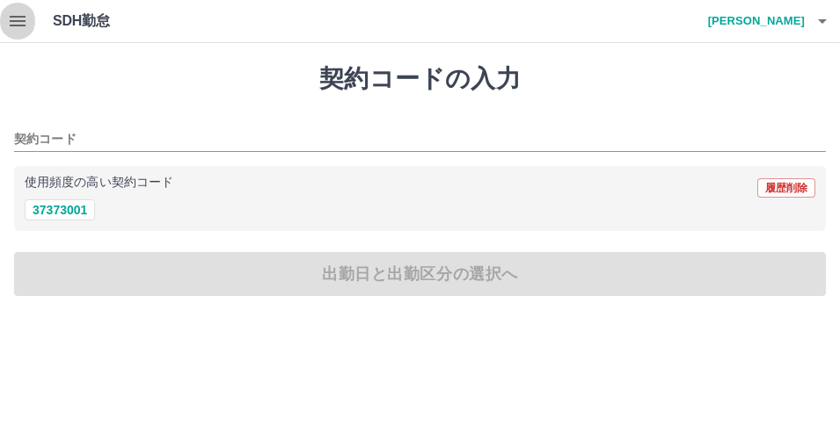
click at [4, 14] on button "button" at bounding box center [17, 21] width 35 height 42
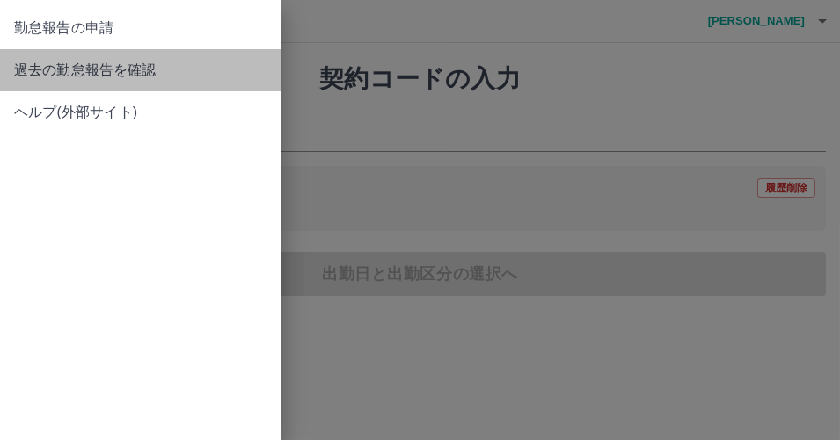
click at [40, 62] on span "過去の勤怠報告を確認" at bounding box center [140, 70] width 253 height 21
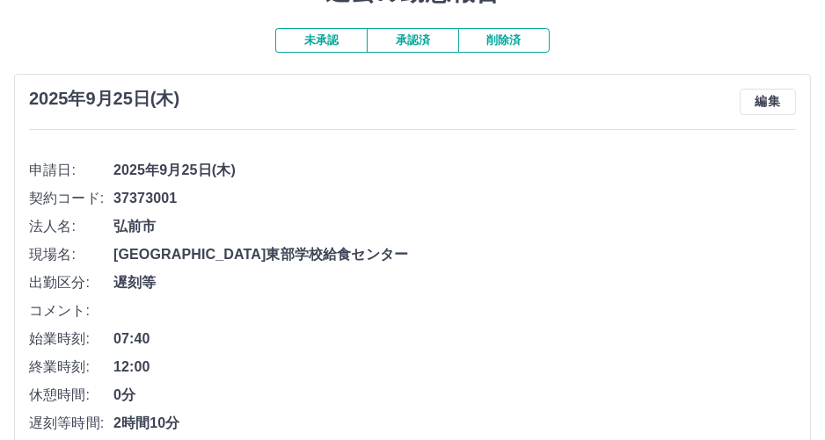
scroll to position [121, 0]
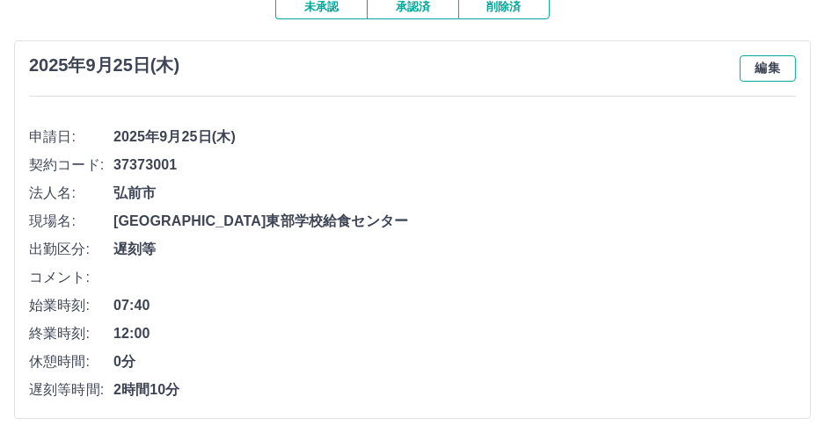
click at [790, 67] on button "編集" at bounding box center [767, 68] width 56 height 26
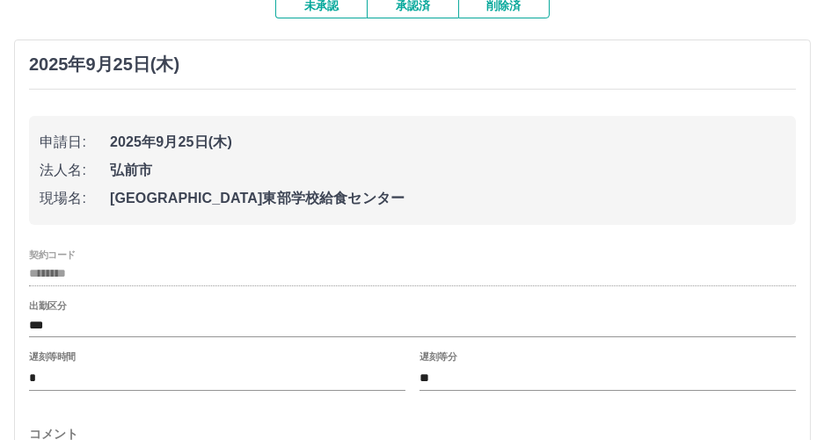
click at [280, 83] on div "[DATE] 申請日: [DATE] 法人名: [GEOGRAPHIC_DATA] 現場名: [GEOGRAPHIC_DATA]東部学校給食センター 契約コー…" at bounding box center [412, 395] width 797 height 711
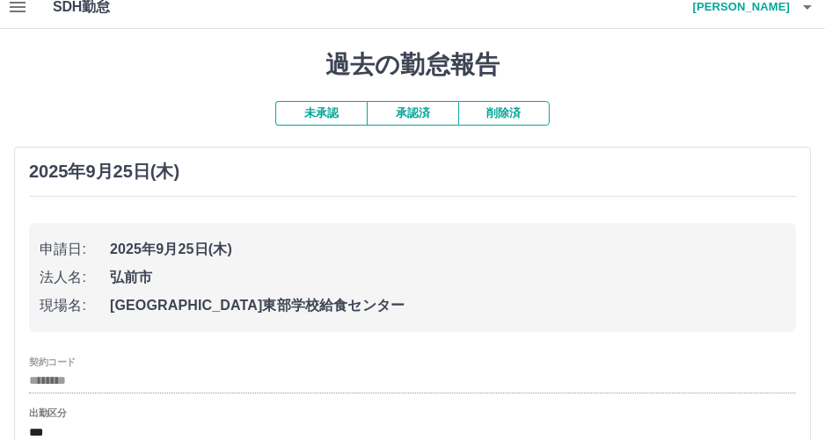
scroll to position [0, 0]
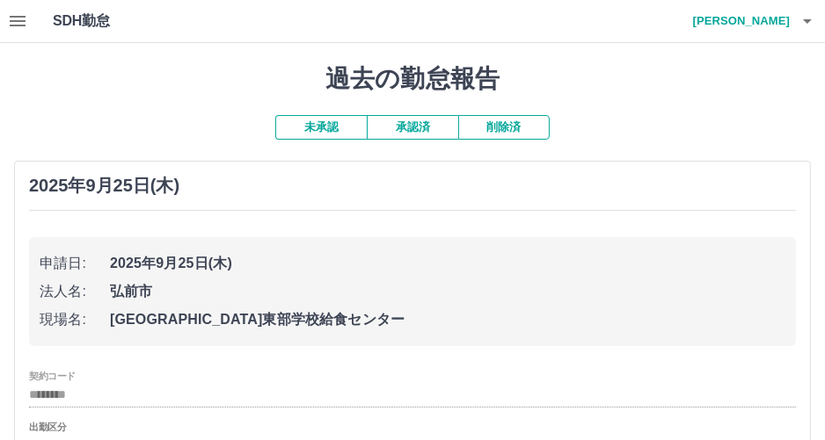
click at [308, 137] on button "未承認" at bounding box center [320, 127] width 91 height 25
click at [312, 131] on button "未承認" at bounding box center [320, 127] width 91 height 25
click at [318, 120] on button "未承認" at bounding box center [320, 127] width 91 height 25
click at [409, 125] on button "承認済" at bounding box center [412, 127] width 91 height 25
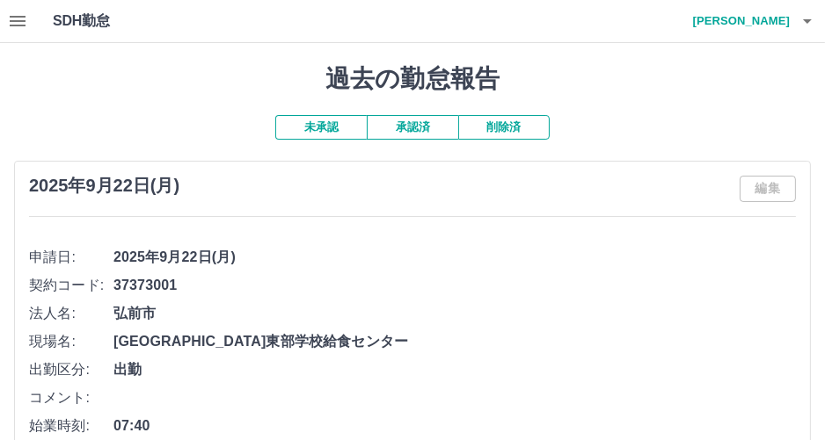
click at [517, 119] on button "削除済" at bounding box center [503, 127] width 91 height 25
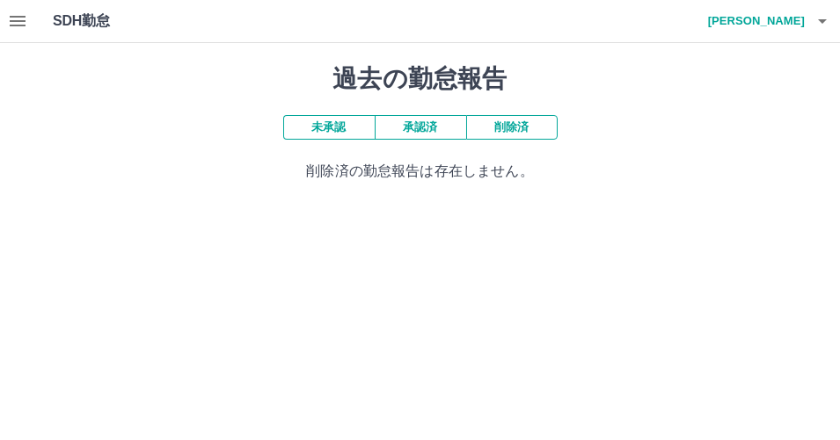
click at [9, 28] on icon "button" at bounding box center [17, 21] width 21 height 21
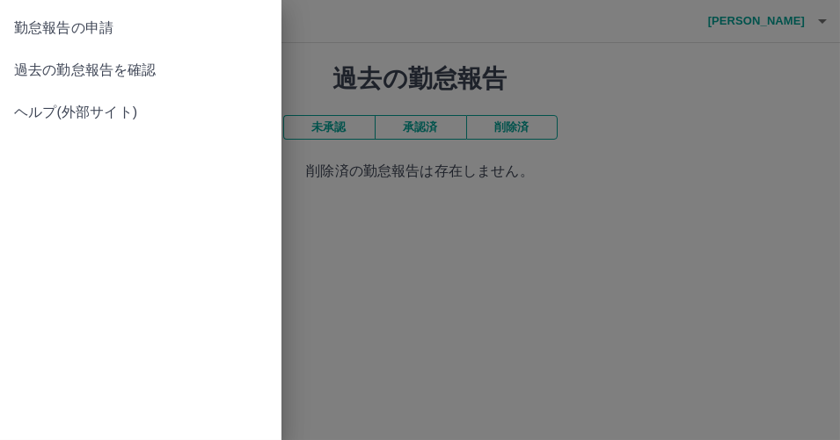
click at [9, 28] on link "勤怠報告の申請" at bounding box center [140, 28] width 281 height 42
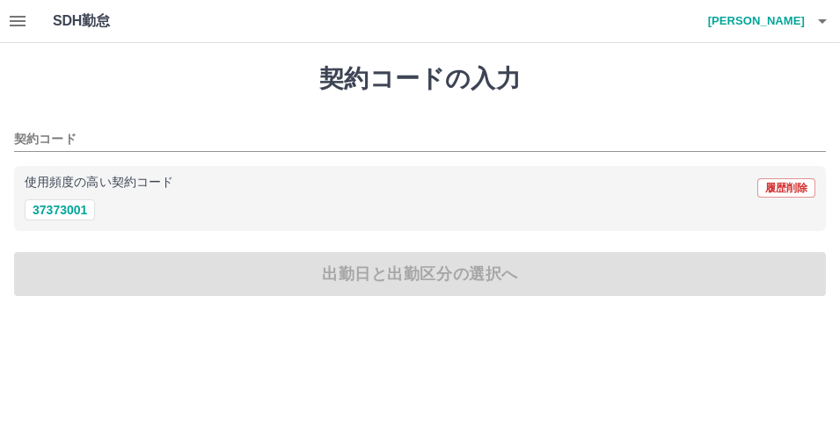
click at [13, 23] on icon "button" at bounding box center [17, 21] width 21 height 21
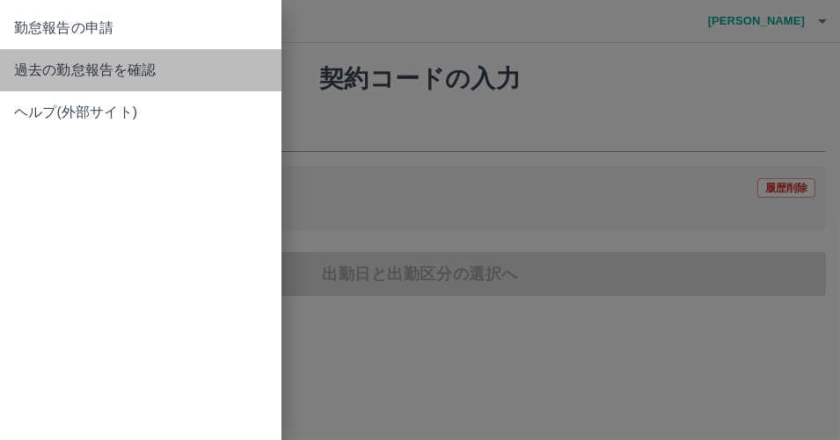
click at [37, 69] on span "過去の勤怠報告を確認" at bounding box center [140, 70] width 253 height 21
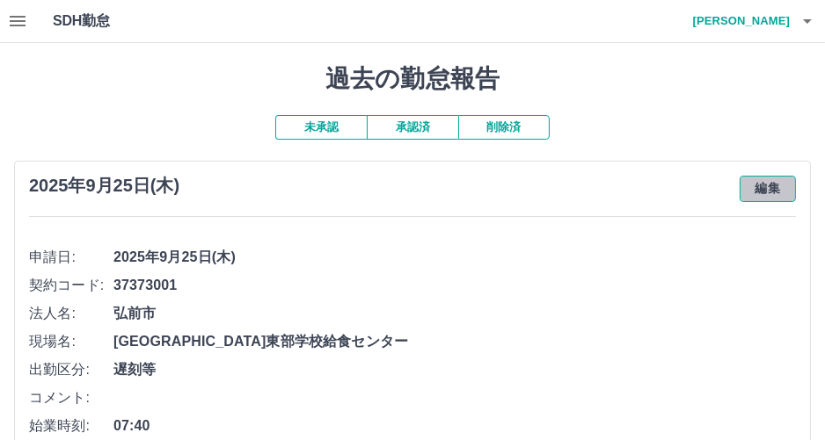
click at [779, 185] on button "編集" at bounding box center [767, 189] width 56 height 26
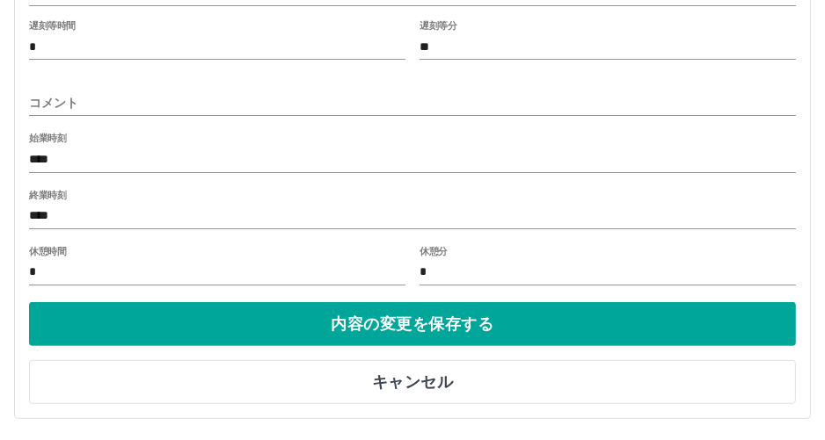
scroll to position [102, 0]
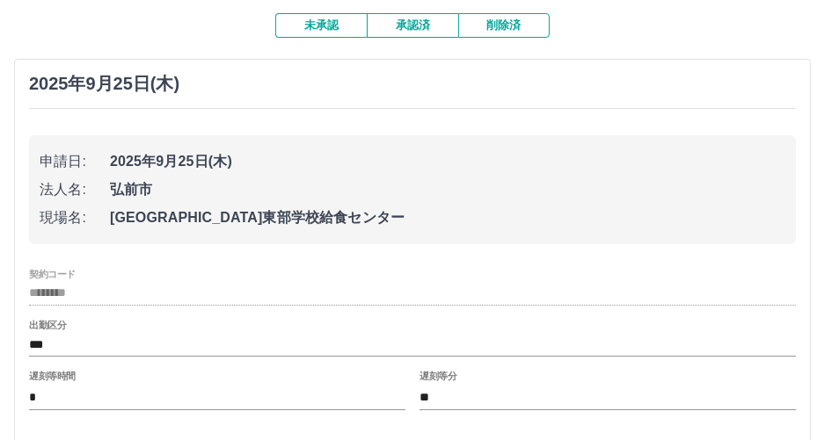
drag, startPoint x: 202, startPoint y: 331, endPoint x: 105, endPoint y: 331, distance: 97.6
click at [105, 331] on div "出勤区分 ***" at bounding box center [412, 338] width 767 height 37
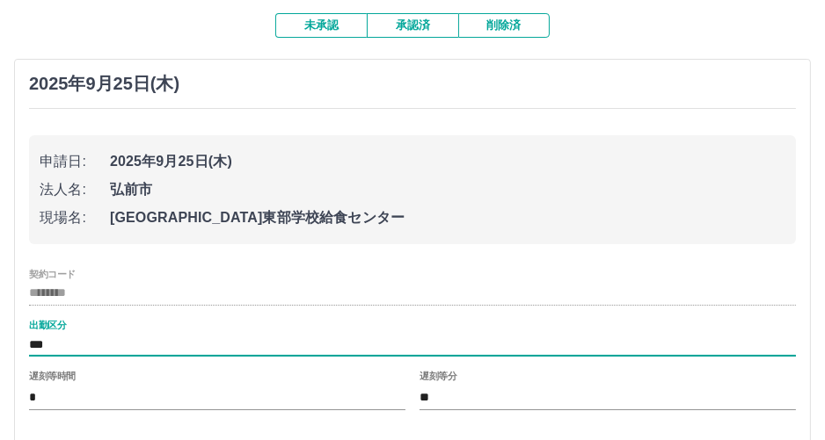
click at [105, 331] on div "出勤区分 ***" at bounding box center [412, 338] width 767 height 37
click at [87, 334] on div "出勤区分 ***" at bounding box center [412, 338] width 767 height 37
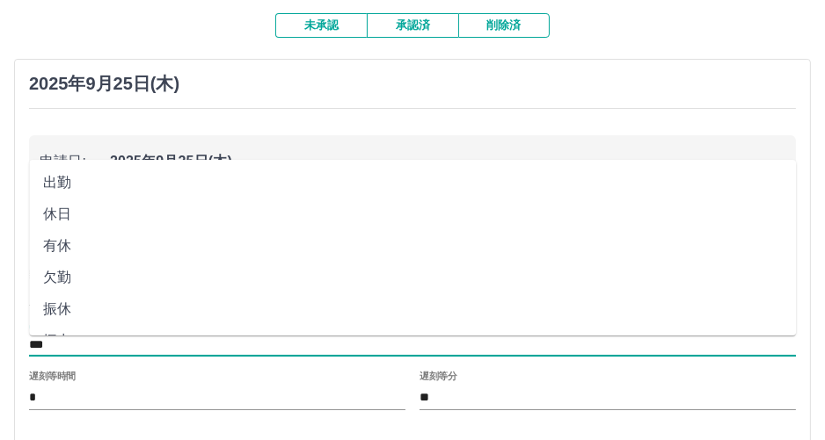
click at [60, 347] on input "***" at bounding box center [412, 345] width 767 height 22
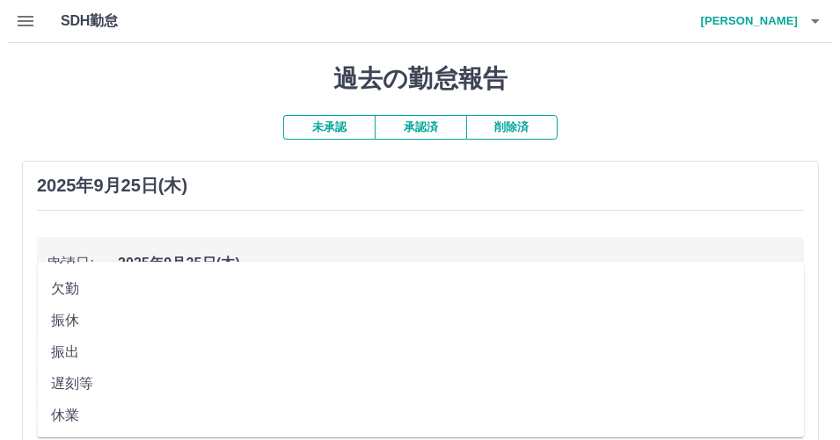
scroll to position [0, 0]
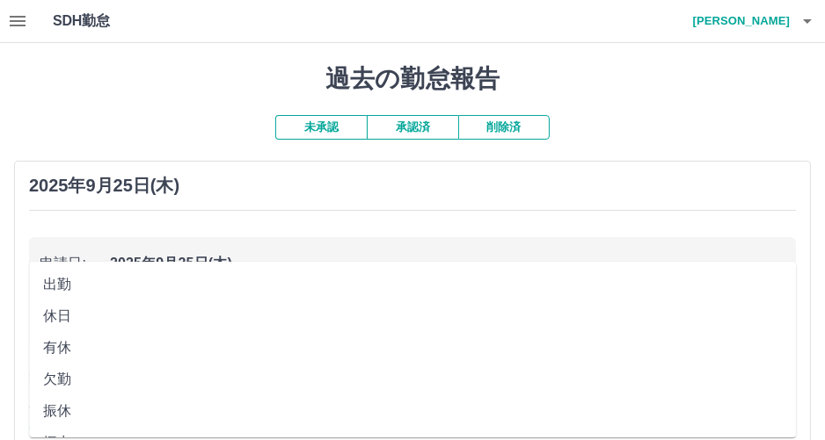
click at [806, 21] on icon "button" at bounding box center [807, 21] width 9 height 4
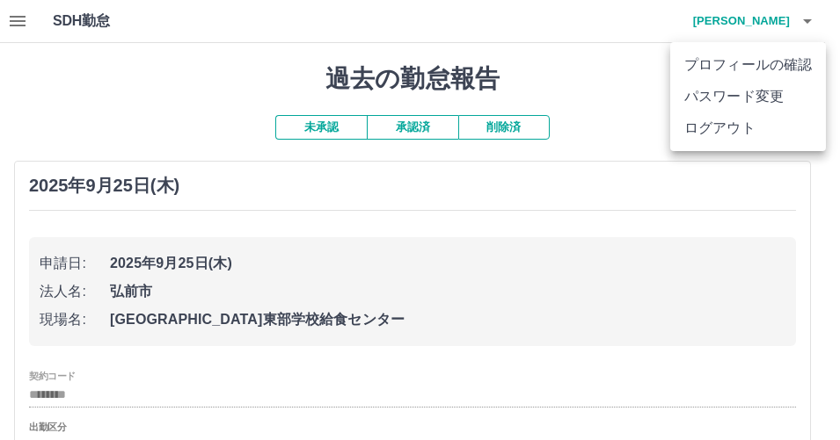
click at [763, 128] on li "ログアウト" at bounding box center [748, 129] width 156 height 32
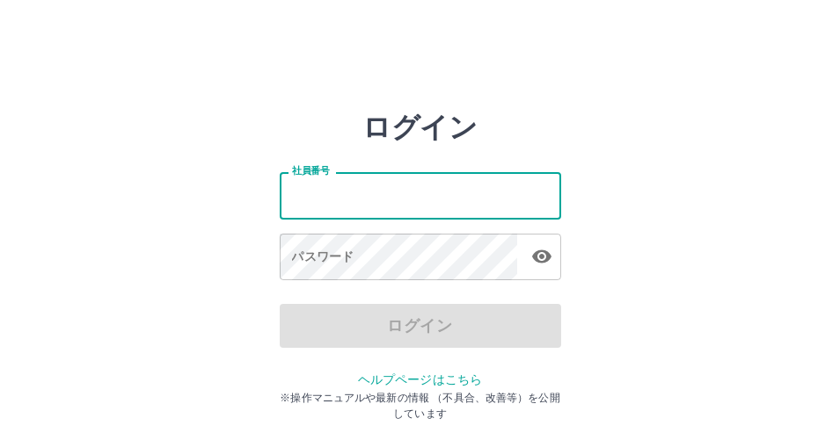
click at [371, 215] on input "社員番号" at bounding box center [420, 195] width 281 height 47
type input "*******"
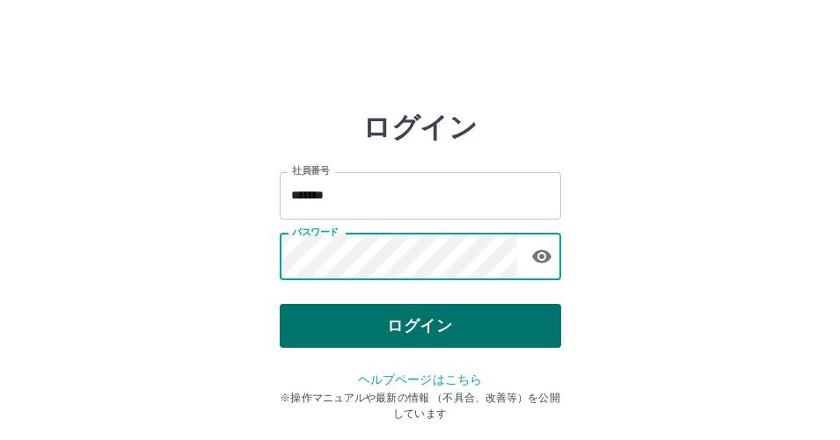
click at [371, 315] on button "ログイン" at bounding box center [420, 326] width 281 height 44
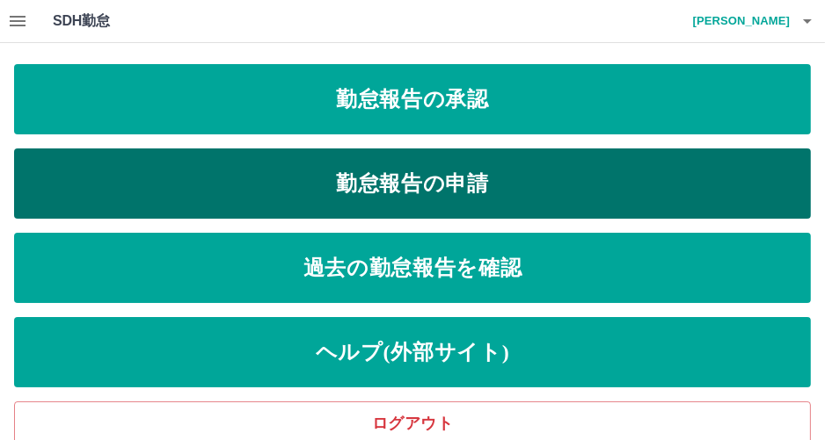
click at [425, 198] on link "勤怠報告の申請" at bounding box center [412, 184] width 797 height 70
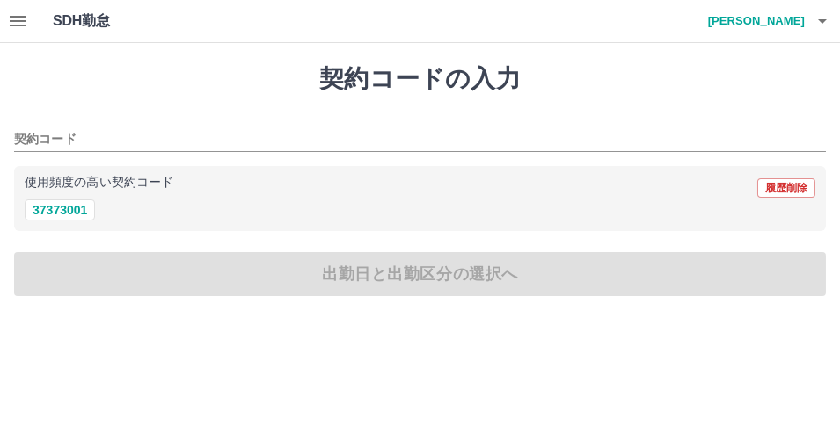
click at [28, 24] on button "button" at bounding box center [17, 21] width 35 height 42
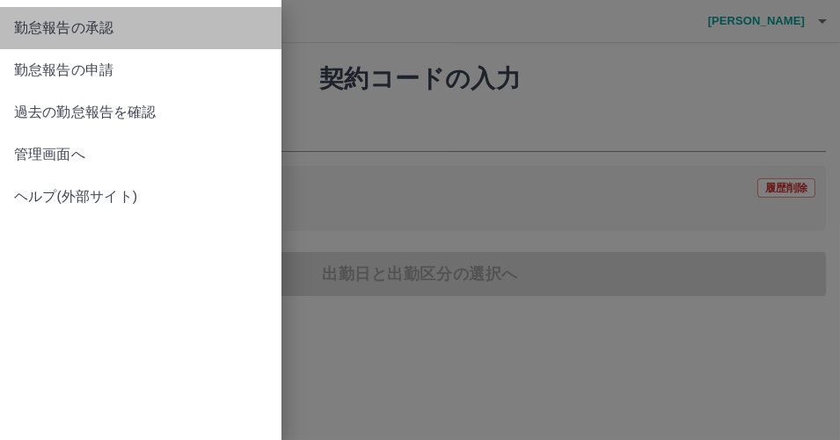
click at [28, 24] on span "勤怠報告の承認" at bounding box center [140, 28] width 253 height 21
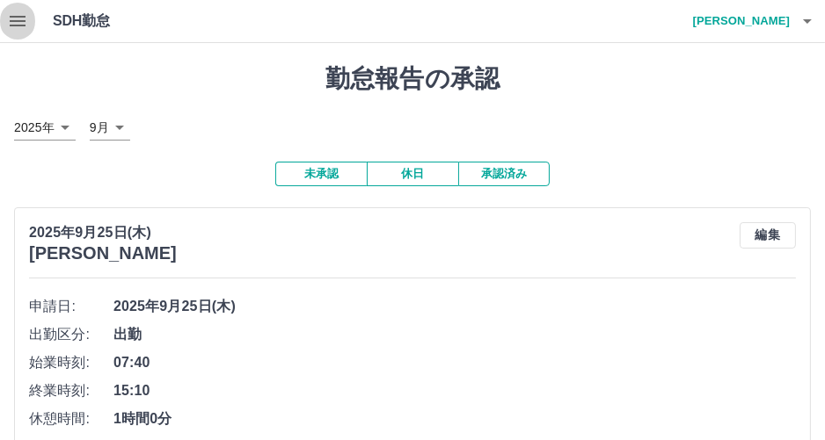
click at [24, 14] on icon "button" at bounding box center [17, 21] width 21 height 21
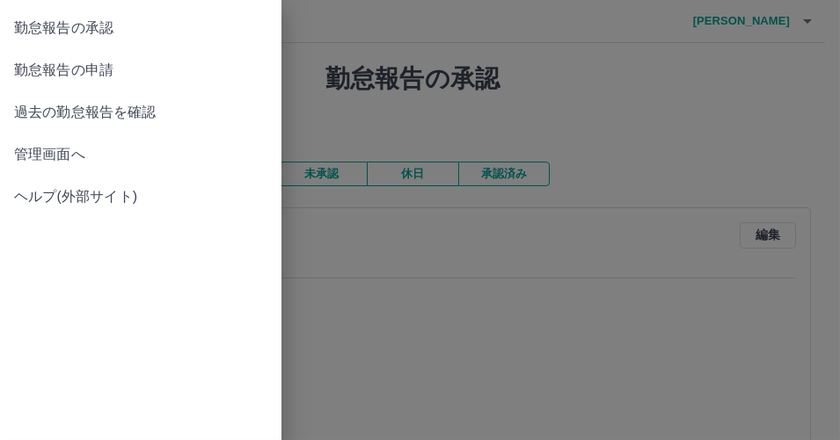
click at [614, 127] on div at bounding box center [420, 220] width 840 height 440
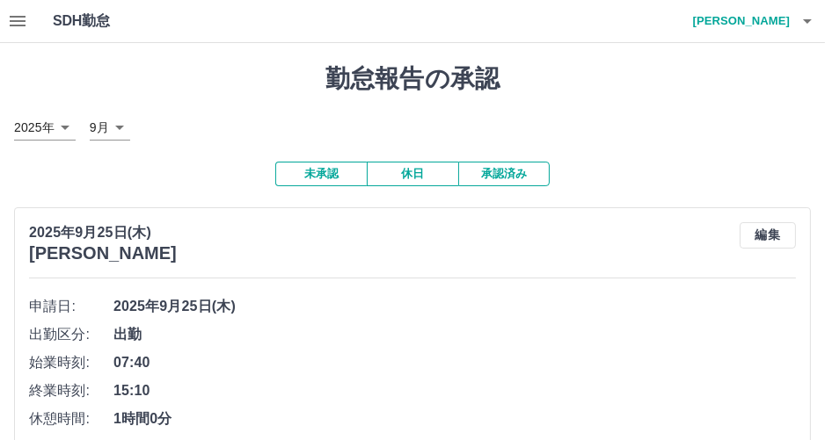
click at [536, 173] on button "承認済み" at bounding box center [503, 174] width 91 height 25
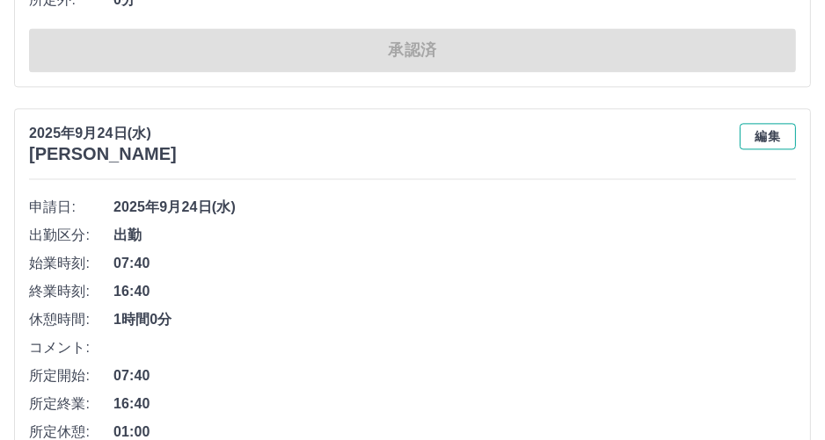
scroll to position [3517, 0]
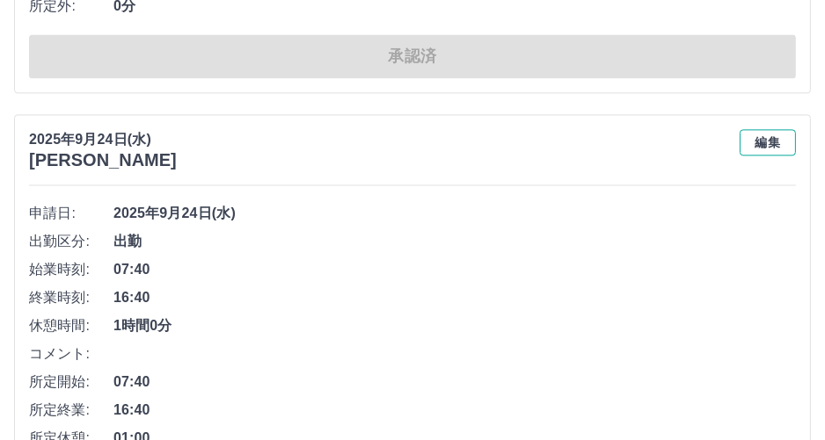
click at [754, 139] on button "編集" at bounding box center [767, 142] width 56 height 26
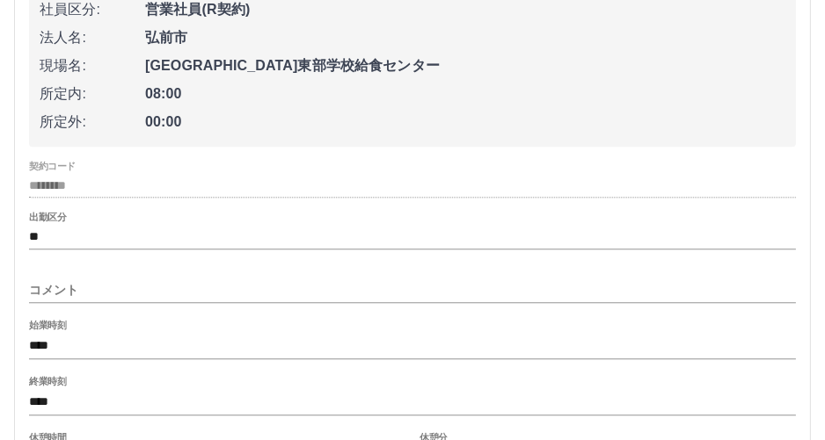
scroll to position [3781, 0]
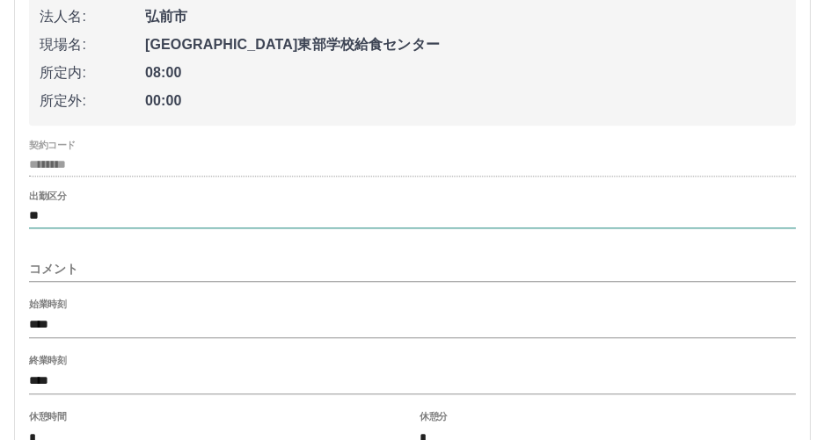
click at [197, 213] on input "**" at bounding box center [412, 216] width 767 height 22
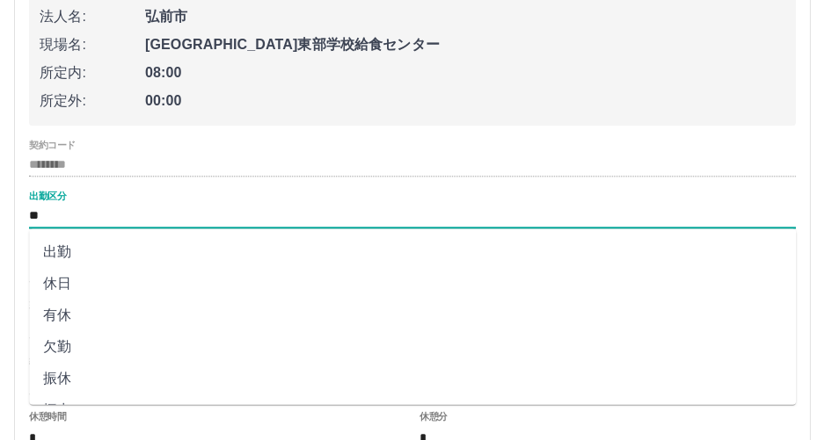
click at [197, 213] on input "**" at bounding box center [412, 216] width 767 height 22
click at [442, 108] on span "00:00" at bounding box center [465, 101] width 640 height 21
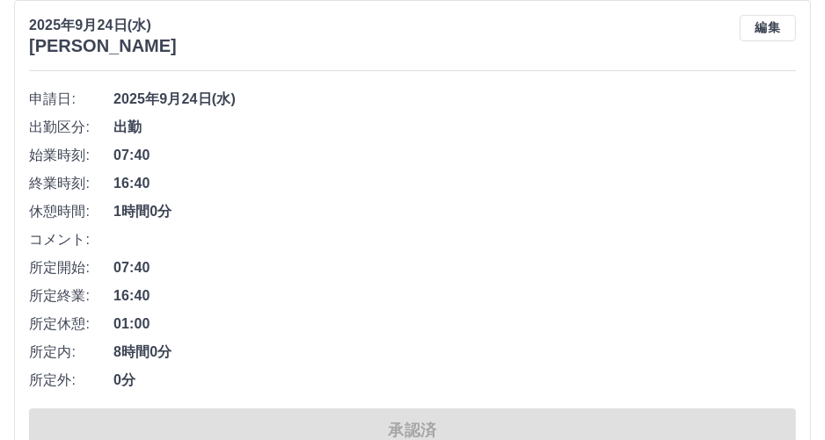
scroll to position [0, 0]
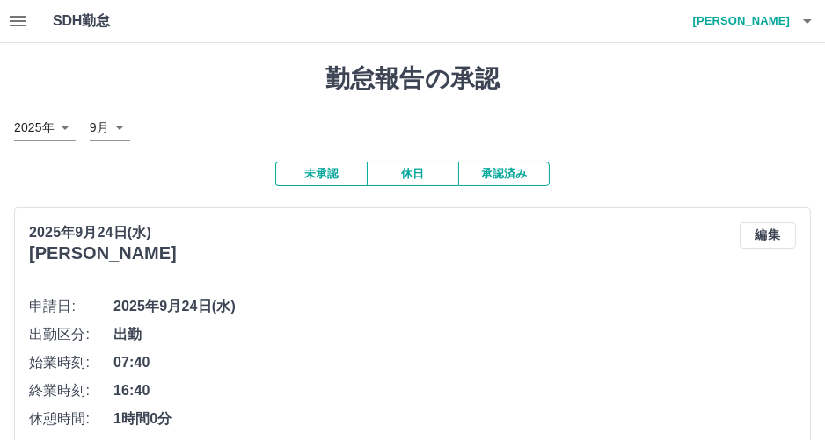
click at [26, 28] on icon "button" at bounding box center [17, 21] width 21 height 21
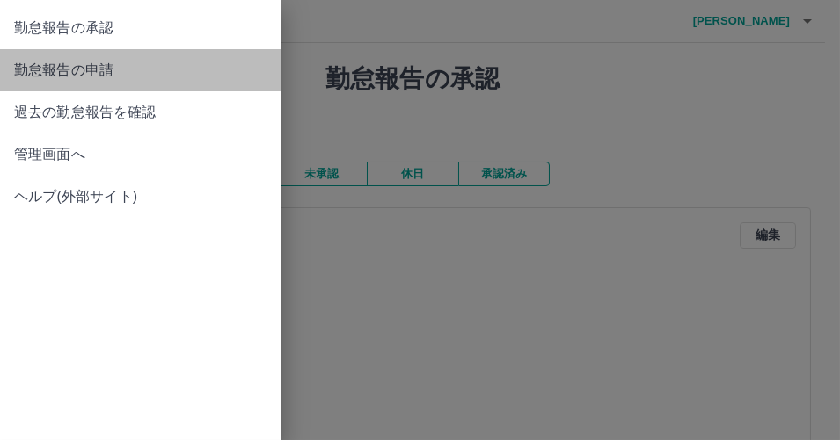
click at [39, 71] on span "勤怠報告の申請" at bounding box center [140, 70] width 253 height 21
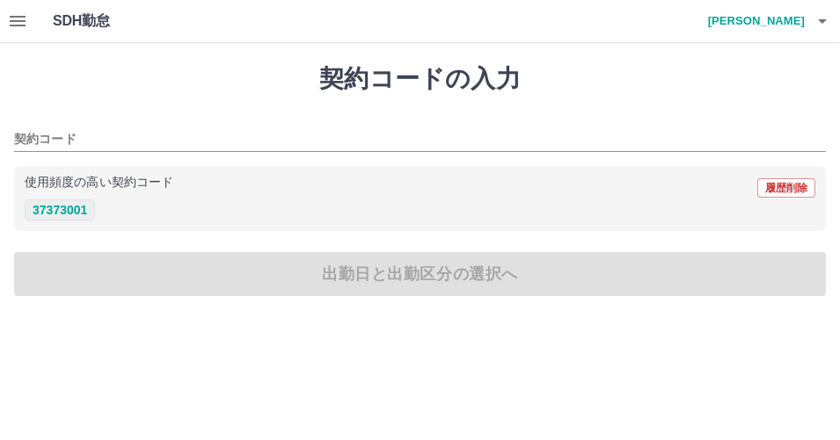
click at [53, 216] on button "37373001" at bounding box center [60, 210] width 70 height 21
type input "********"
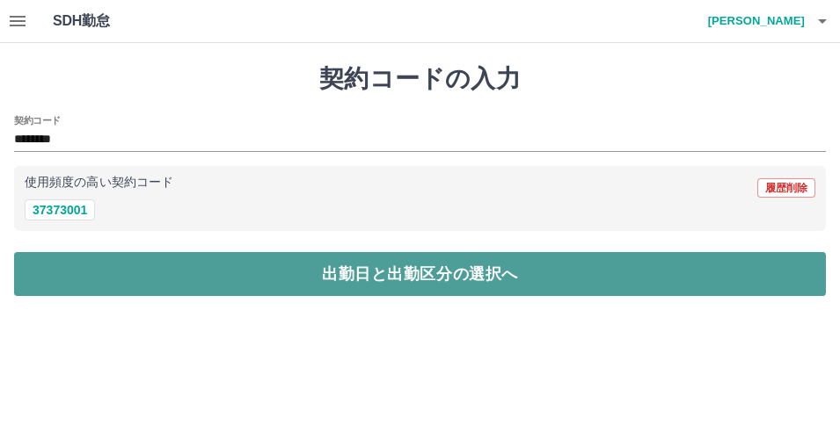
click at [68, 273] on button "出勤日と出勤区分の選択へ" at bounding box center [420, 274] width 812 height 44
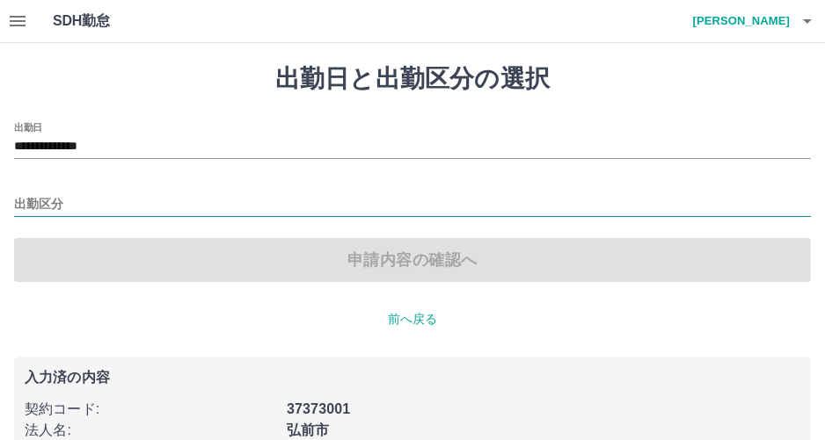
click at [93, 205] on input "出勤区分" at bounding box center [412, 205] width 797 height 22
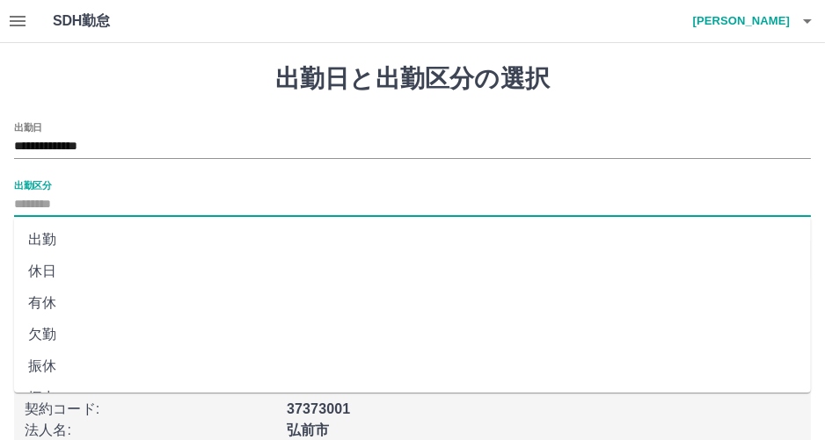
scroll to position [87, 0]
click at [69, 346] on li "遅刻等" at bounding box center [412, 343] width 797 height 32
type input "***"
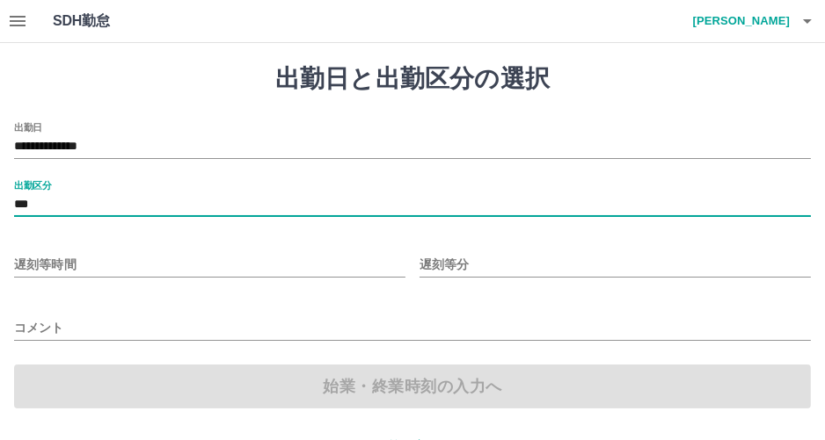
click at [116, 256] on input "遅刻等時間" at bounding box center [209, 264] width 391 height 25
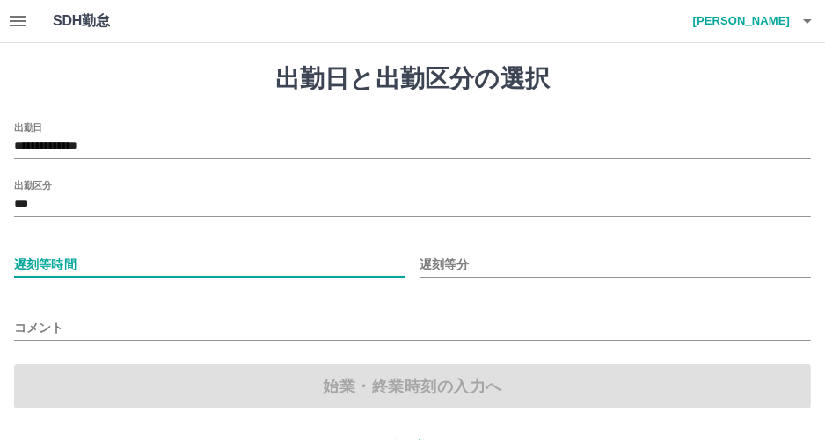
type input "*"
click at [469, 262] on input "遅刻等分" at bounding box center [614, 264] width 391 height 25
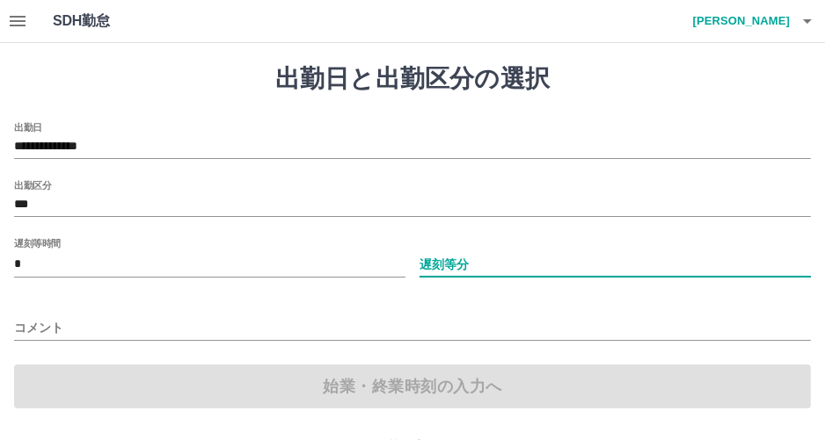
type input "**"
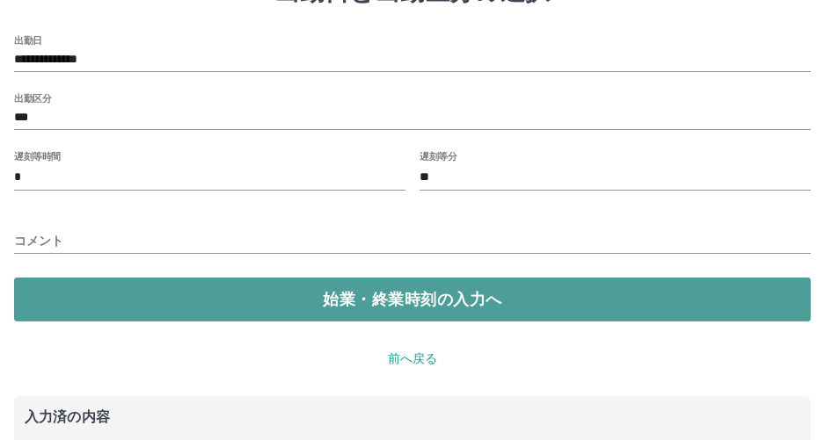
click at [529, 308] on button "始業・終業時刻の入力へ" at bounding box center [412, 300] width 797 height 44
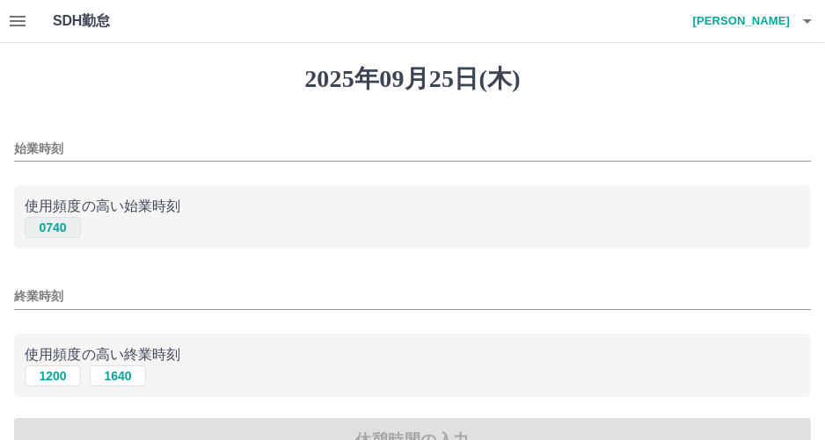
click at [72, 229] on button "0740" at bounding box center [53, 227] width 56 height 21
type input "****"
click at [63, 378] on button "1200" at bounding box center [53, 376] width 56 height 21
type input "****"
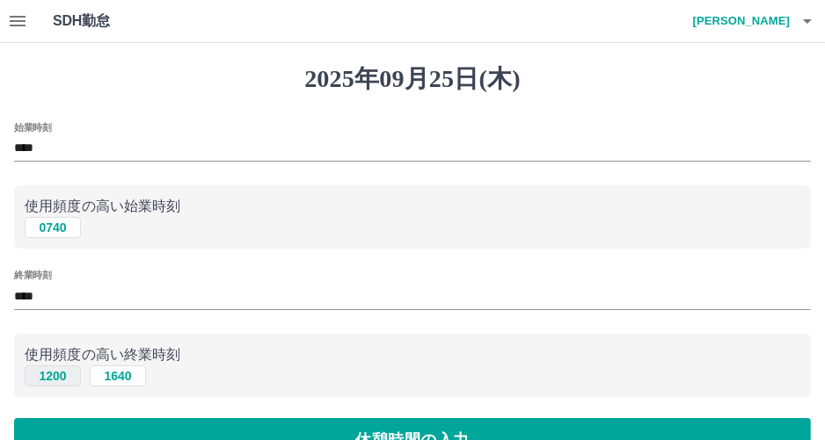
scroll to position [87, 0]
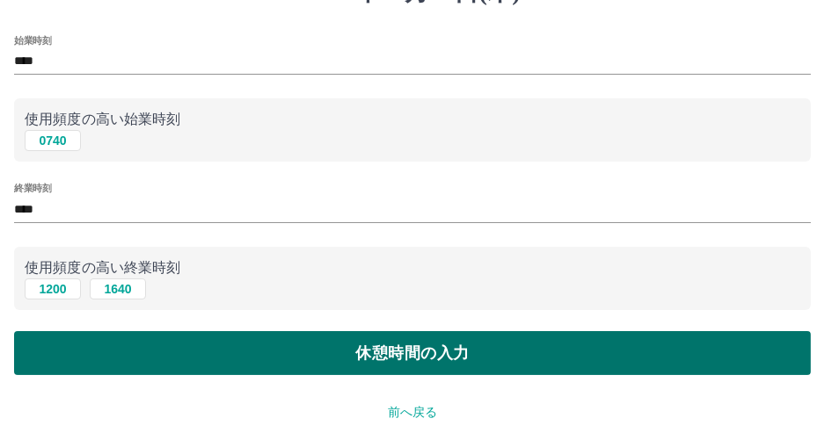
click at [69, 362] on button "休憩時間の入力" at bounding box center [412, 353] width 797 height 44
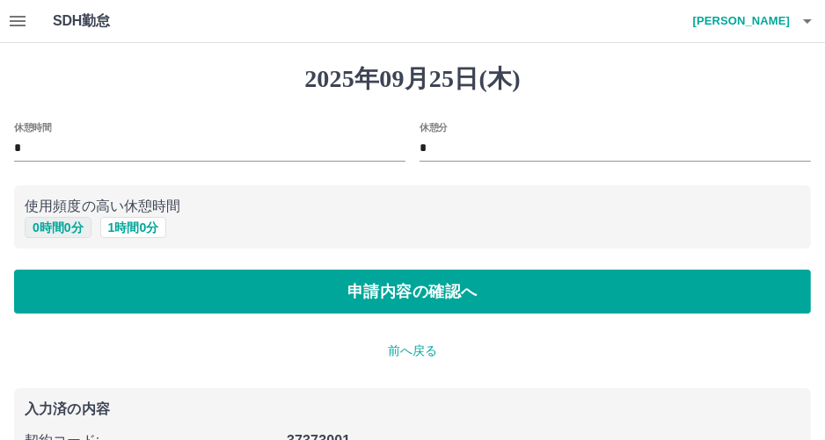
click at [78, 230] on button "0 時間 0 分" at bounding box center [58, 227] width 67 height 21
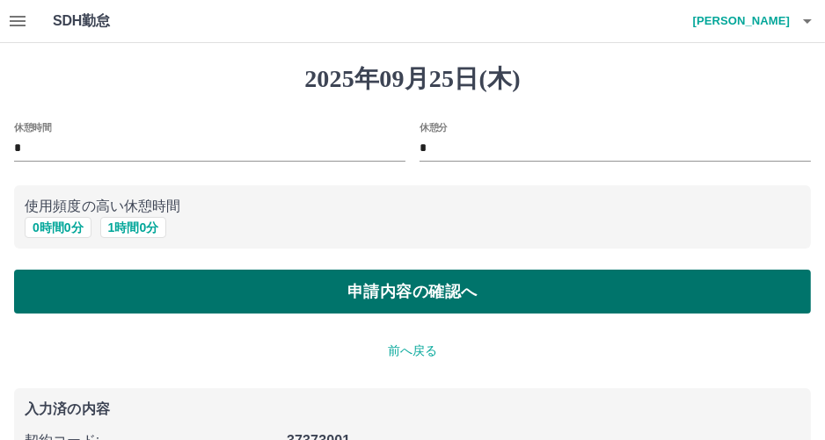
click at [85, 291] on button "申請内容の確認へ" at bounding box center [412, 292] width 797 height 44
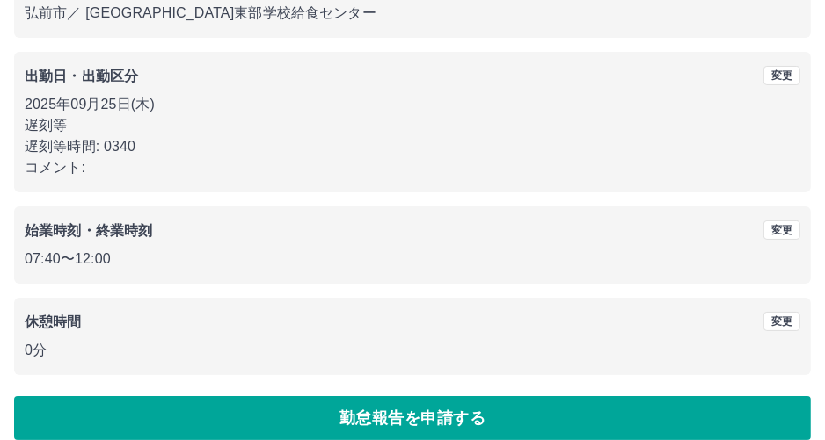
scroll to position [238, 0]
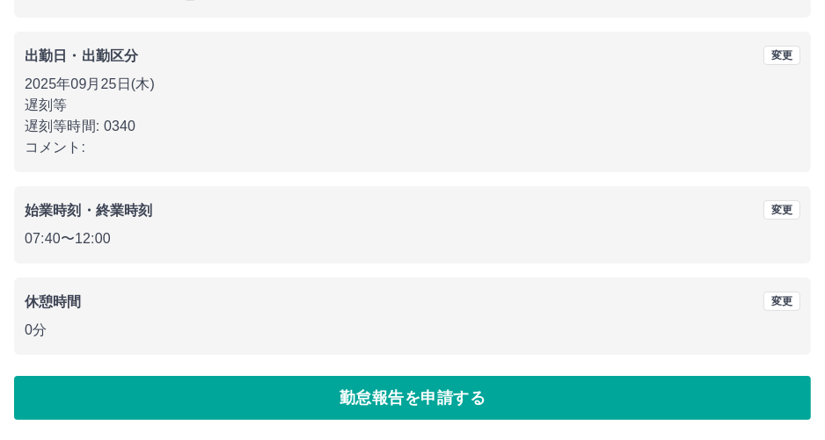
click at [180, 385] on button "勤怠報告を申請する" at bounding box center [412, 398] width 797 height 44
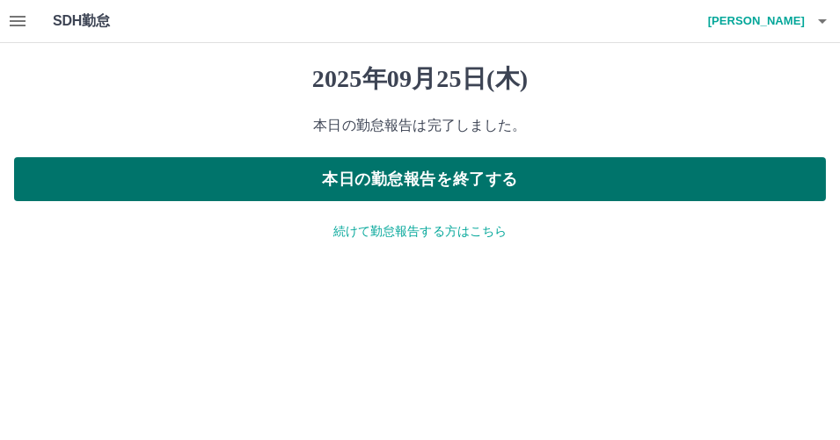
click at [330, 184] on button "本日の勤怠報告を終了する" at bounding box center [420, 179] width 812 height 44
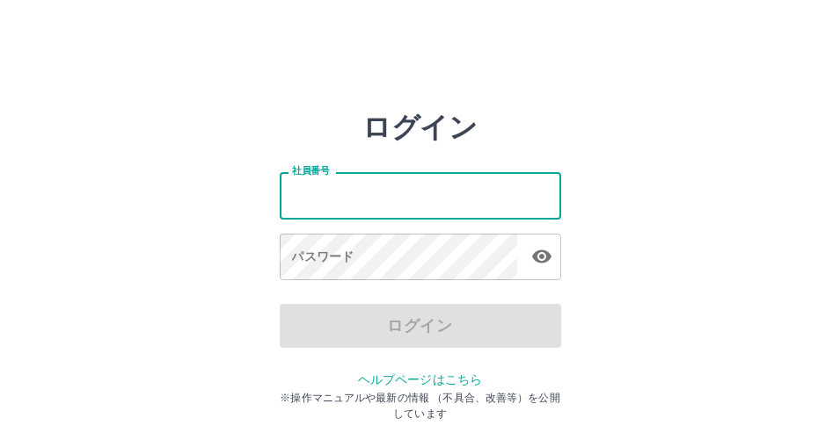
click at [400, 191] on input "社員番号" at bounding box center [420, 195] width 281 height 47
type input "*******"
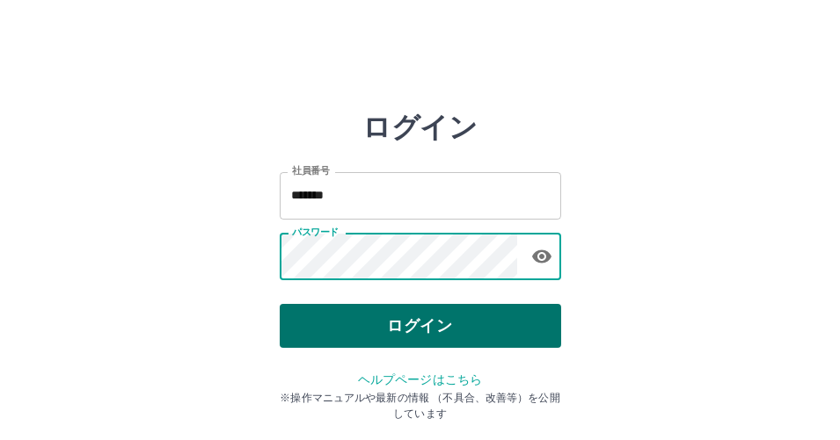
click at [411, 337] on button "ログイン" at bounding box center [420, 326] width 281 height 44
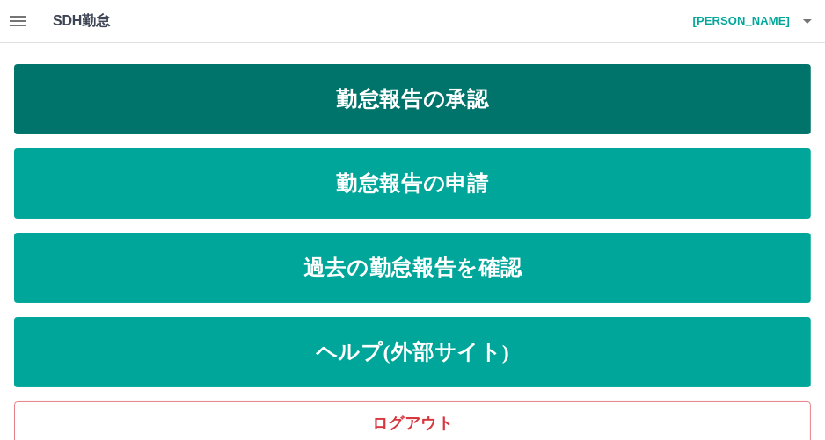
click at [469, 118] on link "勤怠報告の承認" at bounding box center [412, 99] width 797 height 70
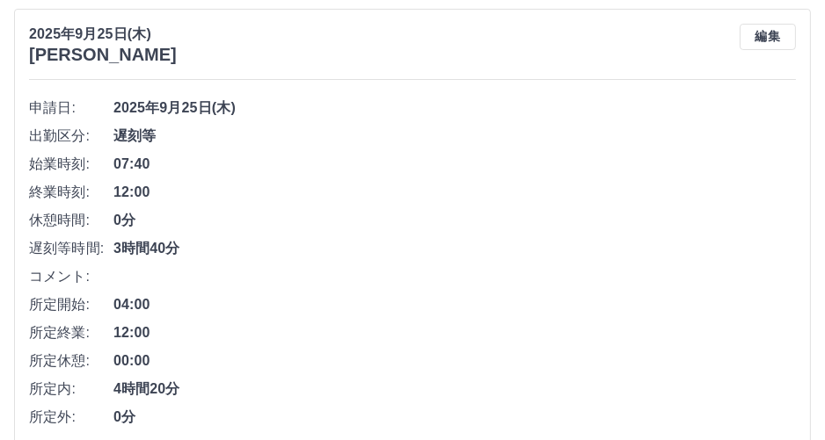
scroll to position [176, 0]
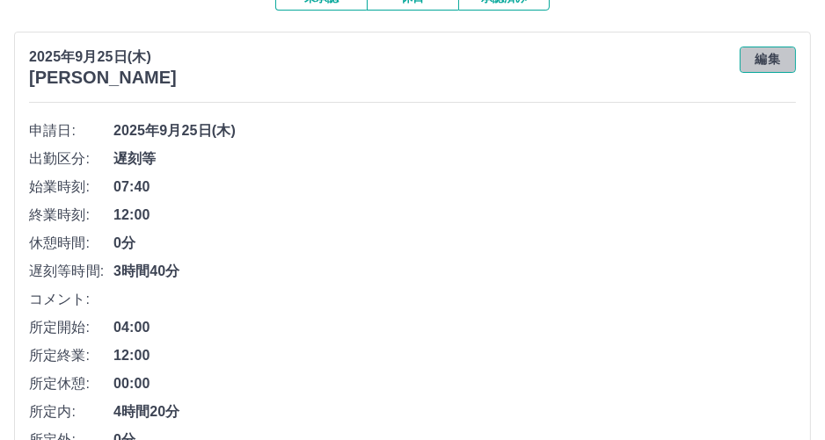
click at [765, 68] on button "編集" at bounding box center [767, 60] width 56 height 26
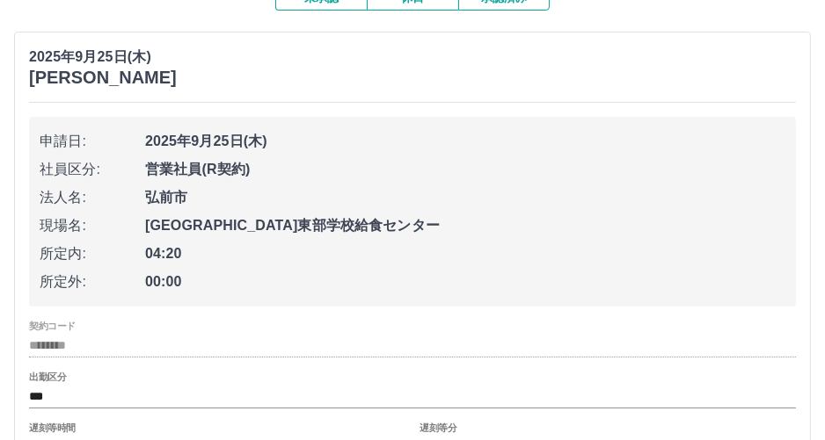
scroll to position [264, 0]
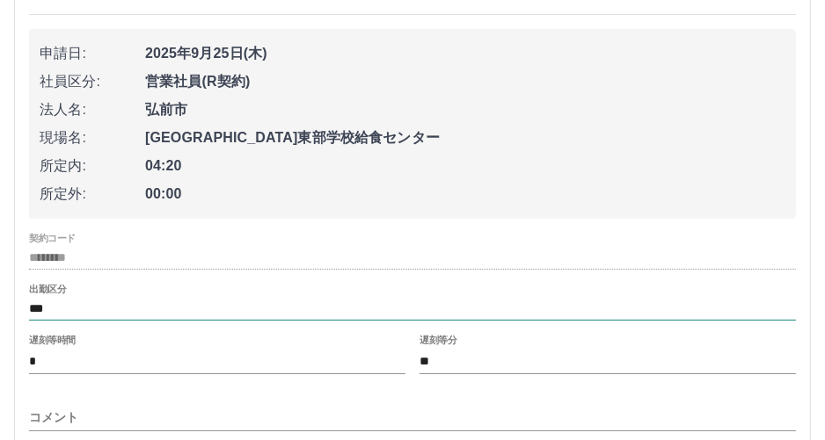
click at [123, 310] on input "***" at bounding box center [412, 309] width 767 height 22
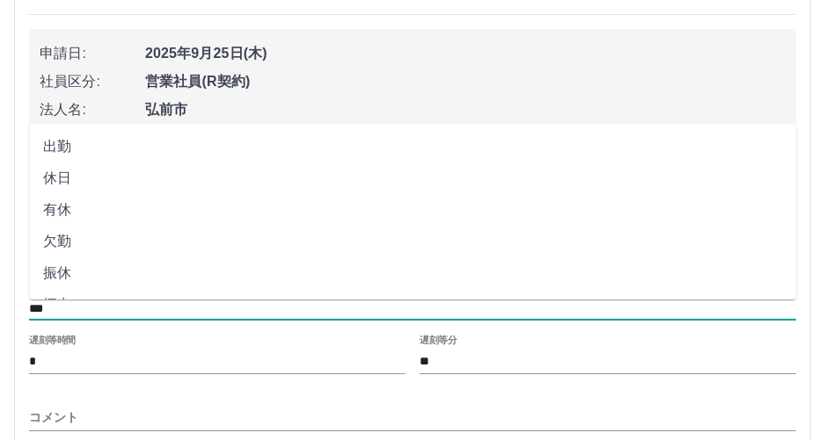
click at [41, 135] on li "出勤" at bounding box center [412, 147] width 767 height 32
type input "**"
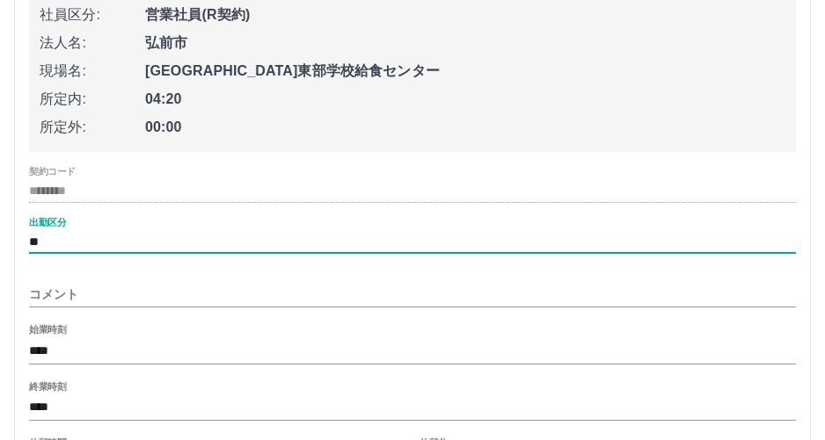
scroll to position [352, 0]
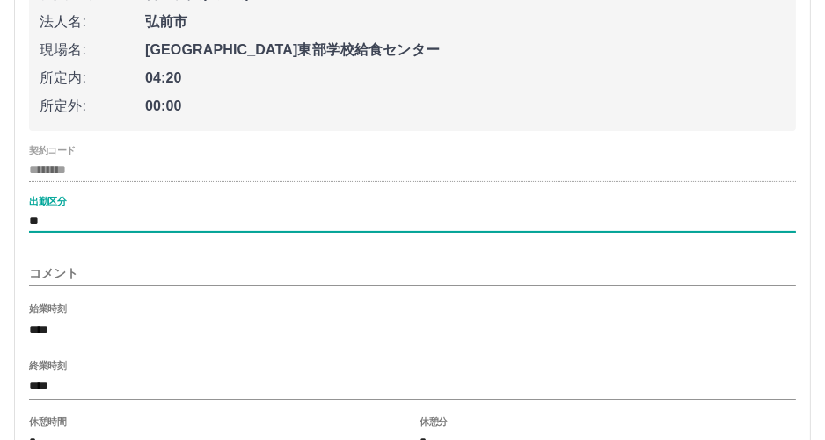
click at [95, 382] on input "****" at bounding box center [412, 387] width 767 height 25
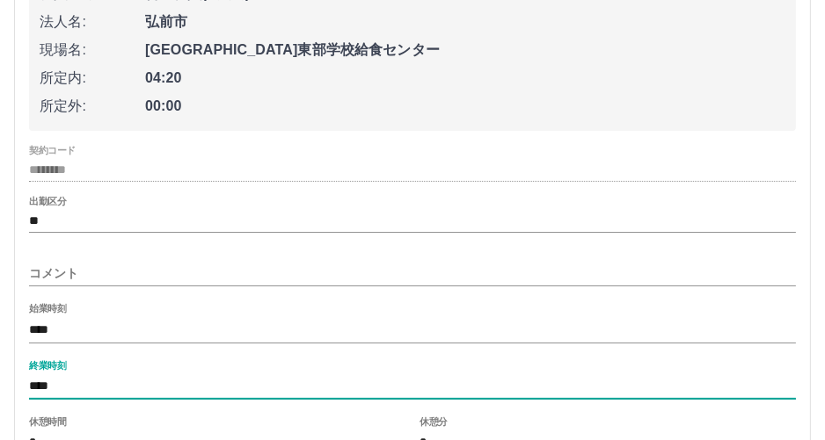
type input "****"
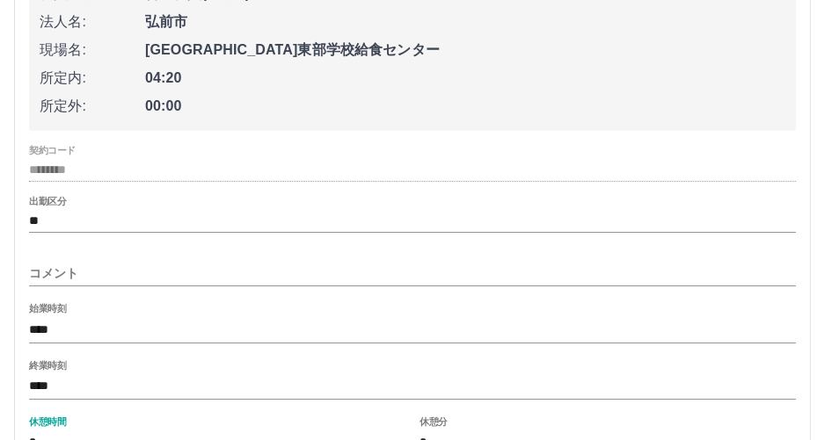
scroll to position [368, 0]
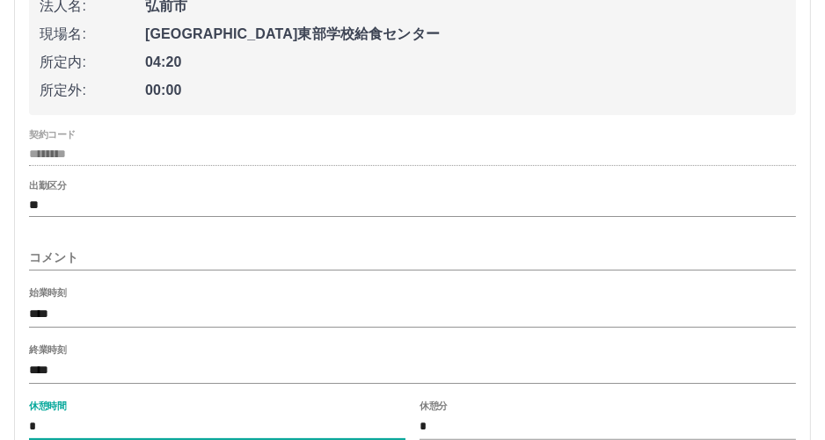
type input "*"
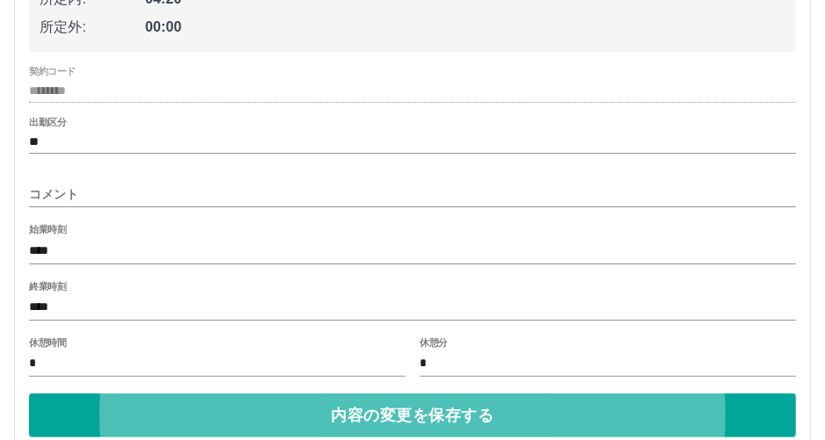
scroll to position [451, 0]
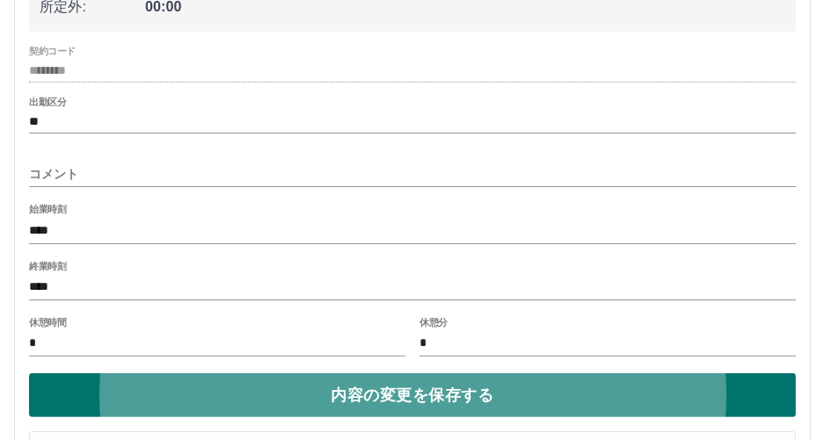
click at [203, 404] on button "内容の変更を保存する" at bounding box center [412, 396] width 767 height 44
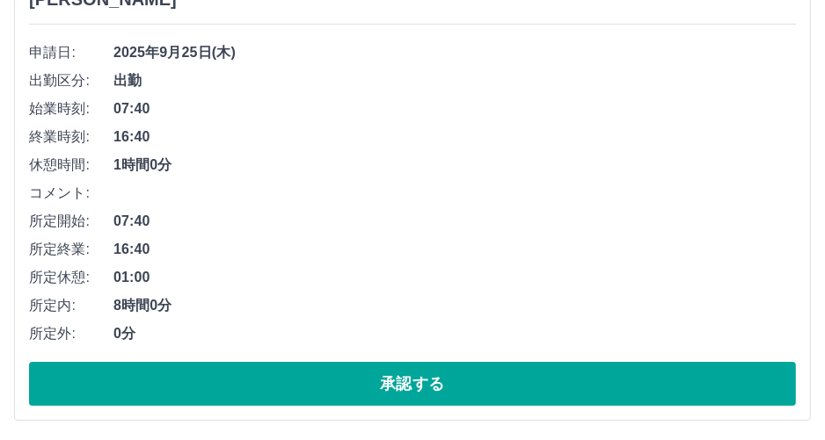
scroll to position [275, 0]
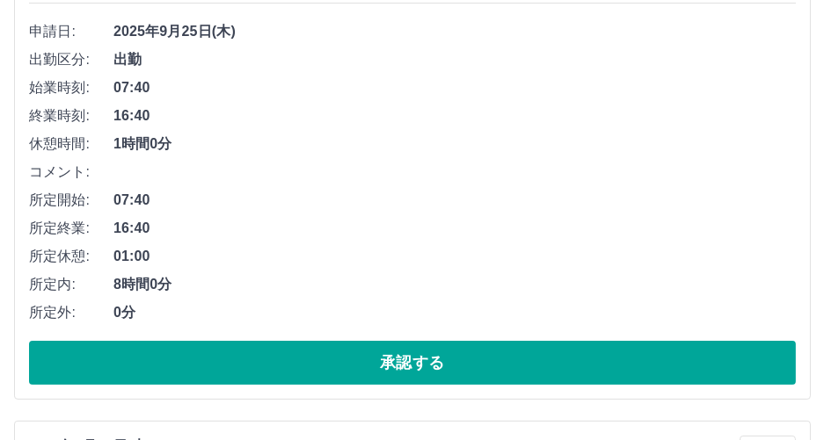
click at [269, 295] on span "8時間0分" at bounding box center [454, 284] width 682 height 21
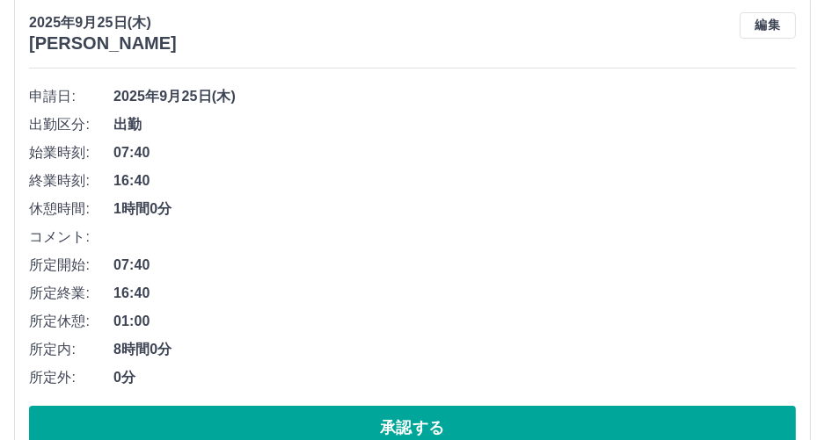
scroll to position [0, 0]
